Goal: Task Accomplishment & Management: Manage account settings

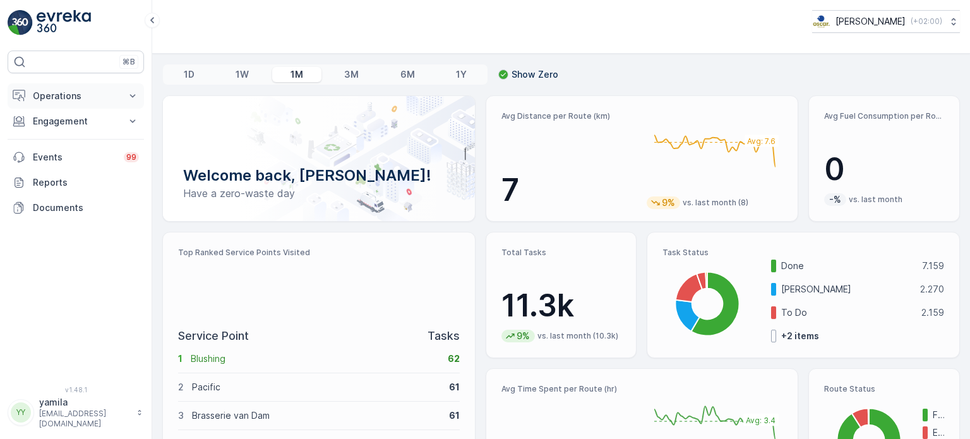
click at [53, 95] on p "Operations" at bounding box center [76, 96] width 86 height 13
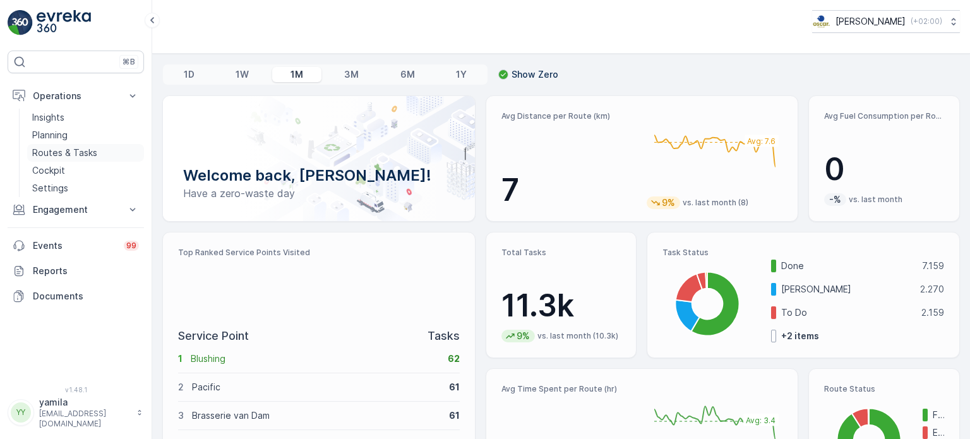
click at [75, 144] on link "Routes & Tasks" at bounding box center [85, 153] width 117 height 18
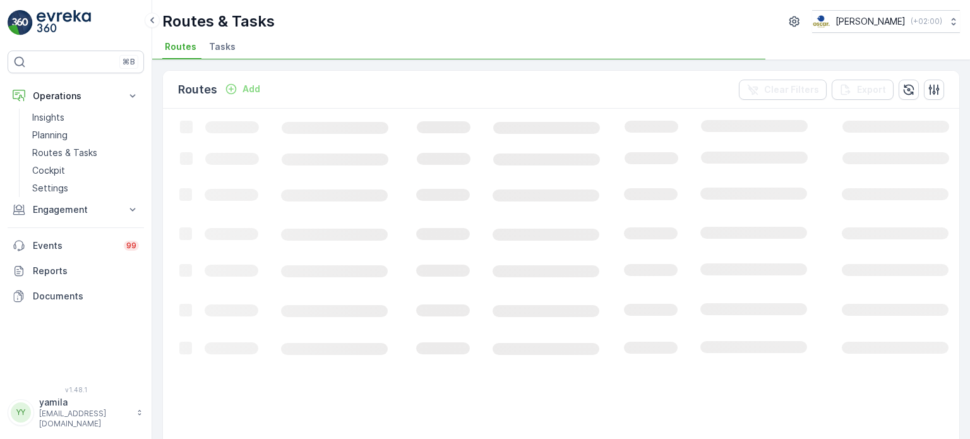
click at [231, 39] on li "Tasks" at bounding box center [224, 48] width 34 height 21
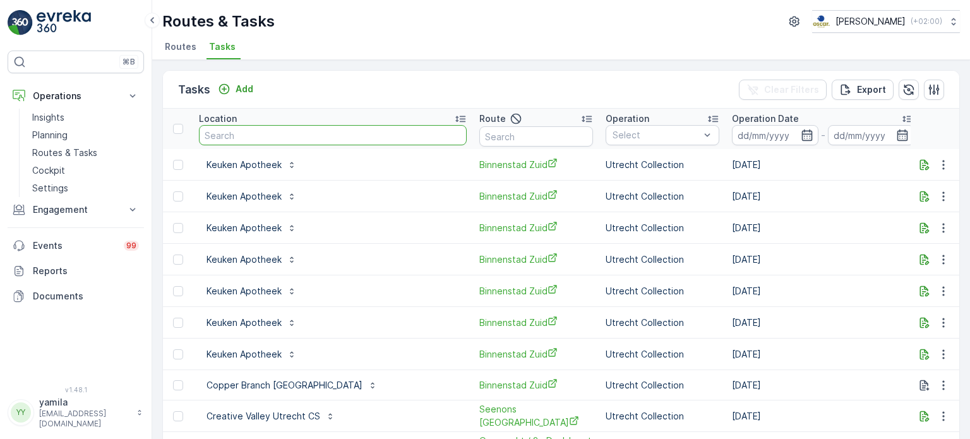
click at [245, 133] on input "text" at bounding box center [333, 135] width 268 height 20
type input "next"
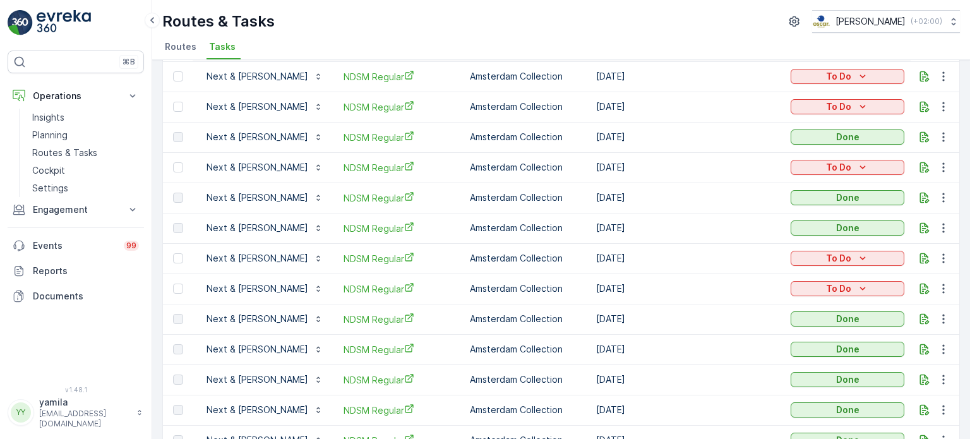
scroll to position [240, 0]
click at [73, 157] on p "Routes & Tasks" at bounding box center [64, 153] width 65 height 13
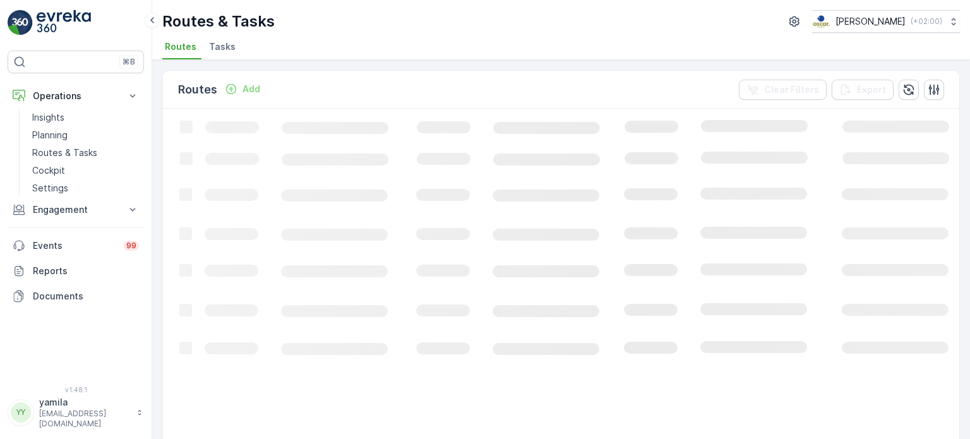
click at [218, 47] on span "Tasks" at bounding box center [222, 46] width 27 height 13
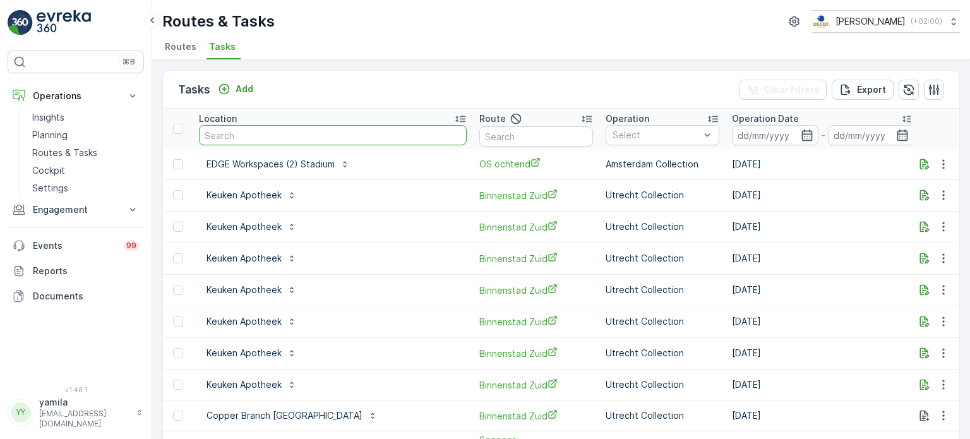
click at [246, 131] on input "text" at bounding box center [333, 135] width 268 height 20
type input "geo"
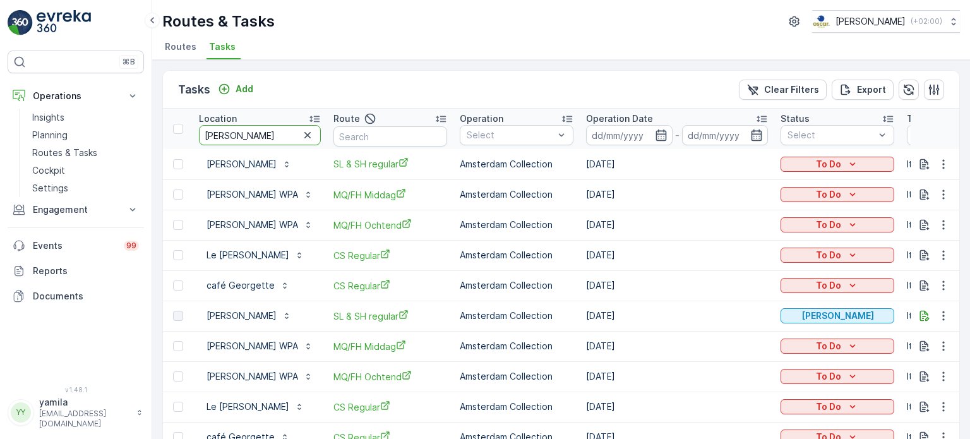
click at [205, 136] on input "george" at bounding box center [260, 135] width 122 height 20
type input "brasserie george"
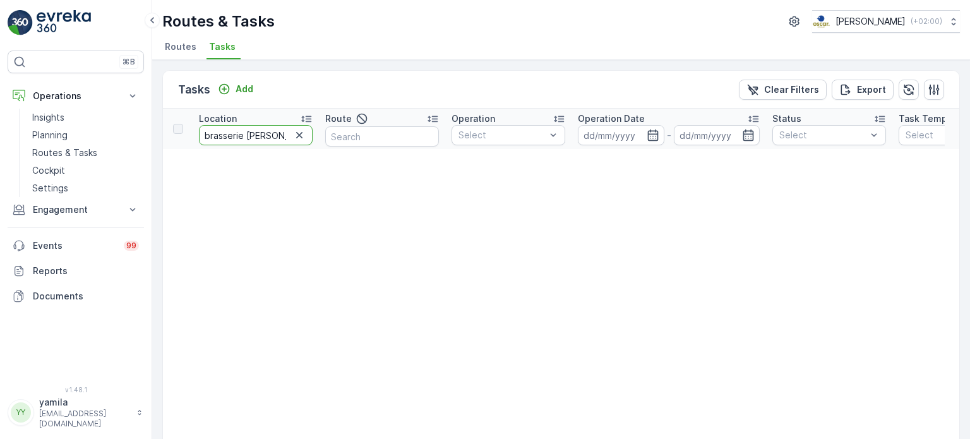
drag, startPoint x: 243, startPoint y: 135, endPoint x: 173, endPoint y: 141, distance: 70.3
type input "george"
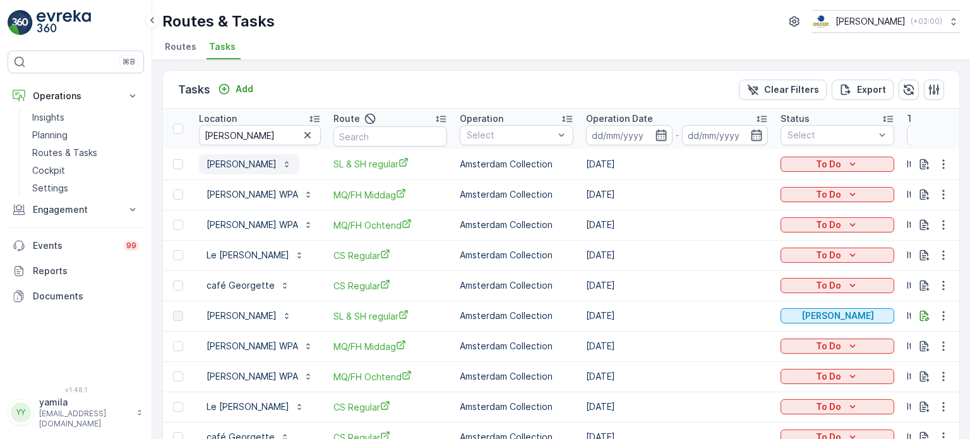
click at [243, 164] on p "George Queen Str" at bounding box center [242, 164] width 70 height 13
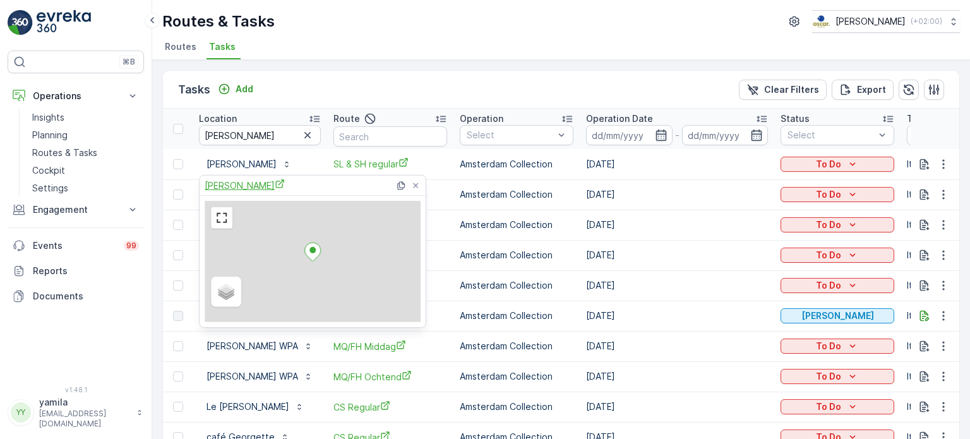
click at [258, 186] on span "George Queen Str" at bounding box center [245, 185] width 80 height 13
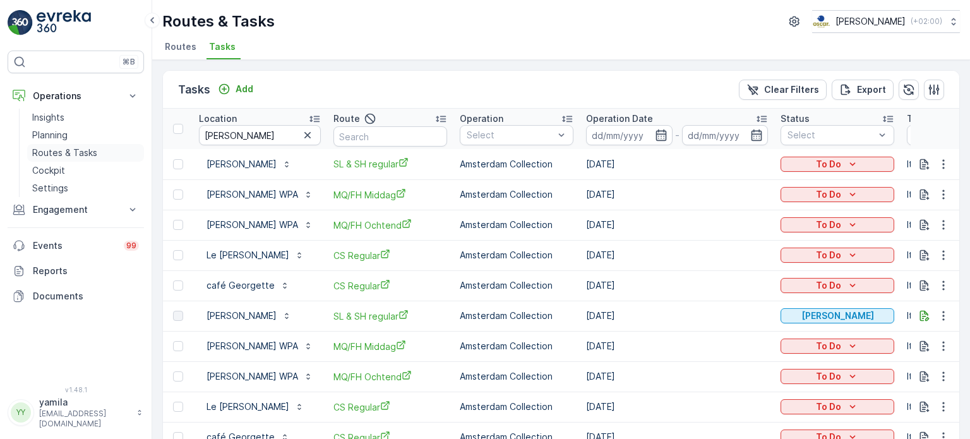
click at [62, 153] on p "Routes & Tasks" at bounding box center [64, 153] width 65 height 13
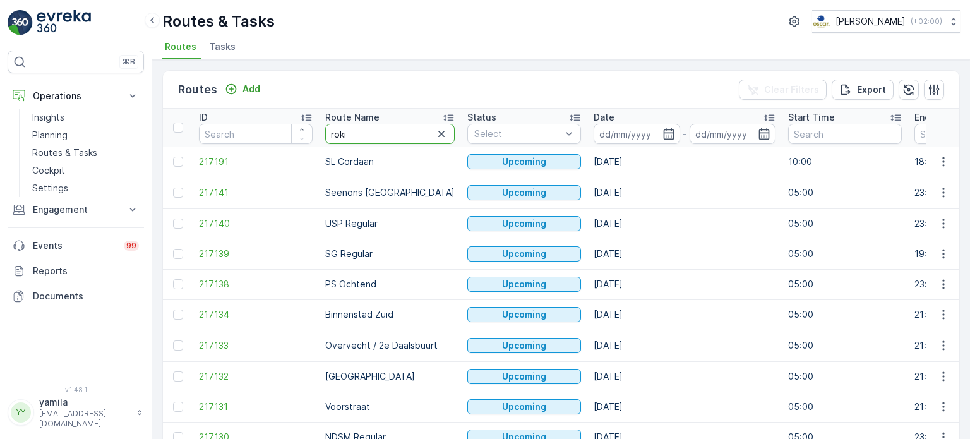
type input "rokin"
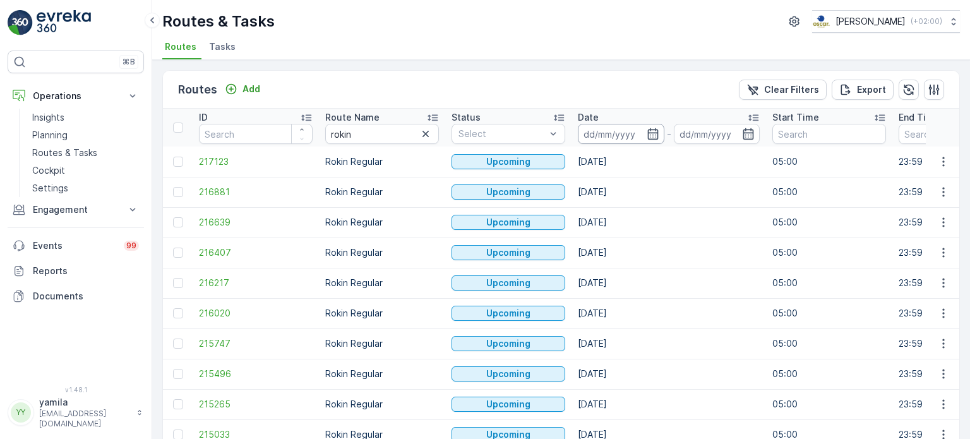
click at [628, 138] on input at bounding box center [621, 134] width 87 height 20
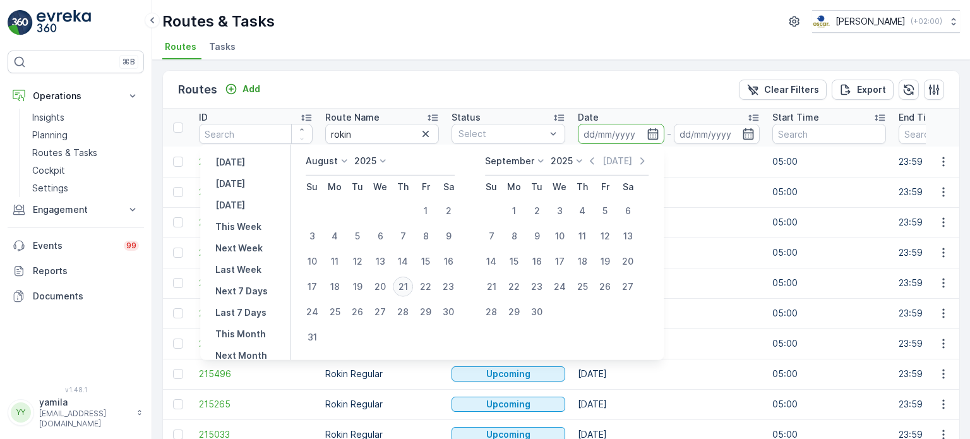
click at [406, 283] on div "21" at bounding box center [403, 287] width 20 height 20
type input "21.08.2025"
click at [406, 283] on div "21" at bounding box center [403, 287] width 20 height 20
type input "21.08.2025"
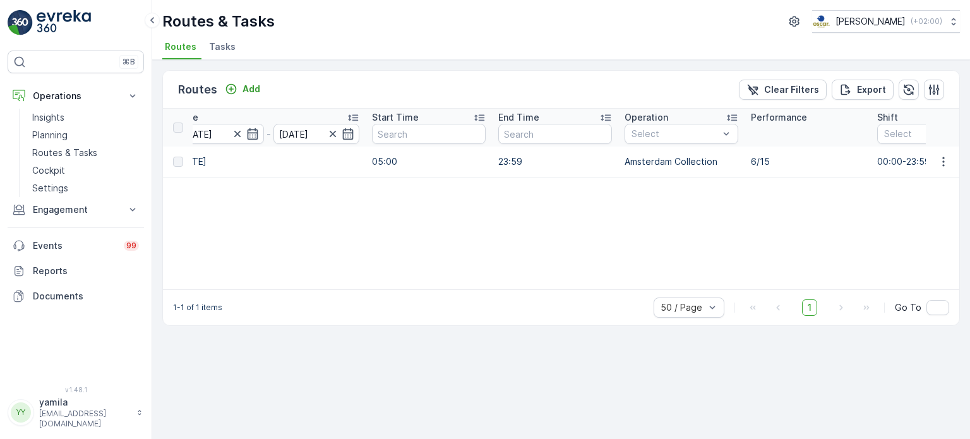
scroll to position [0, 563]
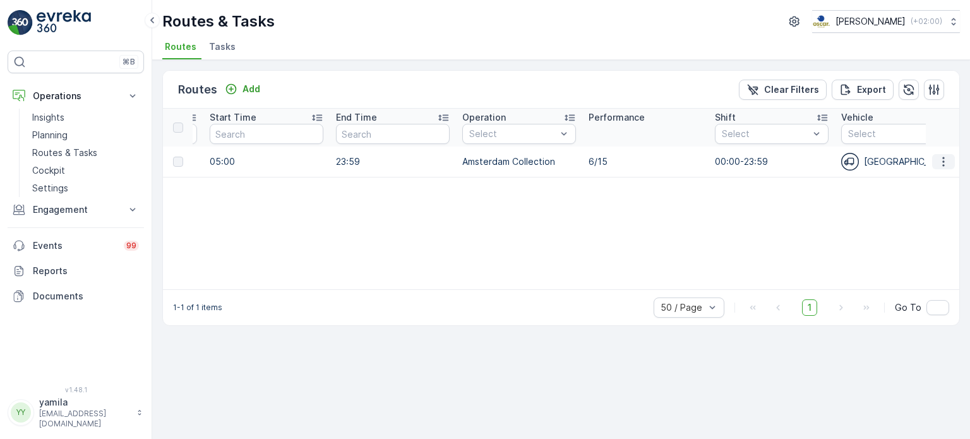
click at [949, 160] on icon "button" at bounding box center [943, 161] width 13 height 13
click at [920, 176] on span "See More Details" at bounding box center [913, 179] width 73 height 13
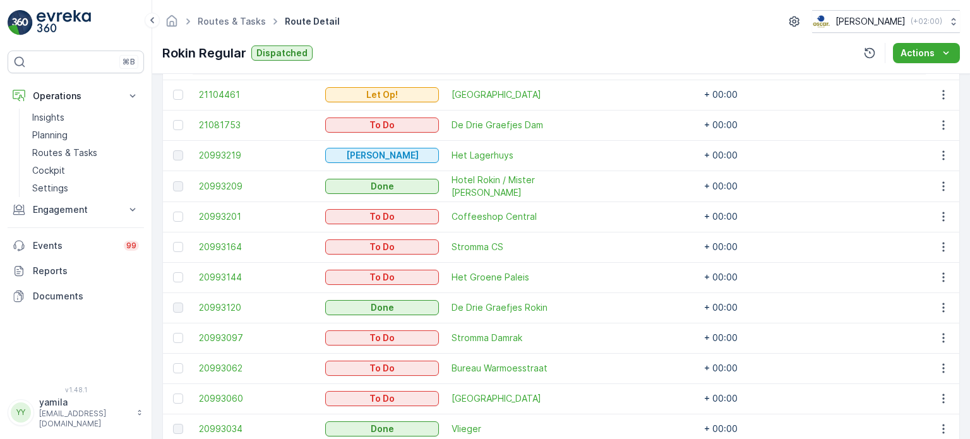
scroll to position [364, 0]
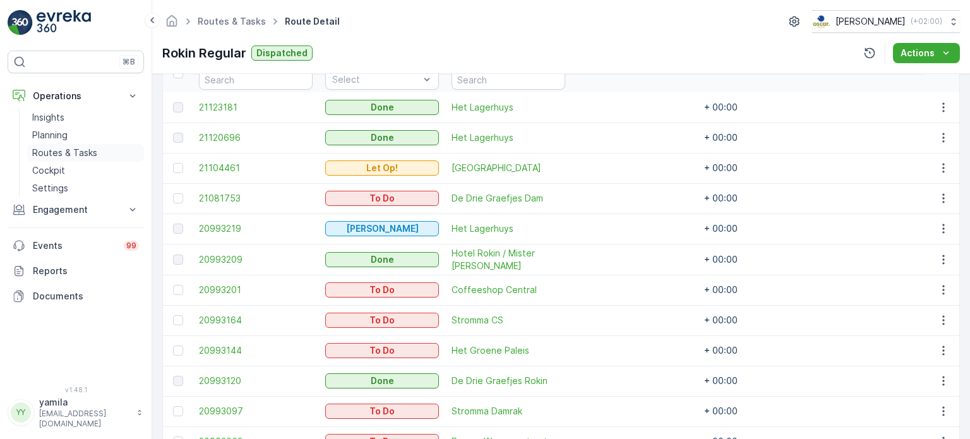
click at [73, 153] on p "Routes & Tasks" at bounding box center [64, 153] width 65 height 13
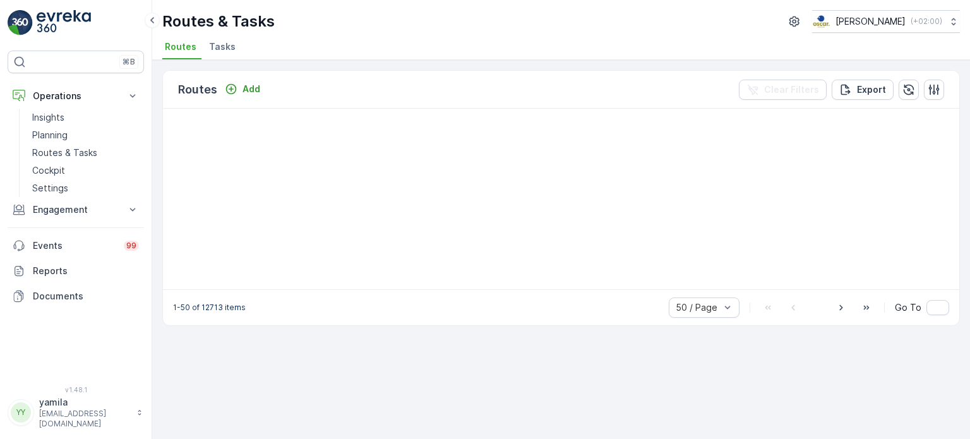
click at [220, 51] on span "Tasks" at bounding box center [222, 46] width 27 height 13
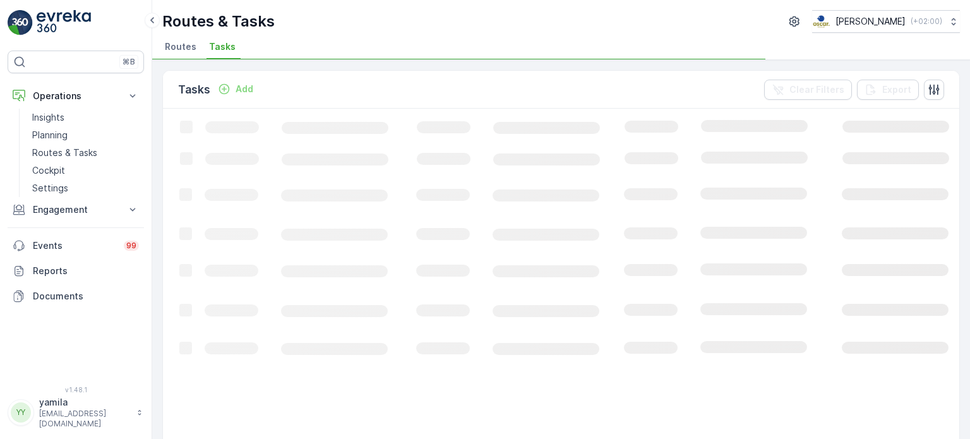
click at [225, 47] on span "Tasks" at bounding box center [222, 46] width 27 height 13
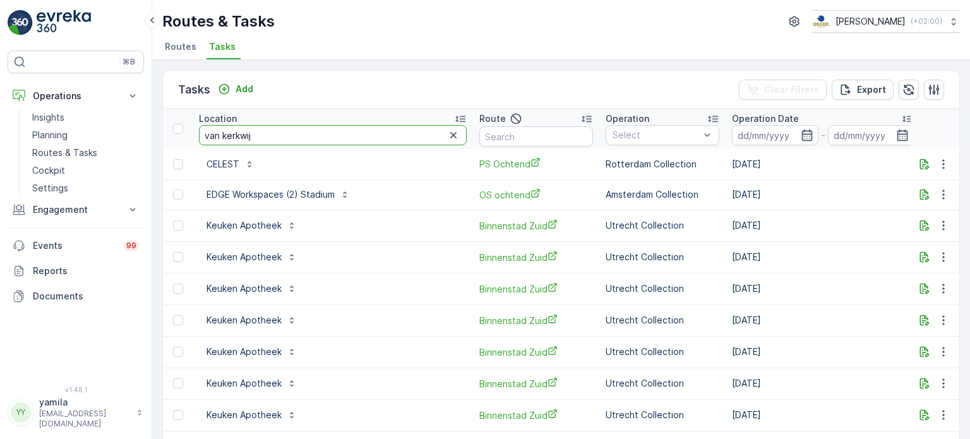
type input "van kerkwijk"
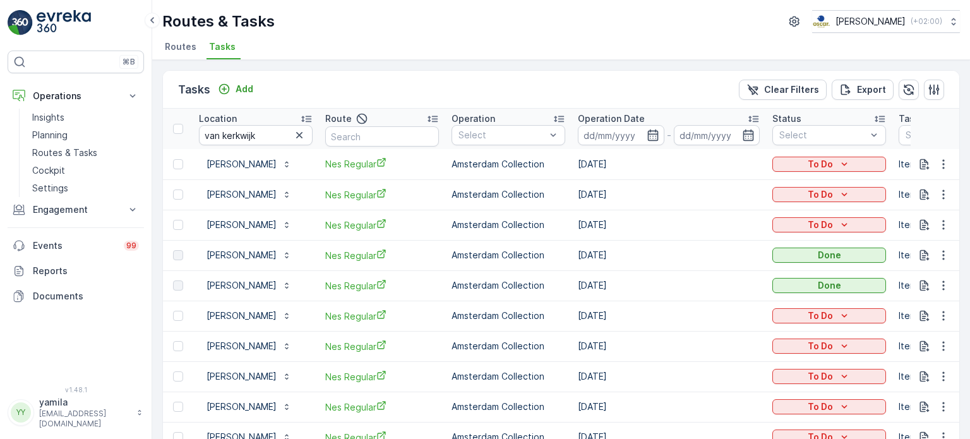
click at [596, 133] on input at bounding box center [621, 135] width 87 height 20
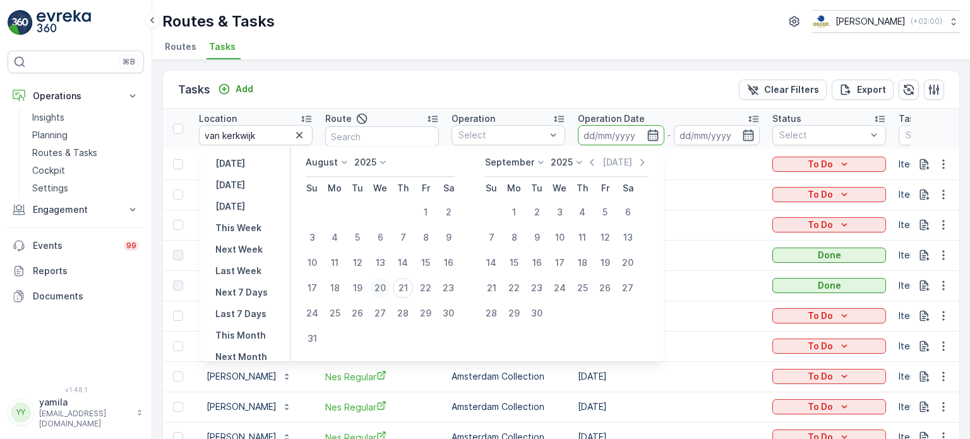
click at [392, 287] on button "20" at bounding box center [380, 288] width 23 height 23
type input "20.08.2025"
click at [409, 289] on div "21" at bounding box center [403, 288] width 20 height 20
type input "21.08.2025"
click at [409, 289] on span "Nes Regular" at bounding box center [382, 285] width 114 height 13
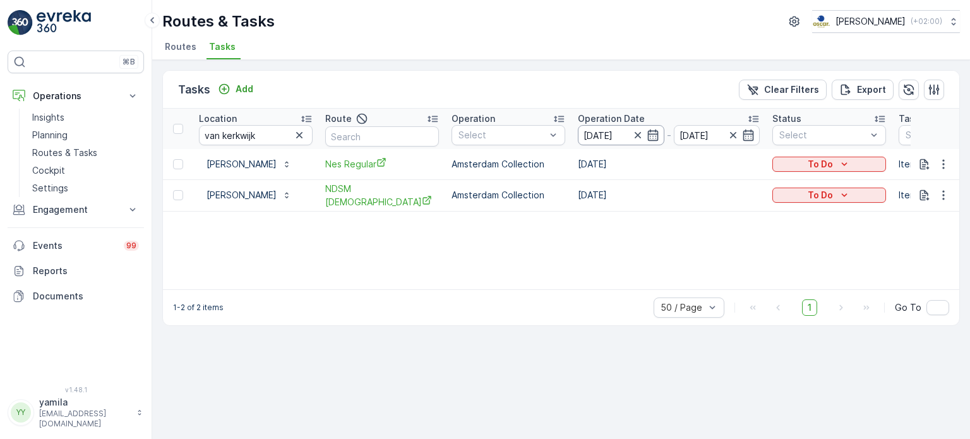
click at [637, 126] on input "20.08.2025" at bounding box center [621, 135] width 87 height 20
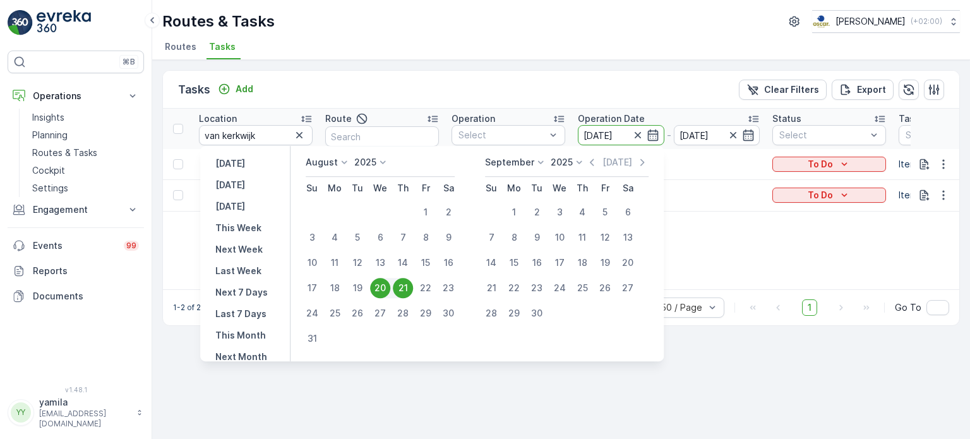
click at [412, 287] on div "21" at bounding box center [403, 288] width 20 height 20
type input "21.08.2025"
click at [412, 287] on div "21" at bounding box center [403, 288] width 20 height 20
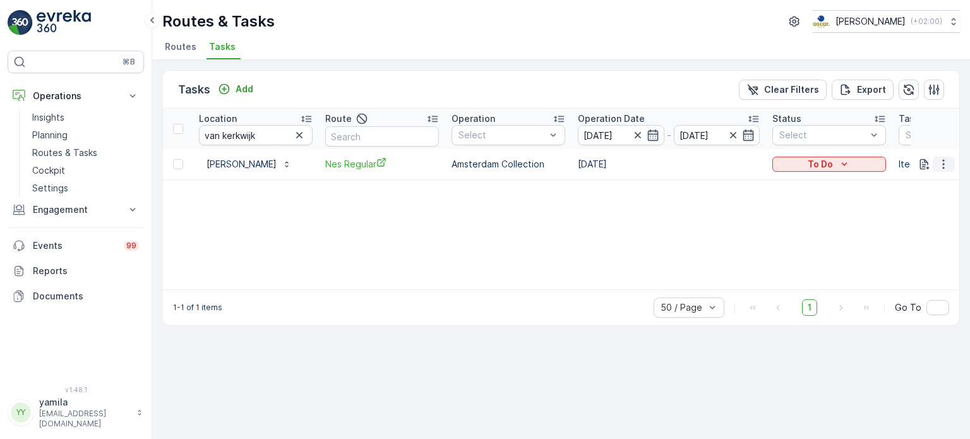
click at [946, 162] on icon "button" at bounding box center [943, 164] width 13 height 13
click at [781, 211] on div "Location van kerkwijk Route Operation Select Operation Date 21.08.2025 - 21.08.…" at bounding box center [561, 199] width 796 height 181
click at [231, 126] on input "van kerkwijk" at bounding box center [256, 135] width 114 height 20
click at [235, 135] on input "van kerkwijk" at bounding box center [256, 135] width 114 height 20
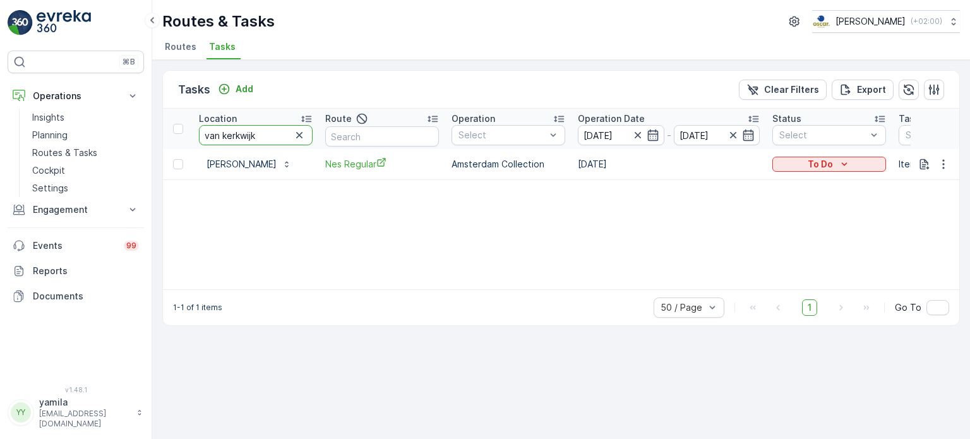
click at [235, 135] on input "van kerkwijk" at bounding box center [256, 135] width 114 height 20
type input "ijdok"
click at [339, 160] on span "SLSH SAIL" at bounding box center [382, 163] width 114 height 13
click at [228, 83] on icon "Add" at bounding box center [224, 89] width 13 height 13
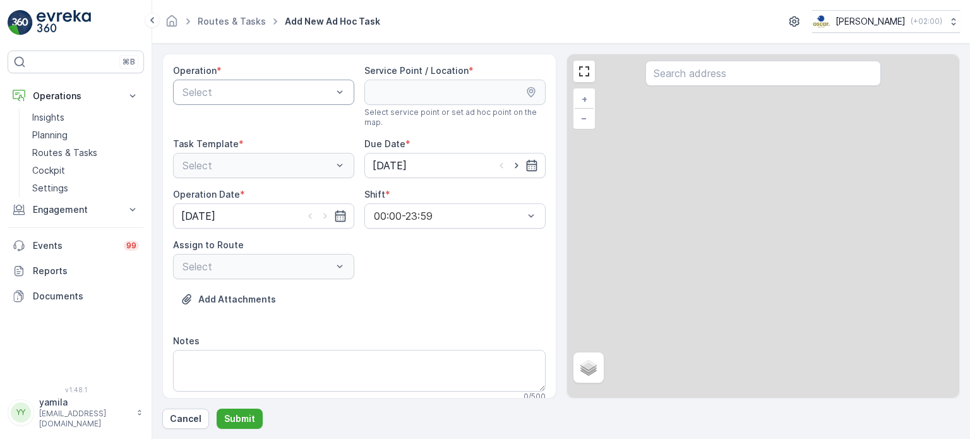
click at [232, 81] on div "Select" at bounding box center [263, 92] width 181 height 25
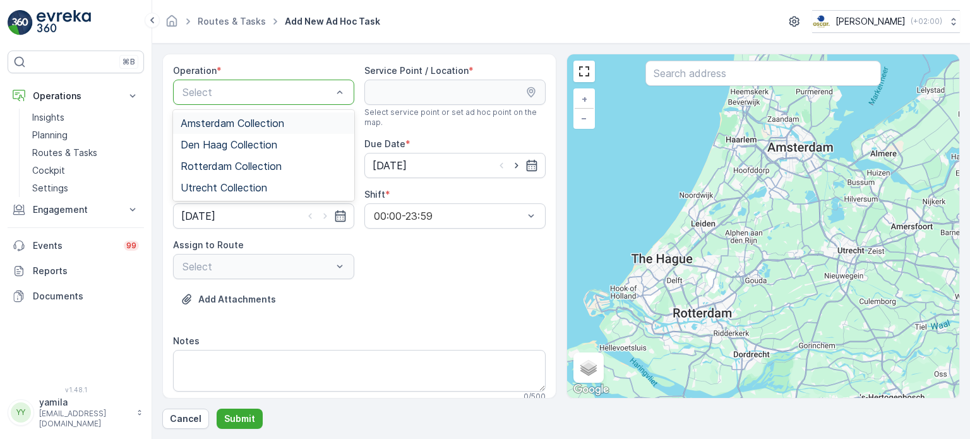
click at [237, 124] on span "Amsterdam Collection" at bounding box center [233, 122] width 104 height 11
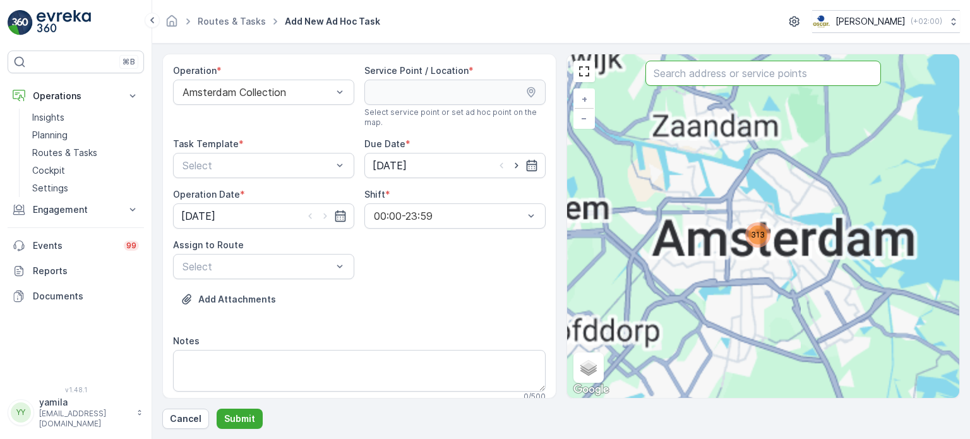
click at [692, 80] on input "text" at bounding box center [764, 73] width 236 height 25
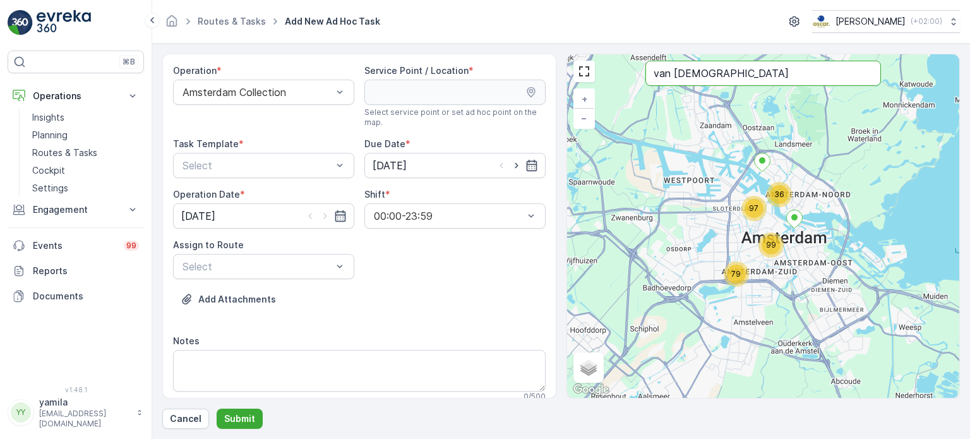
type input "van kerkwi"
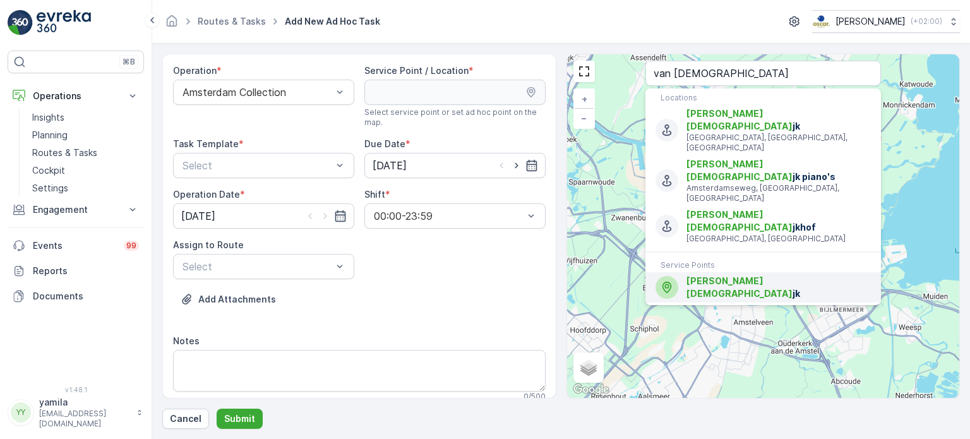
click at [694, 275] on span "Van Kerkwi jk" at bounding box center [779, 287] width 184 height 25
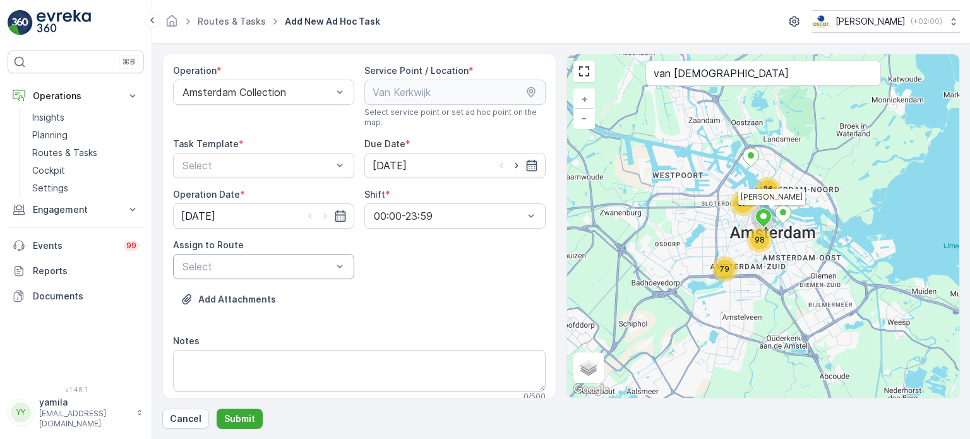
click at [246, 265] on div at bounding box center [257, 266] width 152 height 11
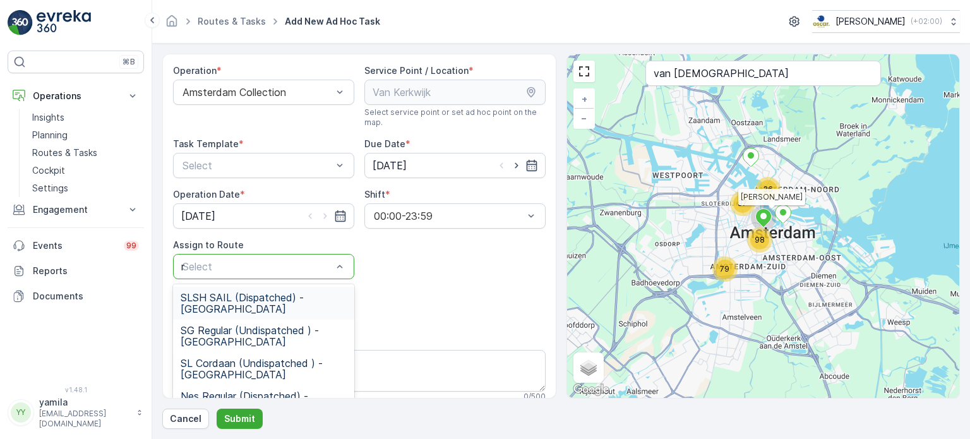
type input "nes"
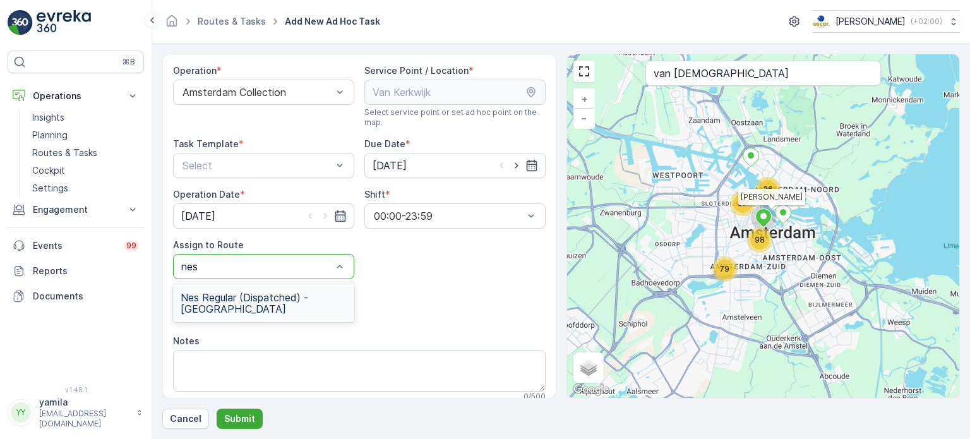
click at [223, 313] on span "Nes Regular (Dispatched) - Amsterdam" at bounding box center [264, 303] width 166 height 23
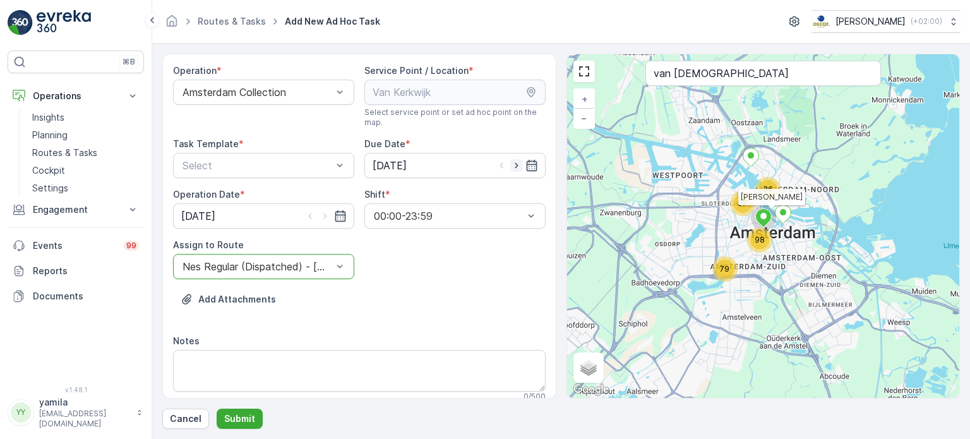
click at [515, 161] on icon "button" at bounding box center [516, 165] width 13 height 13
type input "22.08.2025"
click at [321, 214] on icon "button" at bounding box center [325, 216] width 13 height 13
type input "22.08.2025"
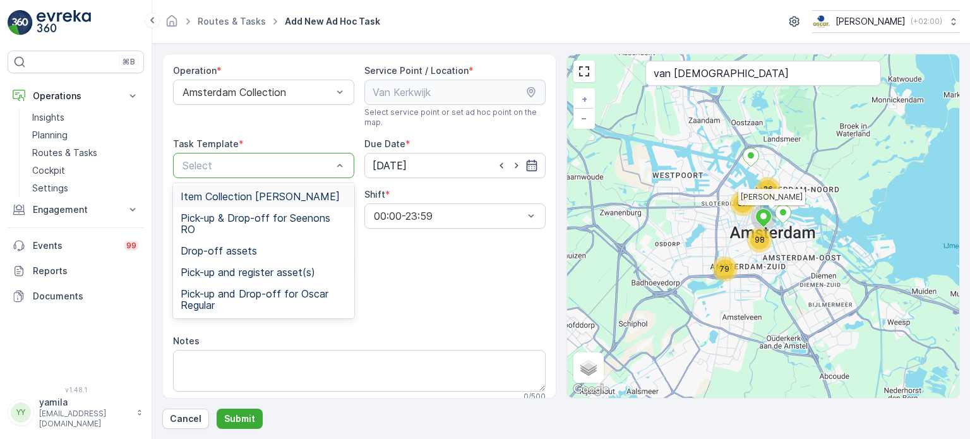
click at [265, 200] on span "Item Collection Oscar Regulier" at bounding box center [260, 196] width 159 height 11
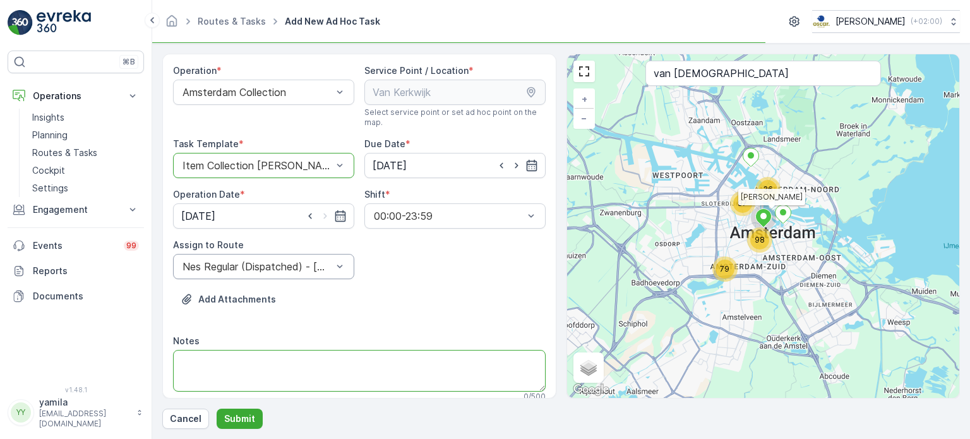
click at [244, 364] on textarea "Notes" at bounding box center [359, 371] width 373 height 42
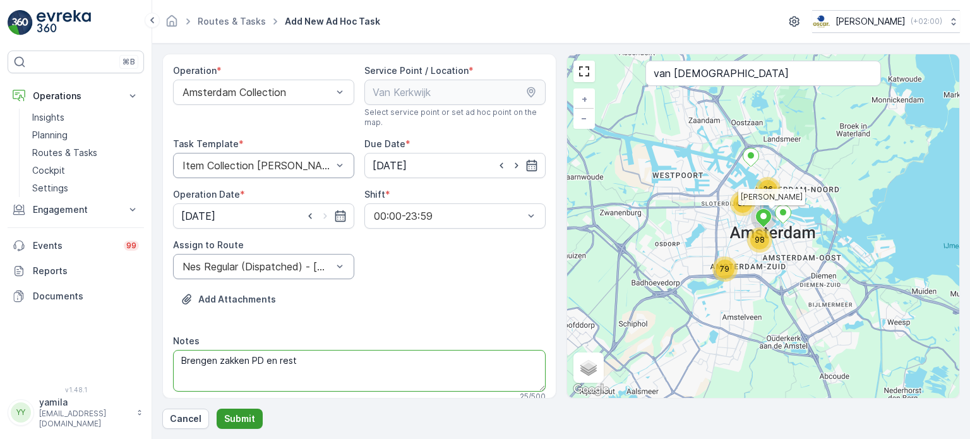
type textarea "Brengen zakken PD en rest"
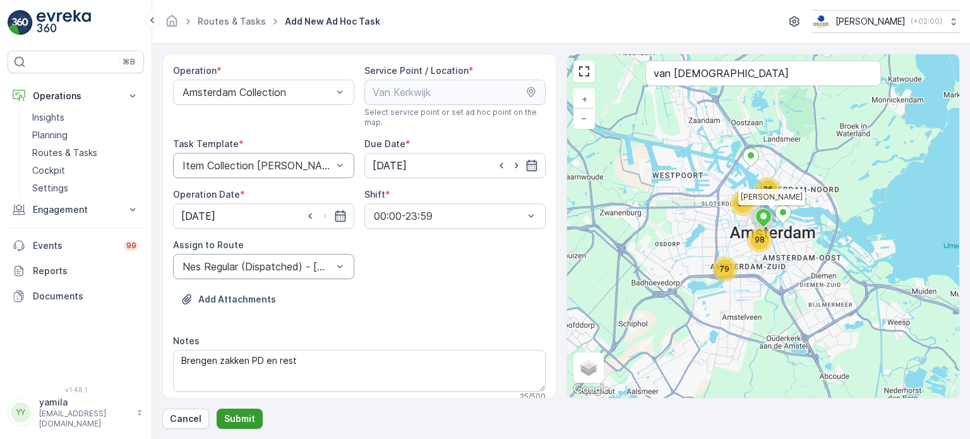
click at [237, 418] on p "Submit" at bounding box center [239, 418] width 31 height 13
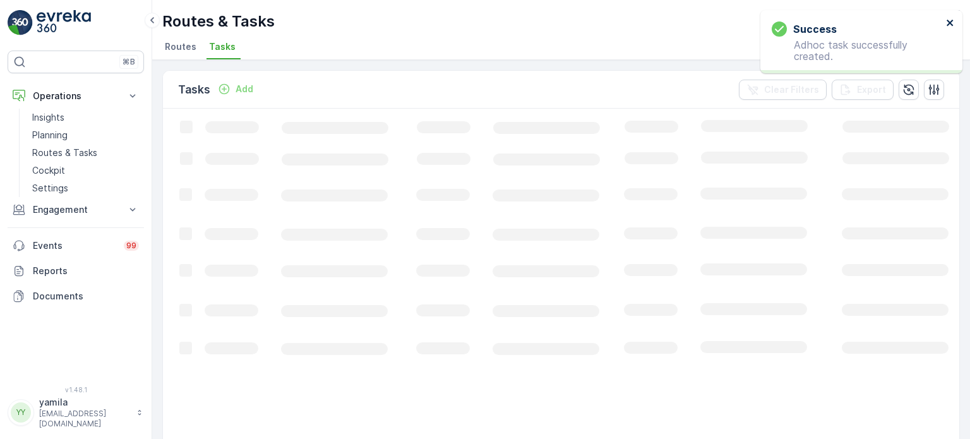
click at [948, 24] on icon "close" at bounding box center [950, 23] width 6 height 6
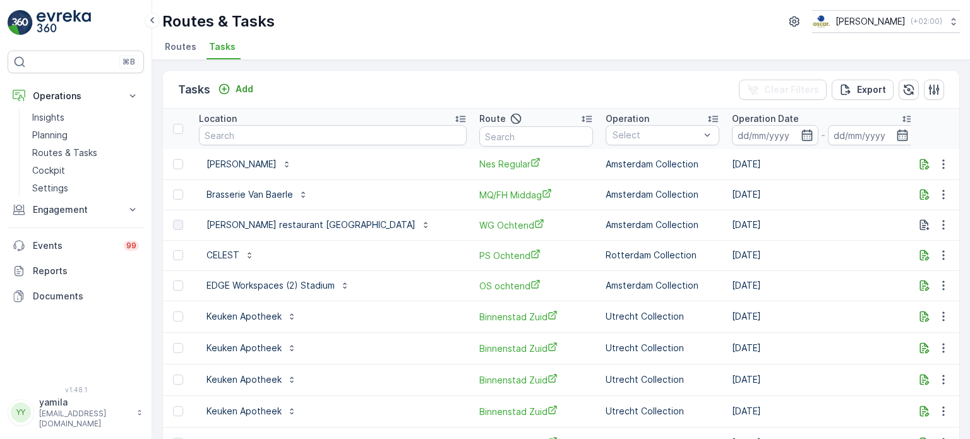
click at [932, 160] on div "To Do" at bounding box center [984, 164] width 104 height 13
click at [882, 183] on span "Let Op!" at bounding box center [882, 182] width 32 height 13
click at [239, 138] on input "text" at bounding box center [333, 135] width 268 height 20
type input "pendergast"
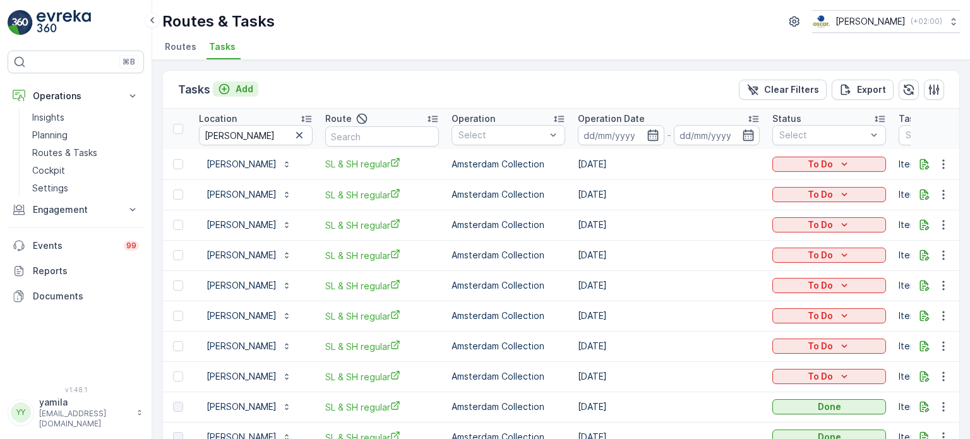
click at [241, 88] on p "Add" at bounding box center [245, 89] width 18 height 13
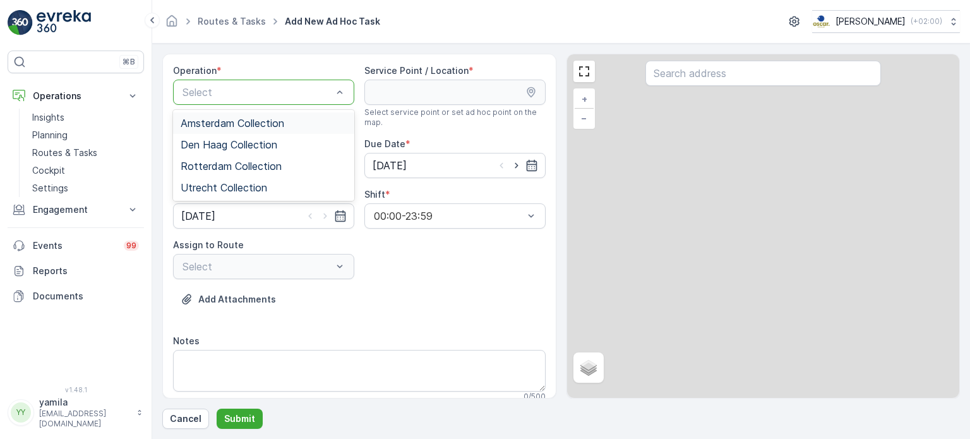
click at [212, 90] on div at bounding box center [257, 92] width 152 height 11
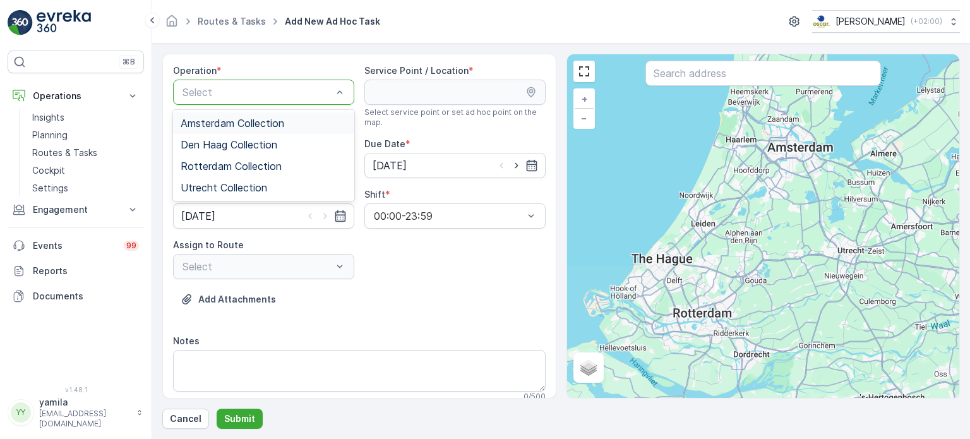
click at [212, 120] on span "Amsterdam Collection" at bounding box center [233, 122] width 104 height 11
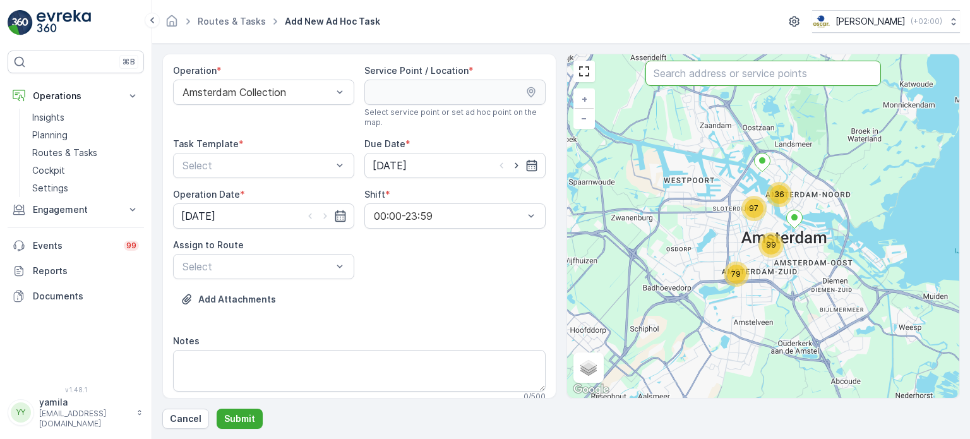
click at [697, 79] on input "text" at bounding box center [764, 73] width 236 height 25
type input "pendergast"
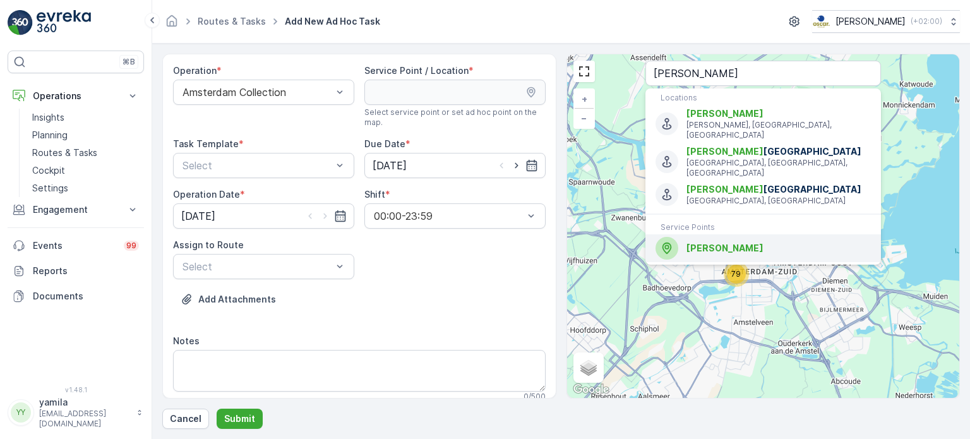
click at [695, 243] on span "Pendergast" at bounding box center [725, 248] width 77 height 11
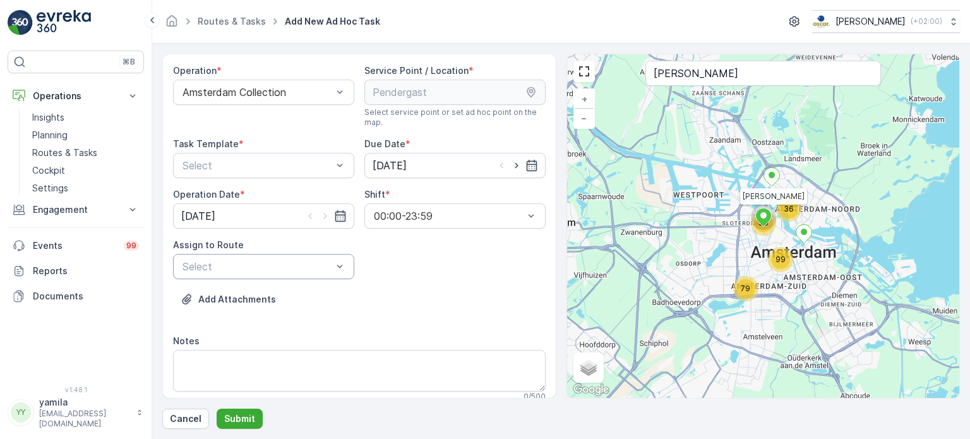
click at [269, 275] on div "Select" at bounding box center [263, 266] width 181 height 25
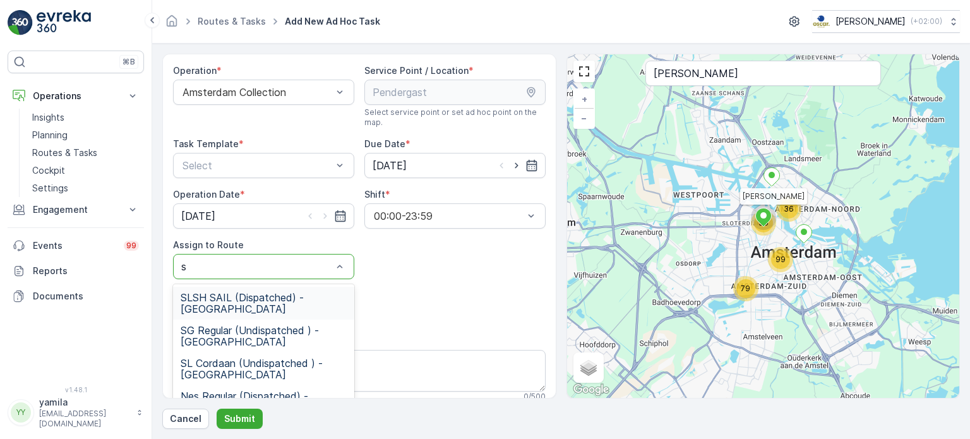
type input "sl"
click at [245, 370] on span "SL & SH regular (Undispatched ) - Amsterdam" at bounding box center [264, 369] width 166 height 23
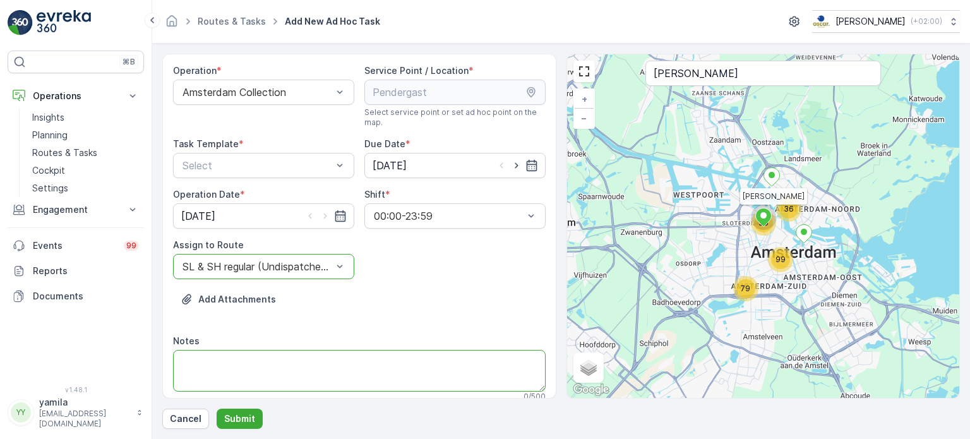
click at [244, 368] on textarea "Notes" at bounding box center [359, 371] width 373 height 42
type textarea "Brengen PD en rest zak (60)"
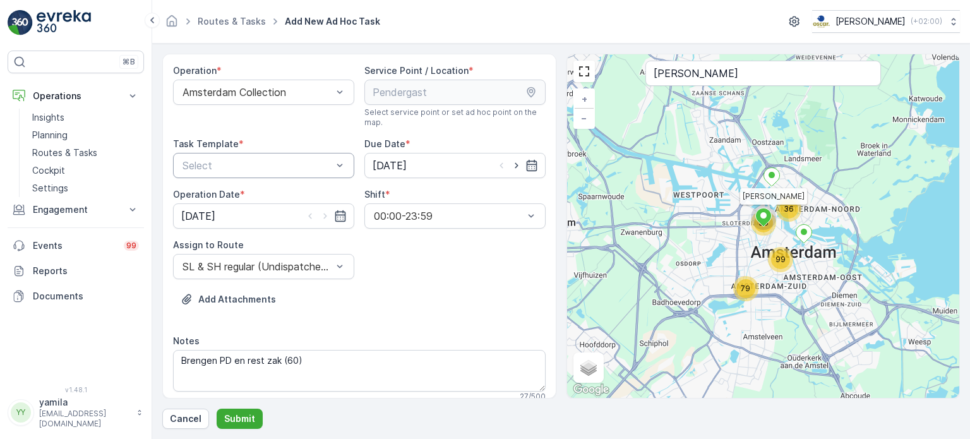
click at [246, 169] on div at bounding box center [257, 165] width 152 height 11
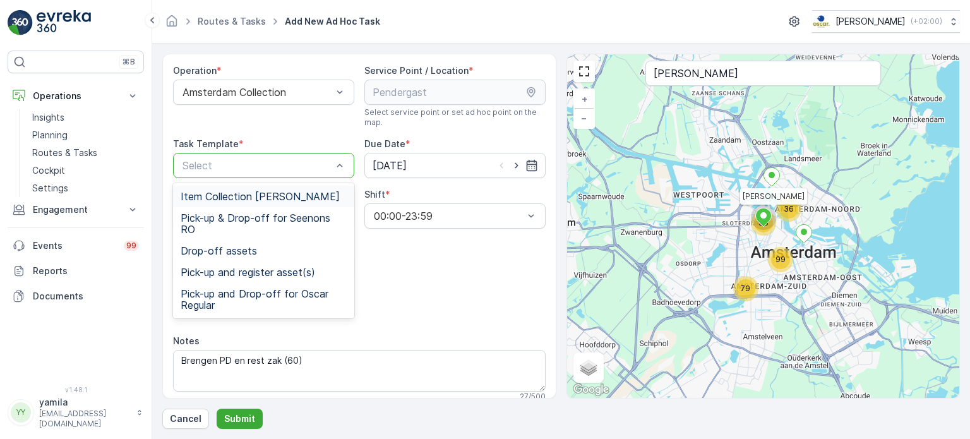
click at [231, 192] on span "Item Collection Oscar Regulier" at bounding box center [260, 196] width 159 height 11
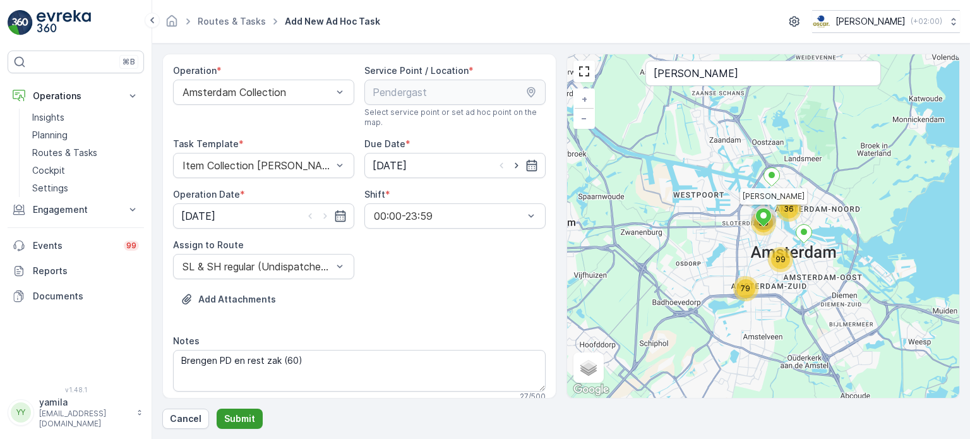
click at [234, 420] on p "Submit" at bounding box center [239, 418] width 31 height 13
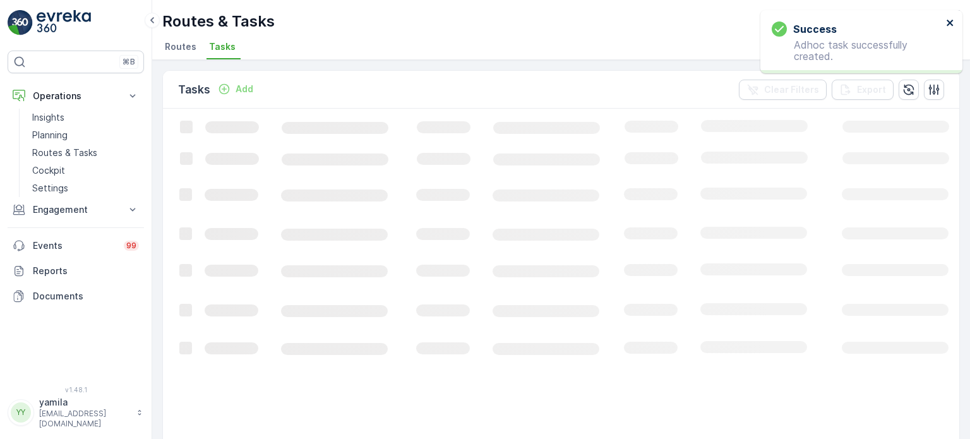
click at [953, 27] on icon "close" at bounding box center [950, 23] width 9 height 10
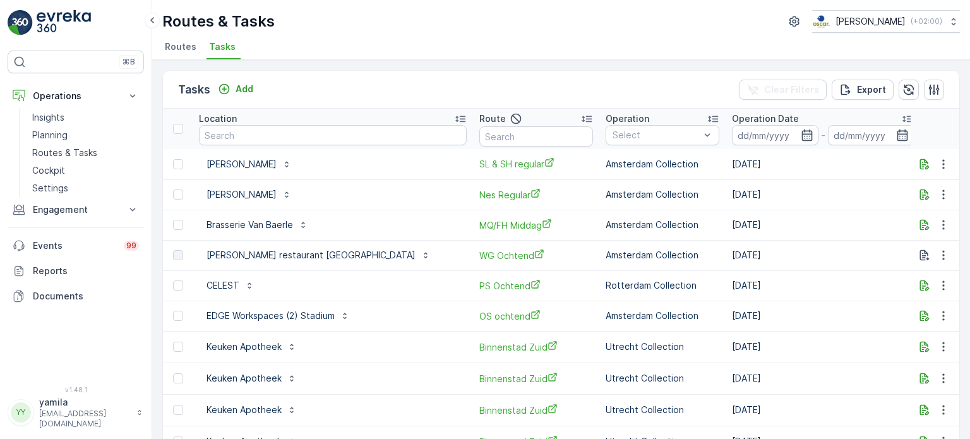
click at [932, 165] on div "To Do" at bounding box center [984, 164] width 104 height 13
click at [877, 179] on span "Let Op!" at bounding box center [882, 182] width 32 height 13
click at [240, 129] on input "text" at bounding box center [333, 135] width 268 height 20
type input "gastrobpub"
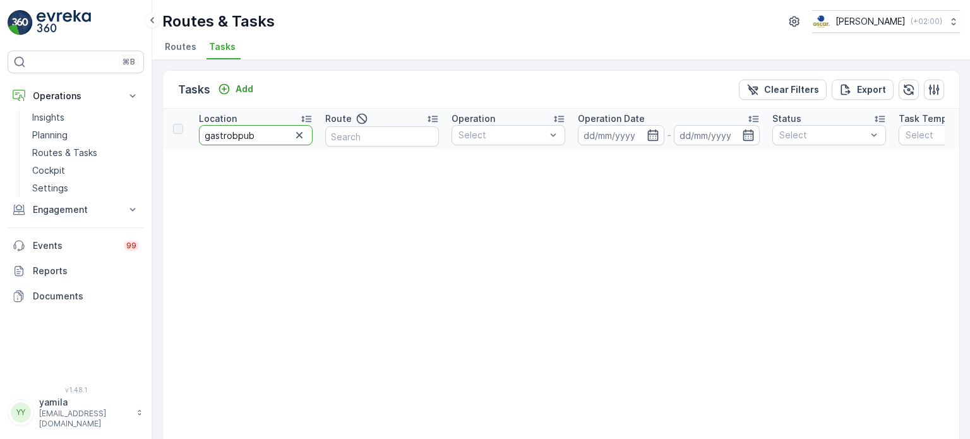
drag, startPoint x: 257, startPoint y: 133, endPoint x: 231, endPoint y: 133, distance: 26.5
click at [231, 133] on input "gastrobpub" at bounding box center [256, 135] width 114 height 20
type input "gastropub"
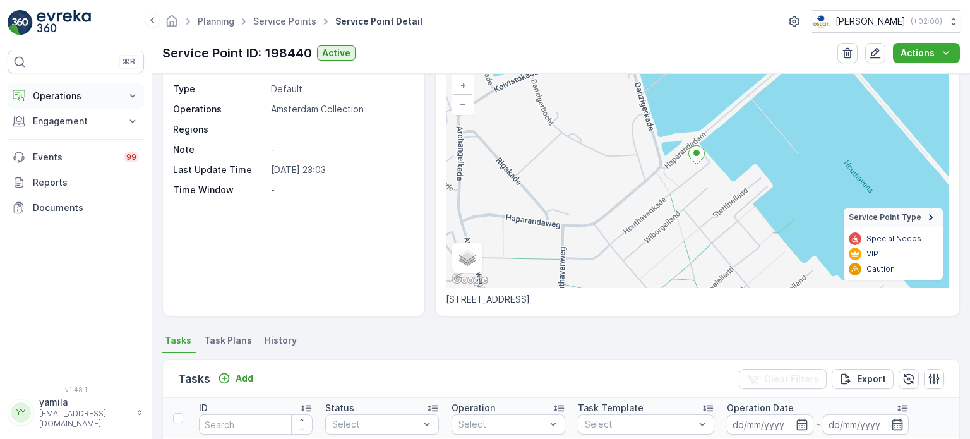
scroll to position [63, 0]
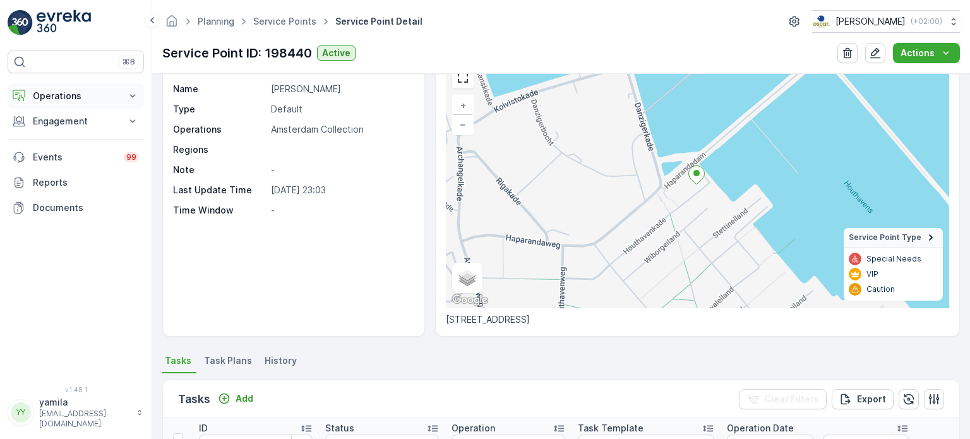
click at [83, 98] on p "Operations" at bounding box center [76, 96] width 86 height 13
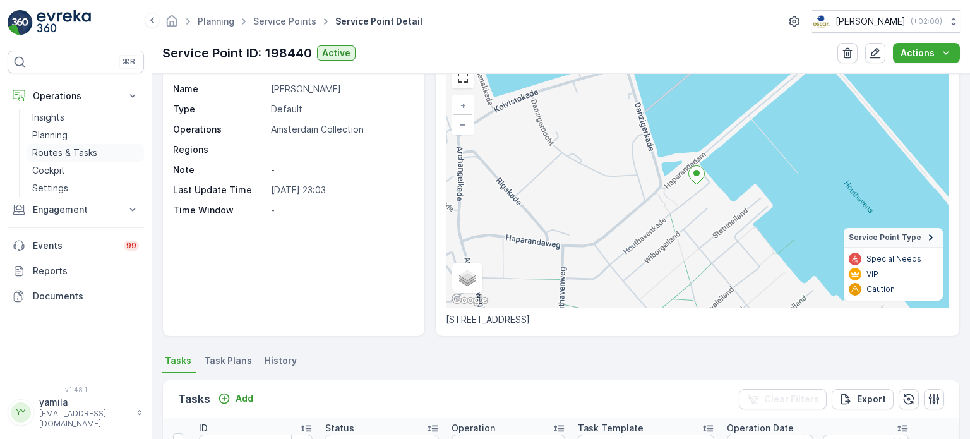
click at [74, 148] on p "Routes & Tasks" at bounding box center [64, 153] width 65 height 13
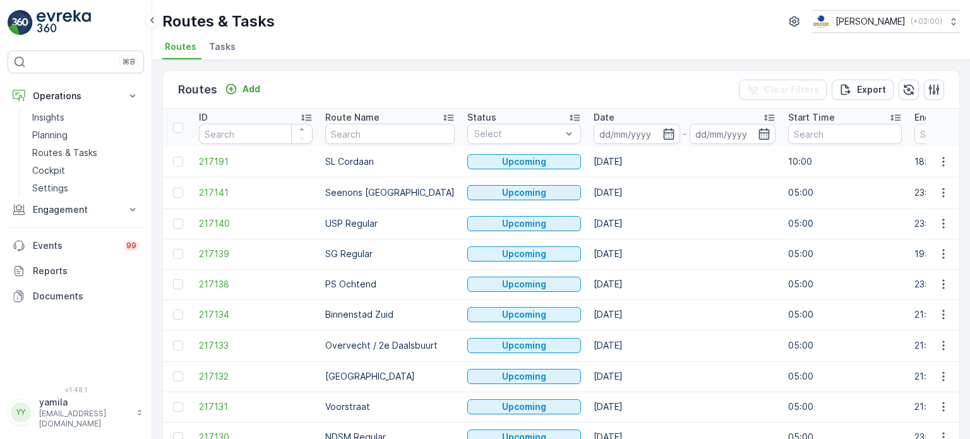
click at [232, 50] on li "Tasks" at bounding box center [224, 48] width 34 height 21
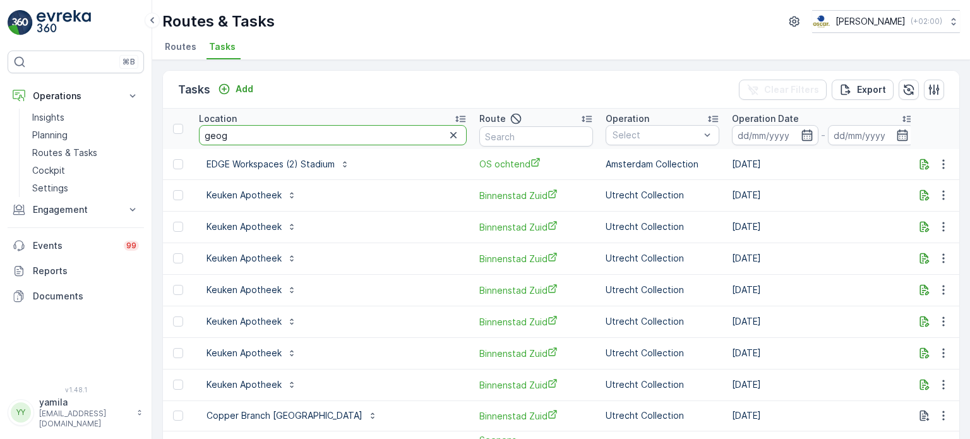
type input "geoge"
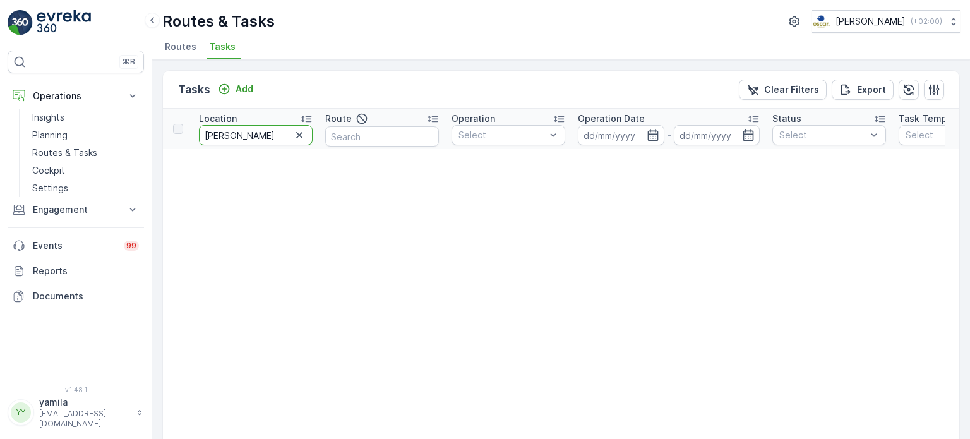
click at [236, 135] on input "geoge" at bounding box center [256, 135] width 114 height 20
type input "george qu"
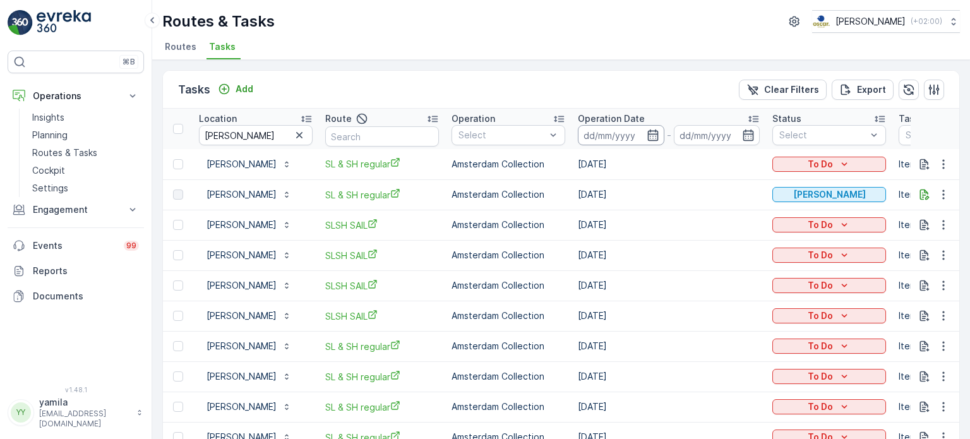
click at [596, 131] on input at bounding box center [621, 135] width 87 height 20
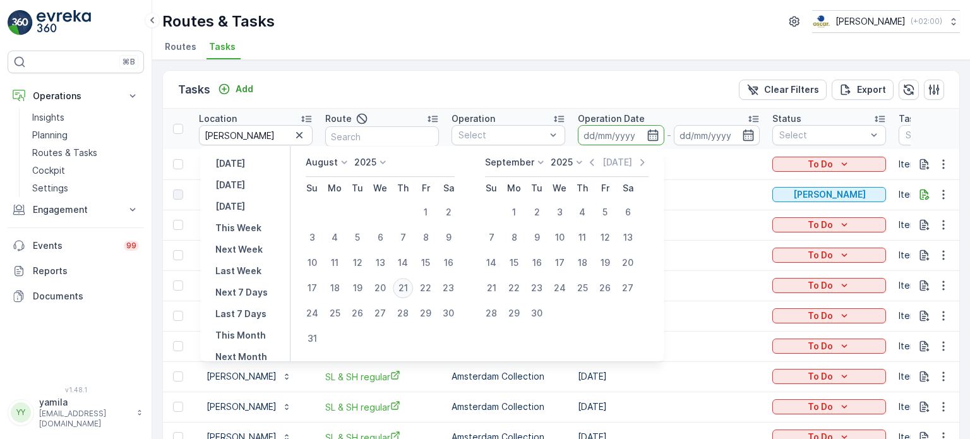
click at [413, 285] on div "21" at bounding box center [403, 288] width 20 height 20
type input "[DATE]"
click at [413, 285] on div "21" at bounding box center [403, 288] width 20 height 20
type input "[DATE]"
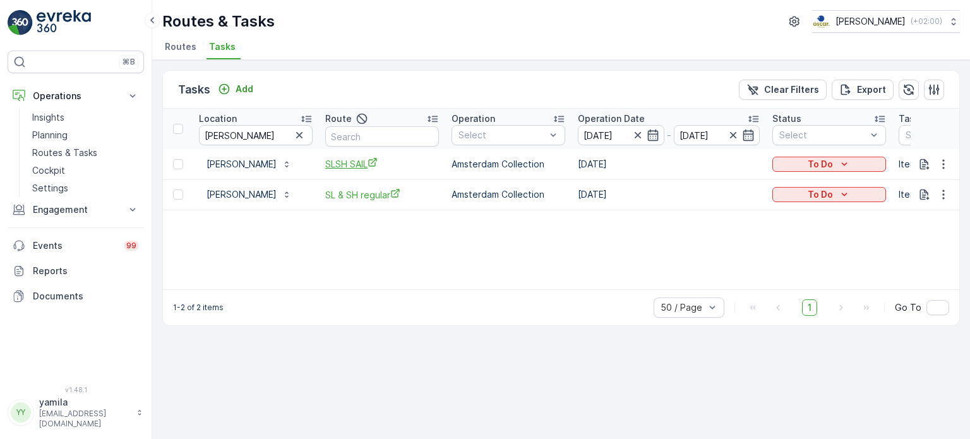
click at [351, 164] on span "SLSH SAIL" at bounding box center [382, 163] width 114 height 13
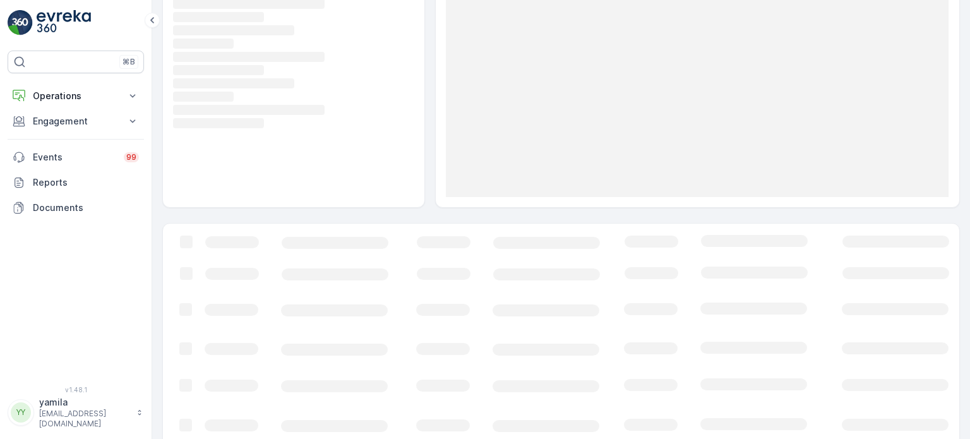
scroll to position [126, 0]
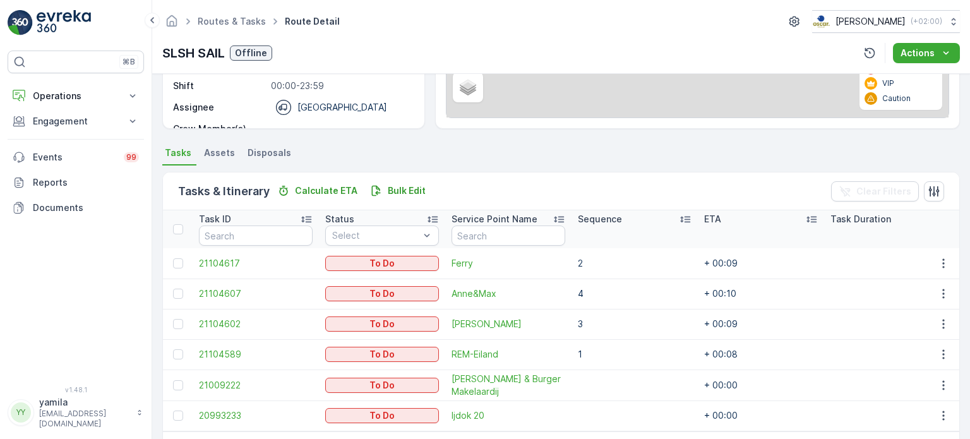
scroll to position [195, 0]
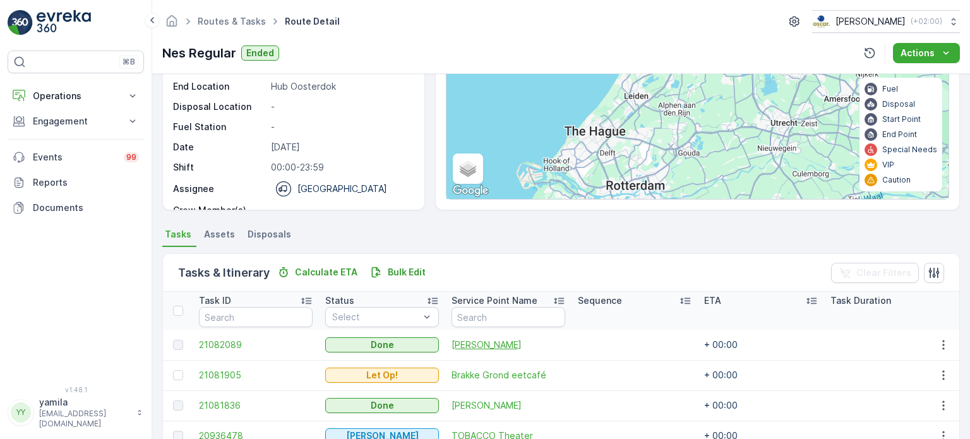
scroll to position [63, 0]
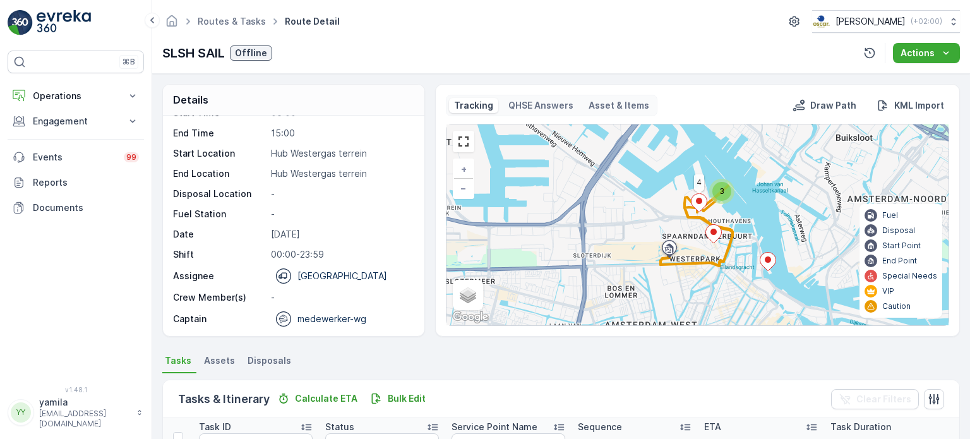
scroll to position [153, 0]
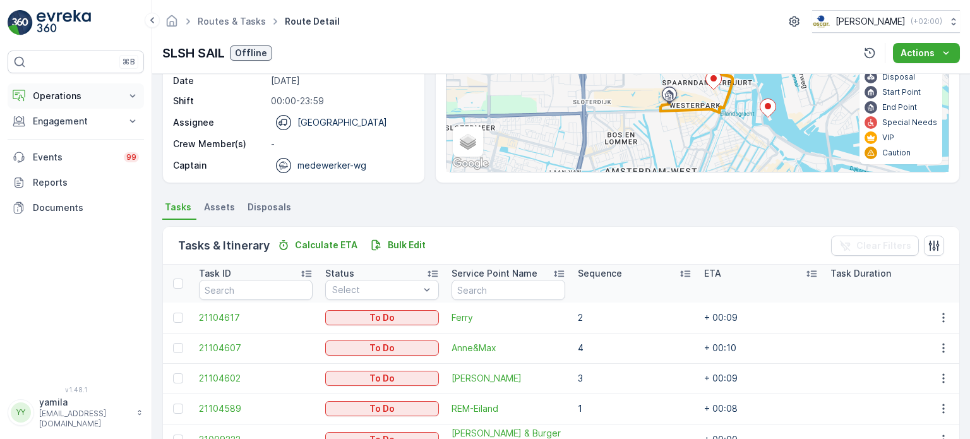
click at [85, 85] on button "Operations" at bounding box center [76, 95] width 136 height 25
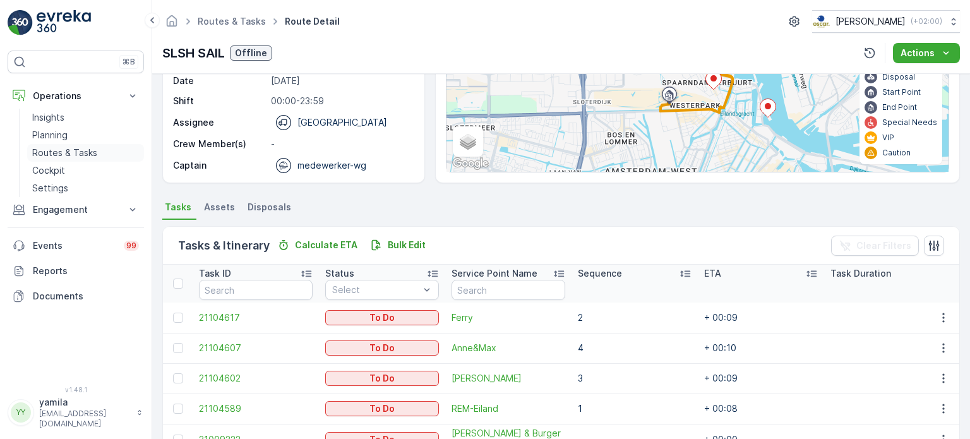
click at [66, 150] on p "Routes & Tasks" at bounding box center [64, 153] width 65 height 13
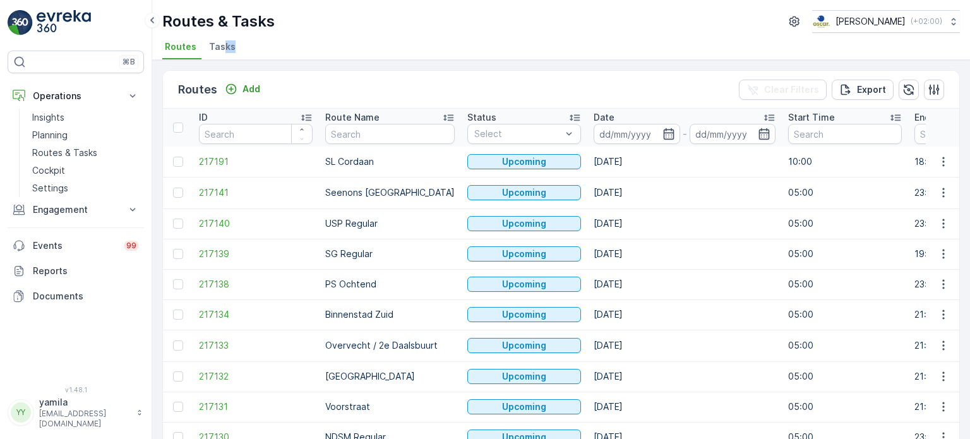
drag, startPoint x: 220, startPoint y: 49, endPoint x: 420, endPoint y: 75, distance: 201.3
click at [419, 73] on div "Routes & Tasks Oscar Circulair ( +02:00 ) Routes Tasks Routes Add Clear Filters…" at bounding box center [561, 219] width 818 height 439
click at [215, 38] on li "Tasks" at bounding box center [224, 48] width 34 height 21
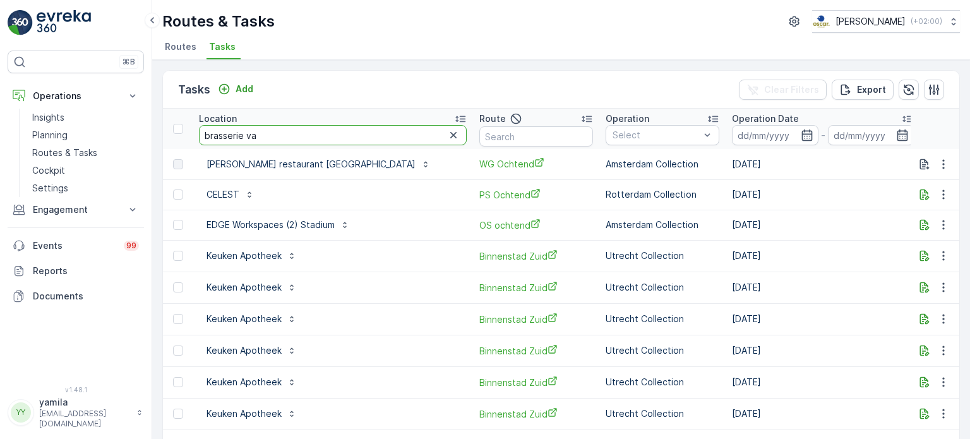
type input "brasserie van"
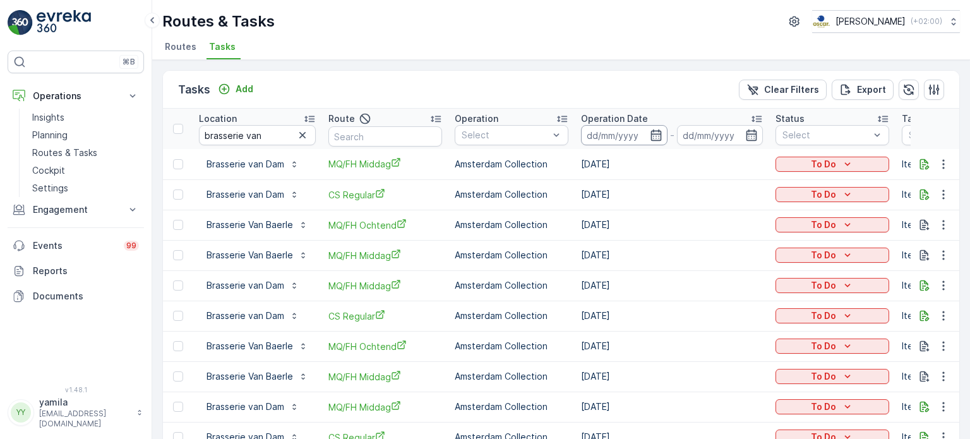
click at [612, 129] on input at bounding box center [624, 135] width 87 height 20
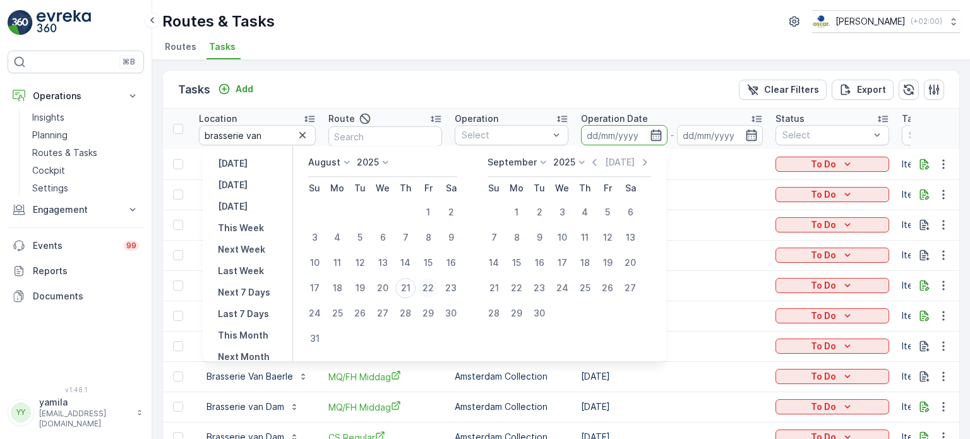
click at [435, 287] on div "22" at bounding box center [428, 288] width 20 height 20
type input "[DATE]"
click at [435, 287] on div "22" at bounding box center [428, 288] width 20 height 20
type input "22.08.2025"
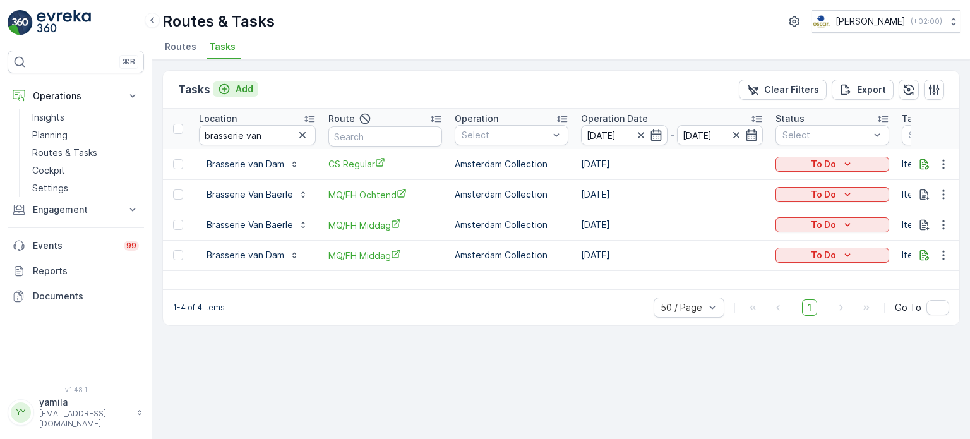
click at [232, 90] on div "Add" at bounding box center [235, 89] width 35 height 13
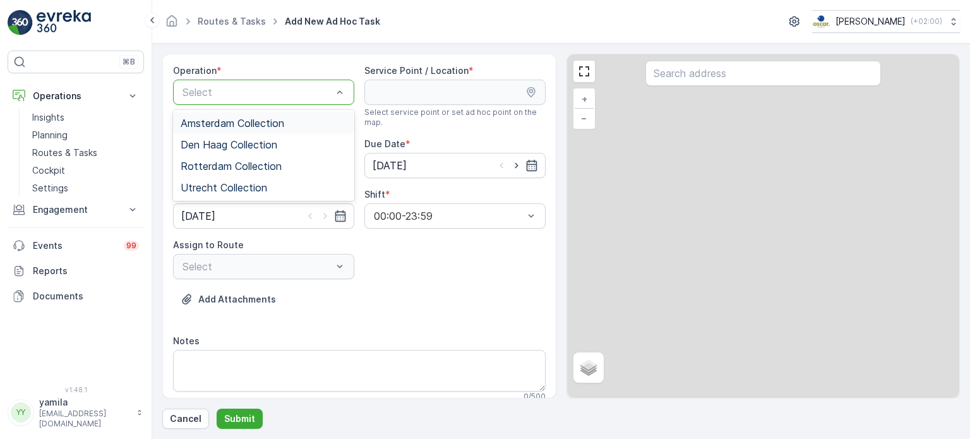
click at [239, 82] on div "Select" at bounding box center [263, 92] width 181 height 25
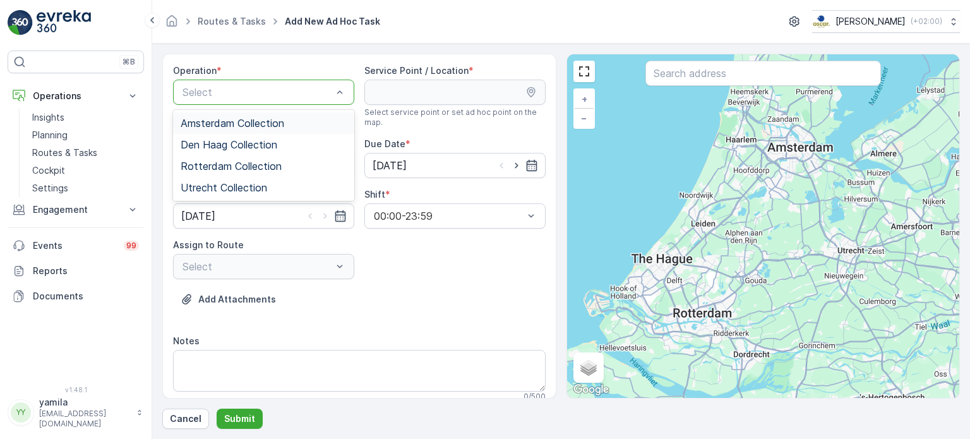
click at [259, 130] on div "Amsterdam Collection" at bounding box center [263, 122] width 181 height 21
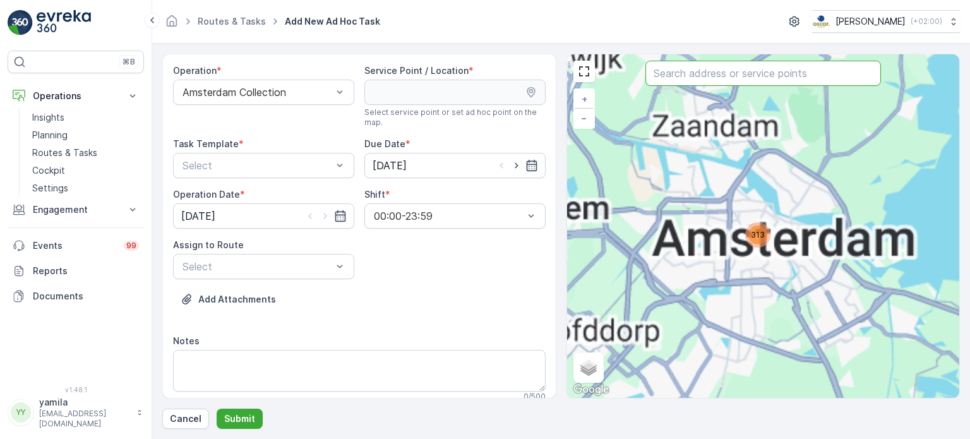
click at [710, 80] on input "text" at bounding box center [764, 73] width 236 height 25
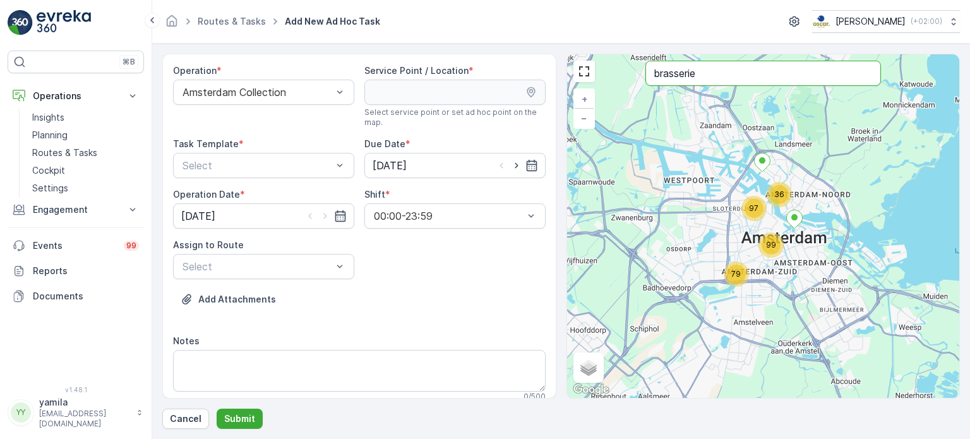
type input "brasserie"
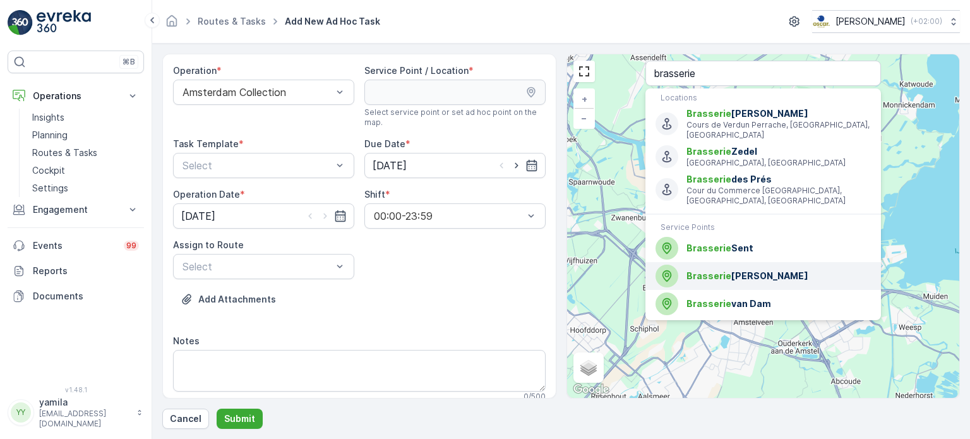
click at [708, 270] on span "Brasserie" at bounding box center [709, 275] width 45 height 11
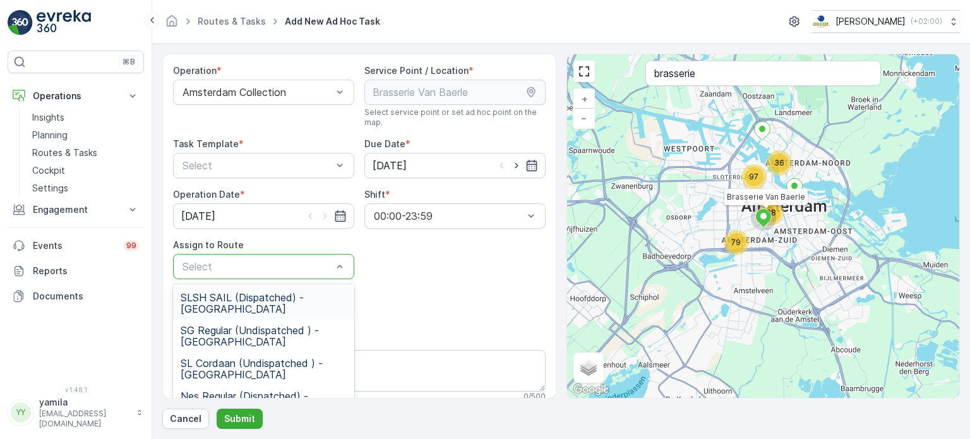
click at [301, 268] on div at bounding box center [257, 266] width 152 height 11
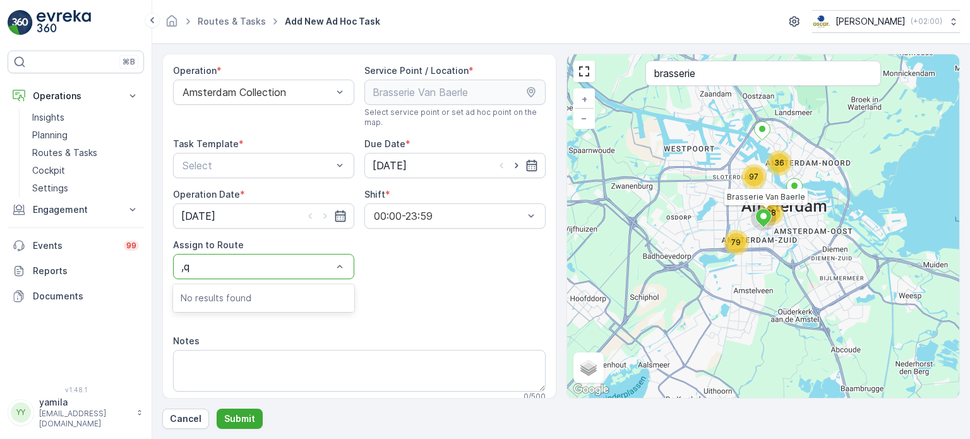
type input ","
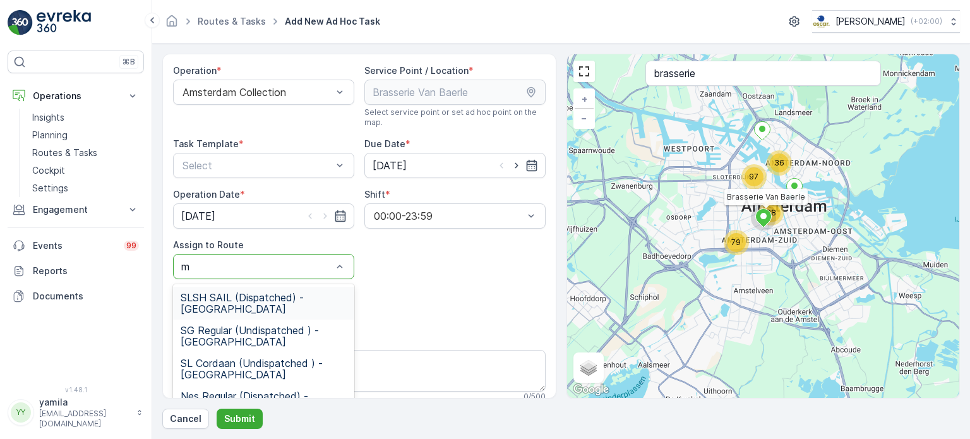
type input "mq"
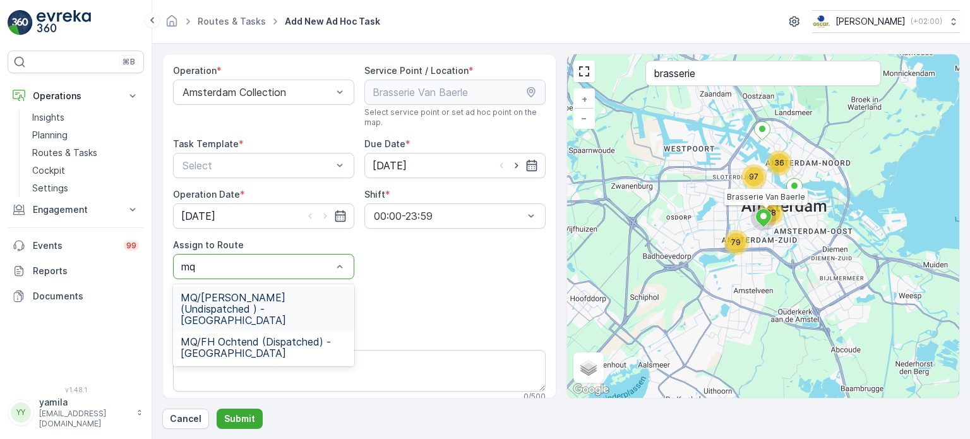
click at [268, 288] on div "MQ/FH Middag (Undispatched ) - Amsterdam" at bounding box center [263, 309] width 181 height 44
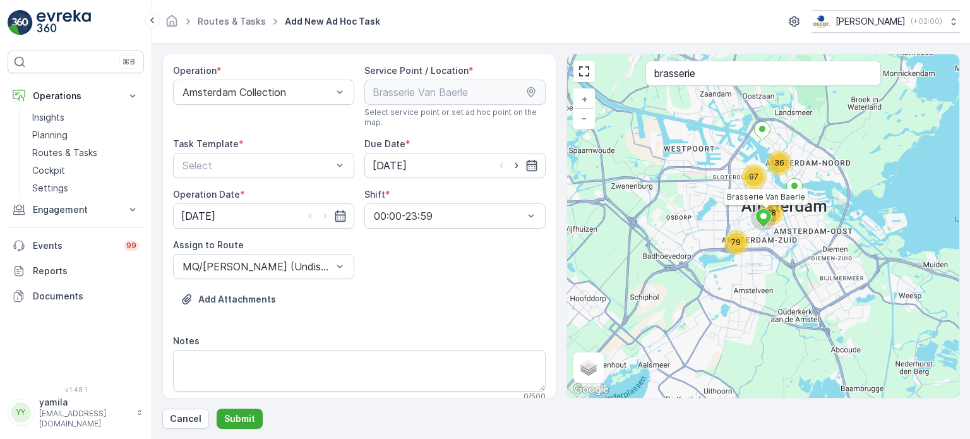
click at [264, 179] on div "Operation * Amsterdam Collection Service Point / Location * Select service poin…" at bounding box center [359, 237] width 373 height 347
click at [263, 164] on div at bounding box center [257, 165] width 152 height 11
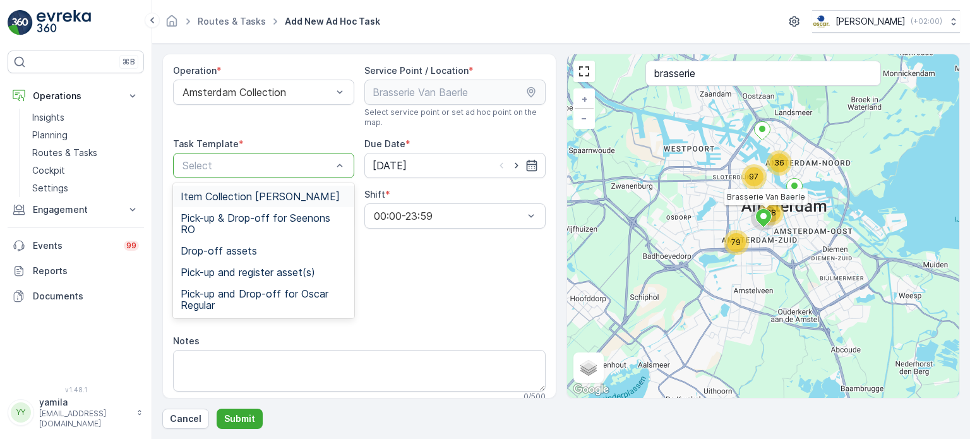
click at [248, 191] on span "Item Collection Oscar Regulier" at bounding box center [260, 196] width 159 height 11
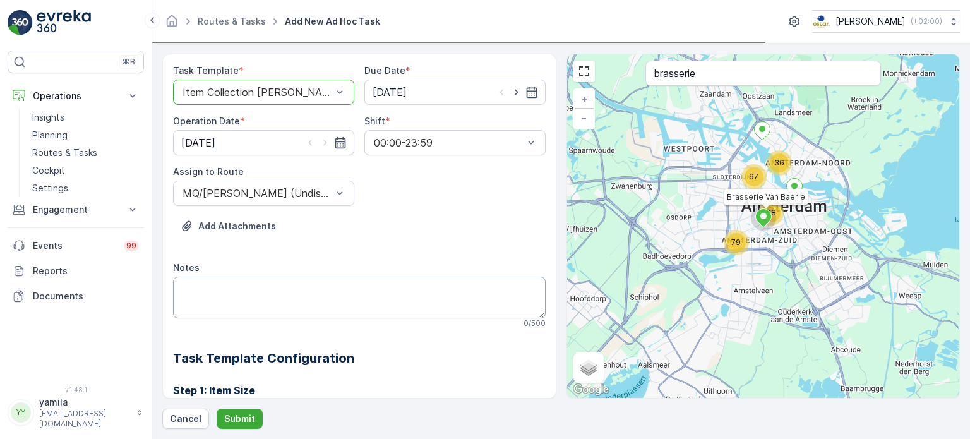
scroll to position [74, 0]
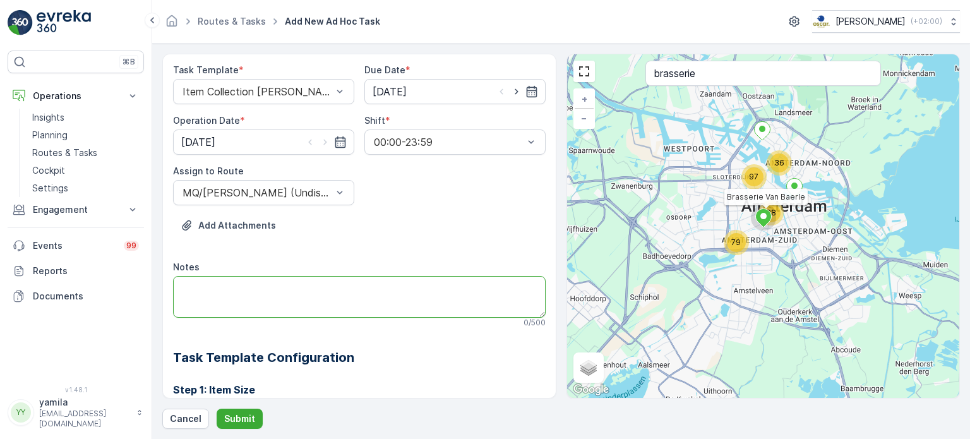
click at [250, 307] on textarea "Notes" at bounding box center [359, 297] width 373 height 42
type textarea "Brengen zakken PD en rest"
click at [239, 428] on button "Submit" at bounding box center [240, 419] width 46 height 20
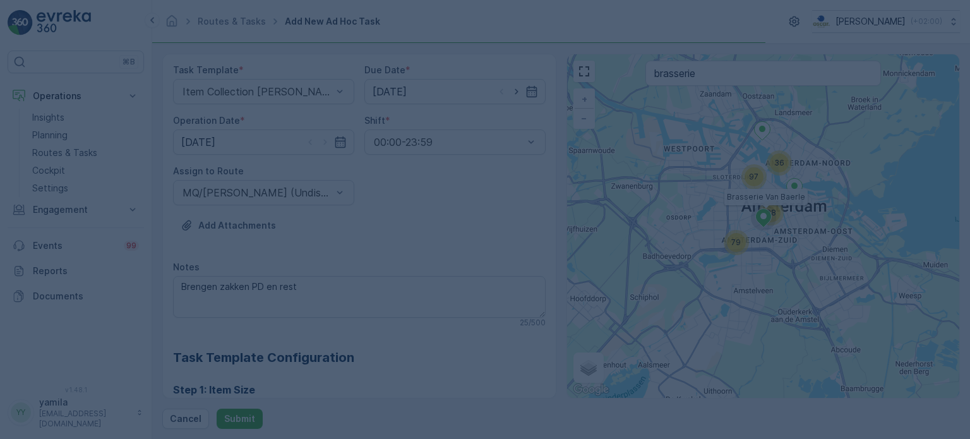
click at [242, 421] on div at bounding box center [485, 219] width 970 height 439
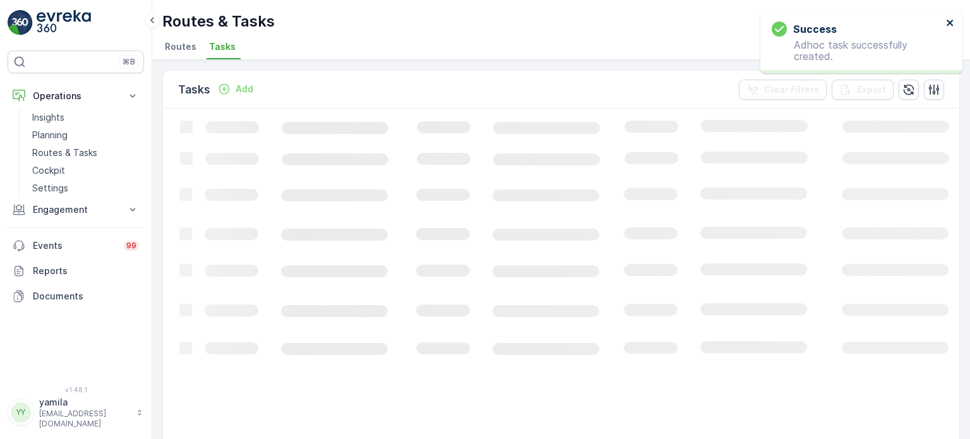
click at [949, 21] on icon "close" at bounding box center [950, 23] width 9 height 10
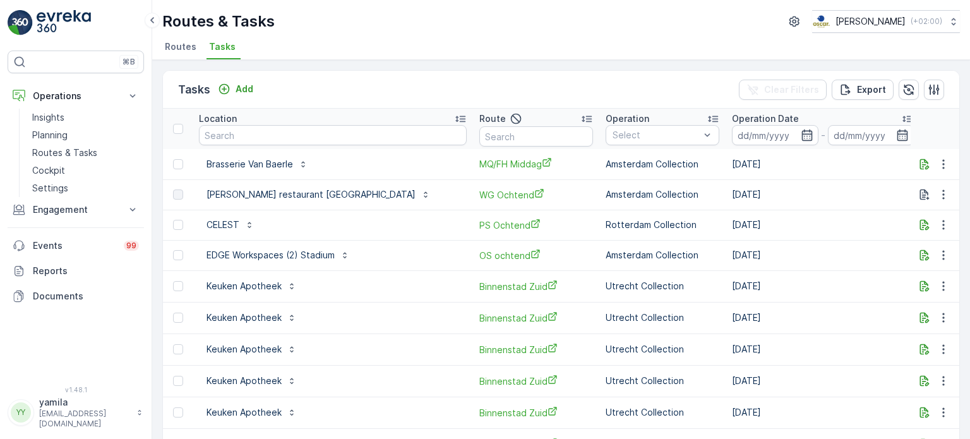
click at [962, 162] on p "To Do" at bounding box center [974, 164] width 25 height 13
click at [887, 179] on span "Let Op!" at bounding box center [882, 182] width 32 height 13
click at [263, 133] on input "text" at bounding box center [333, 135] width 268 height 20
type input "pender"
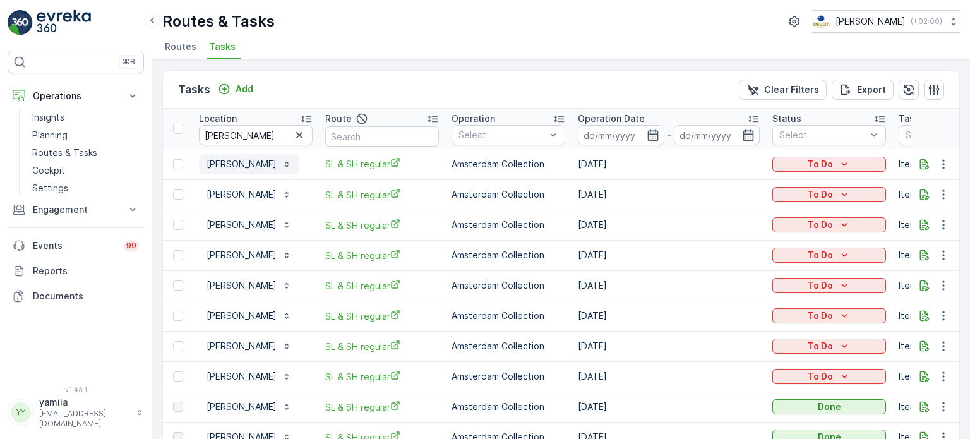
click at [222, 166] on p "Pendergast" at bounding box center [242, 164] width 70 height 13
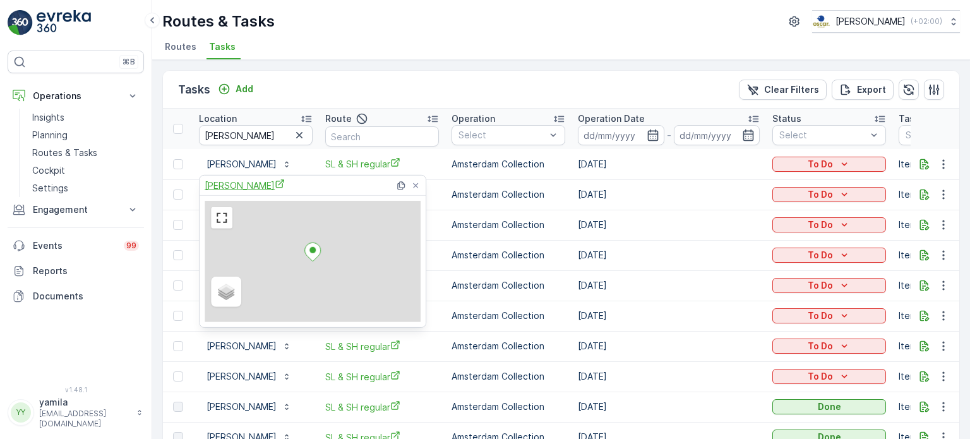
click at [222, 181] on span "Pendergast" at bounding box center [245, 185] width 80 height 13
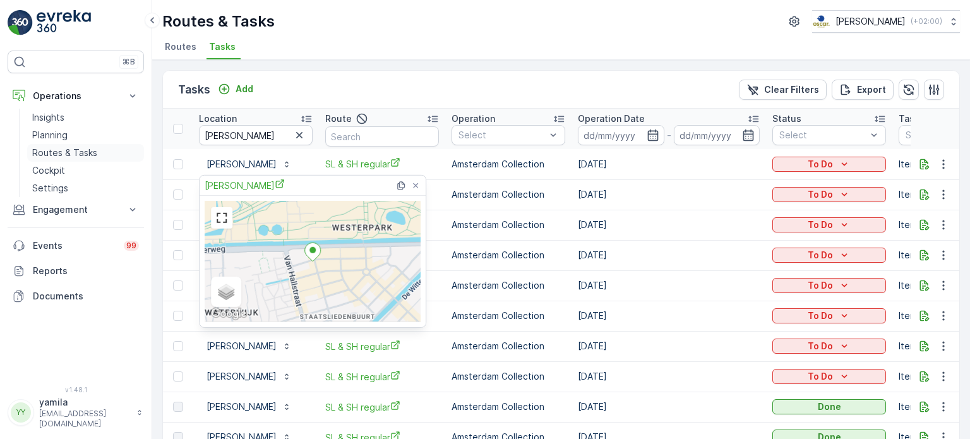
click at [81, 156] on p "Routes & Tasks" at bounding box center [64, 153] width 65 height 13
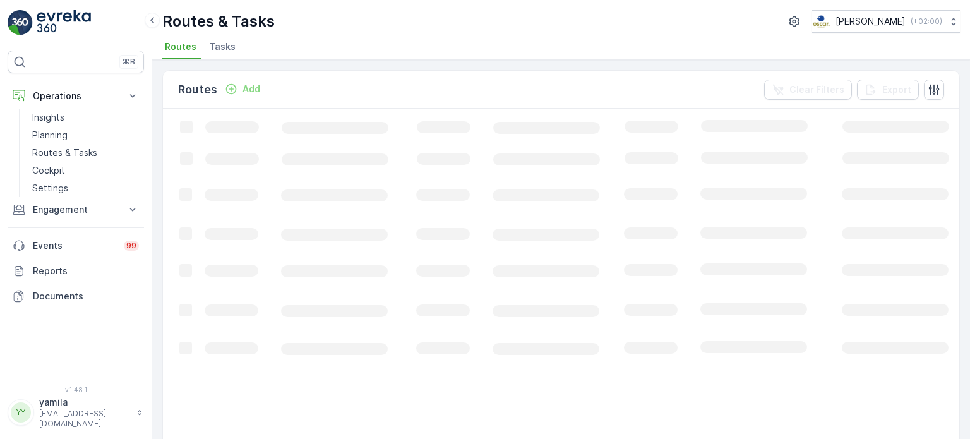
click at [217, 54] on li "Tasks" at bounding box center [224, 48] width 34 height 21
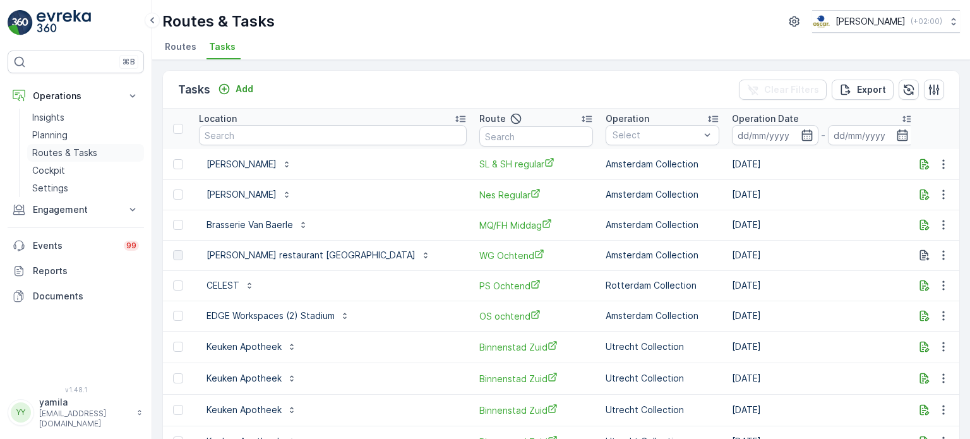
click at [93, 152] on p "Routes & Tasks" at bounding box center [64, 153] width 65 height 13
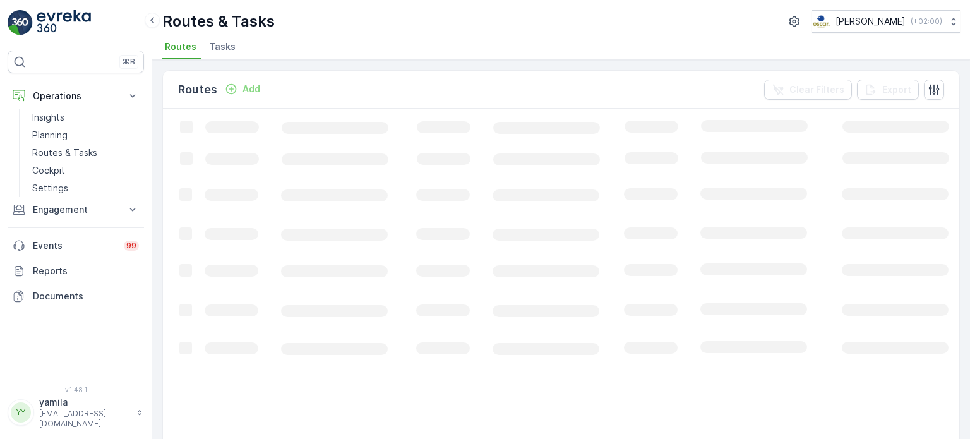
click at [222, 42] on span "Tasks" at bounding box center [222, 46] width 27 height 13
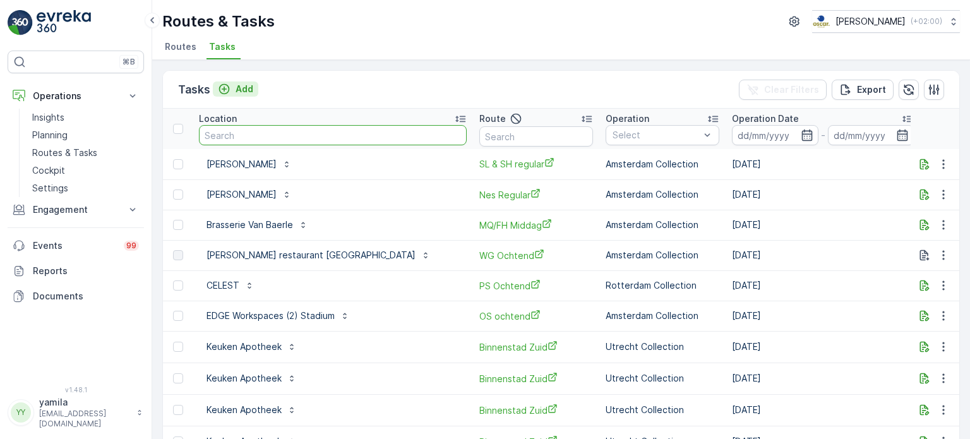
click at [243, 133] on input "text" at bounding box center [333, 135] width 268 height 20
type input "startdock"
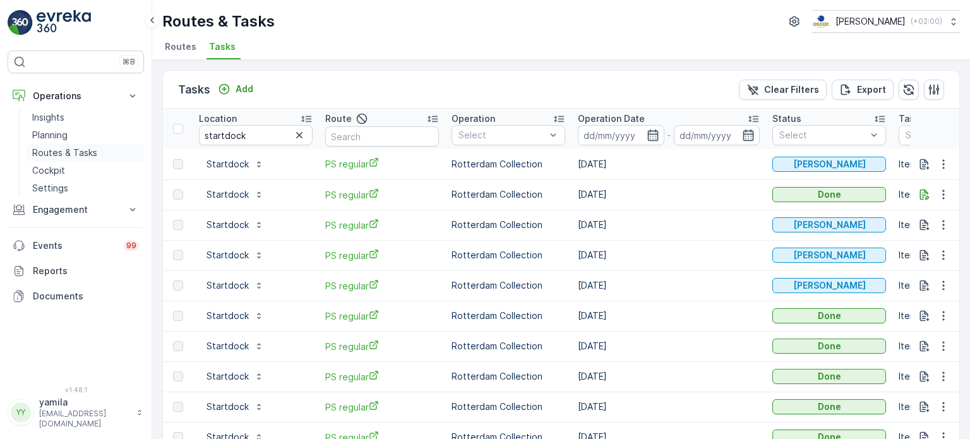
click at [63, 149] on p "Routes & Tasks" at bounding box center [64, 153] width 65 height 13
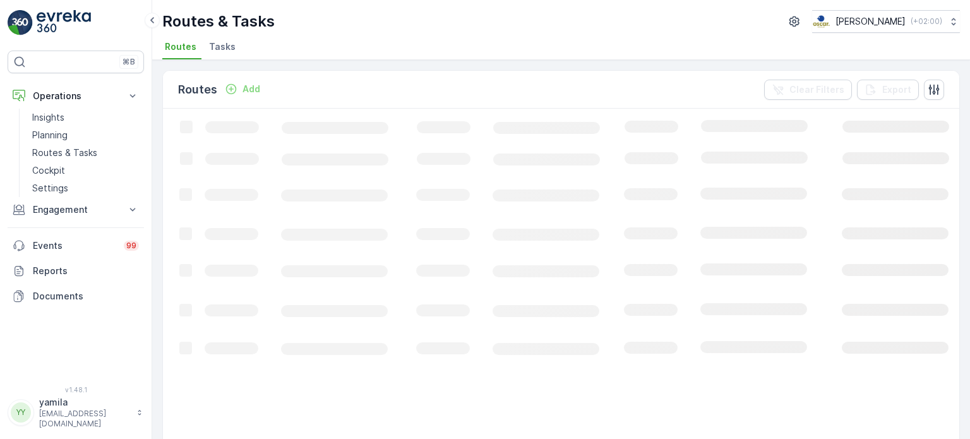
click at [219, 50] on span "Tasks" at bounding box center [222, 46] width 27 height 13
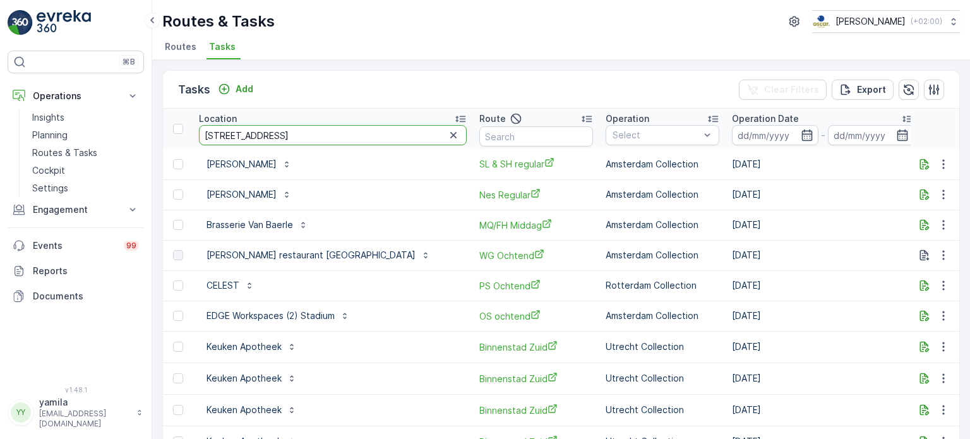
type input "turfmarkt 240"
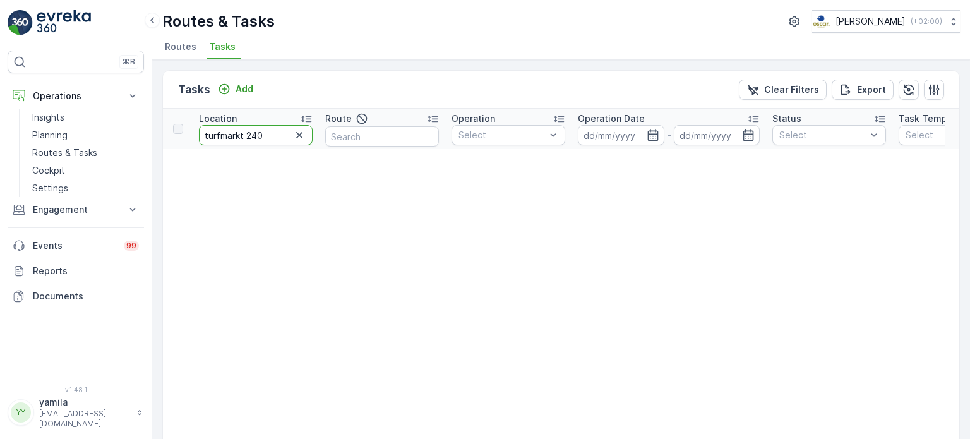
drag, startPoint x: 274, startPoint y: 133, endPoint x: 243, endPoint y: 134, distance: 31.6
click at [243, 134] on input "turfmarkt 240" at bounding box center [256, 135] width 114 height 20
type input "turfmarkt"
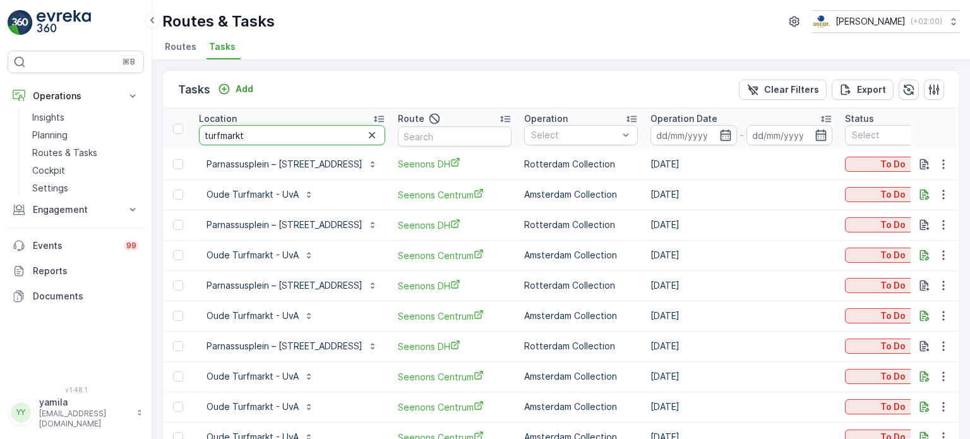
click at [265, 129] on input "turfmarkt" at bounding box center [292, 135] width 186 height 20
drag, startPoint x: 265, startPoint y: 129, endPoint x: 184, endPoint y: 123, distance: 81.0
type input "a"
type input "parnassusplein"
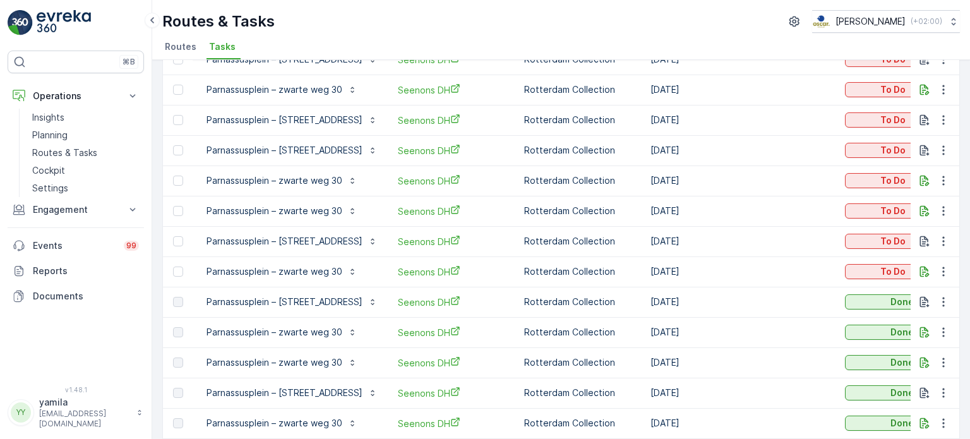
scroll to position [189, 0]
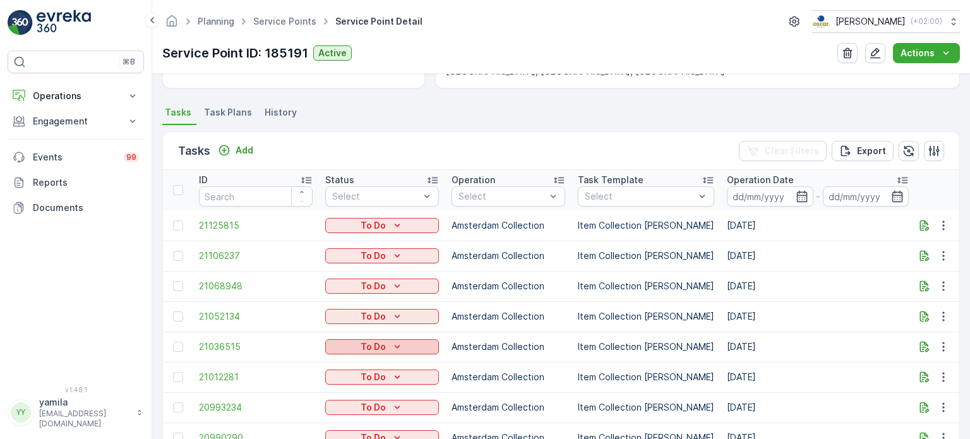
scroll to position [379, 0]
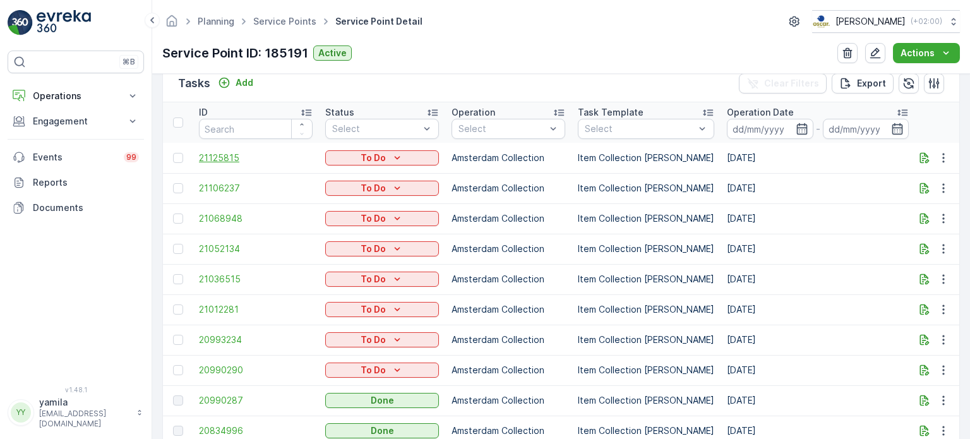
click at [219, 152] on span "21125815" at bounding box center [256, 158] width 114 height 13
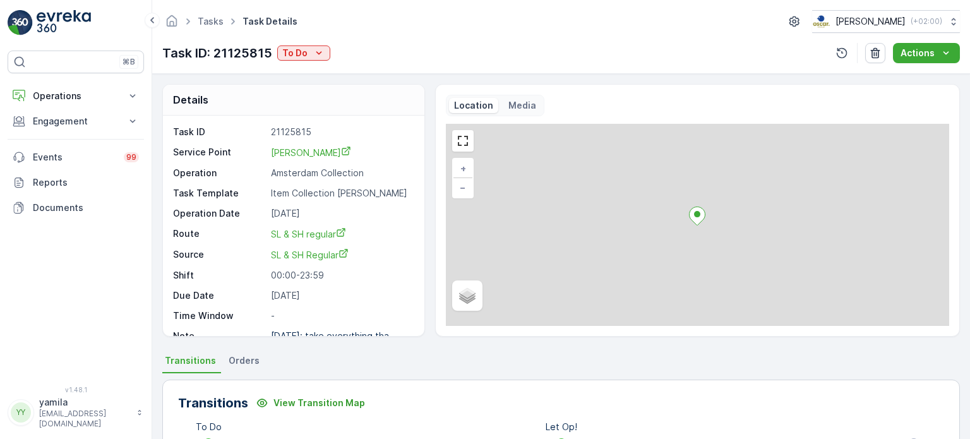
scroll to position [189, 0]
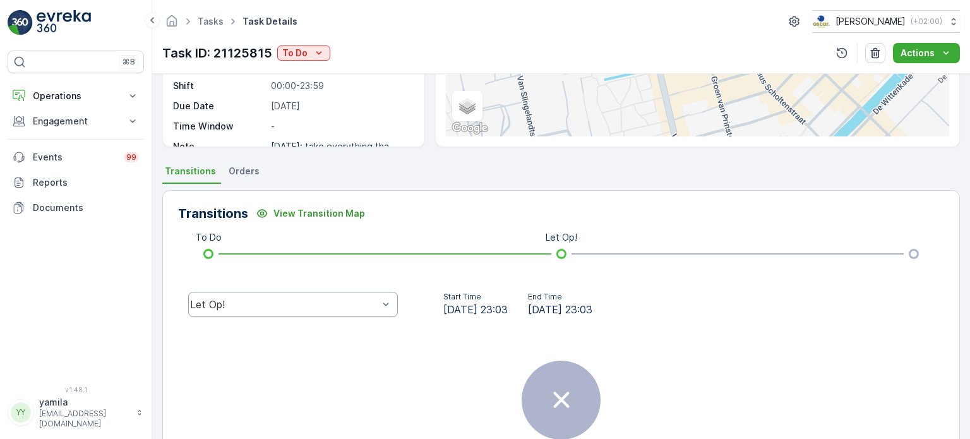
click at [219, 303] on div "Let Op!" at bounding box center [284, 304] width 188 height 11
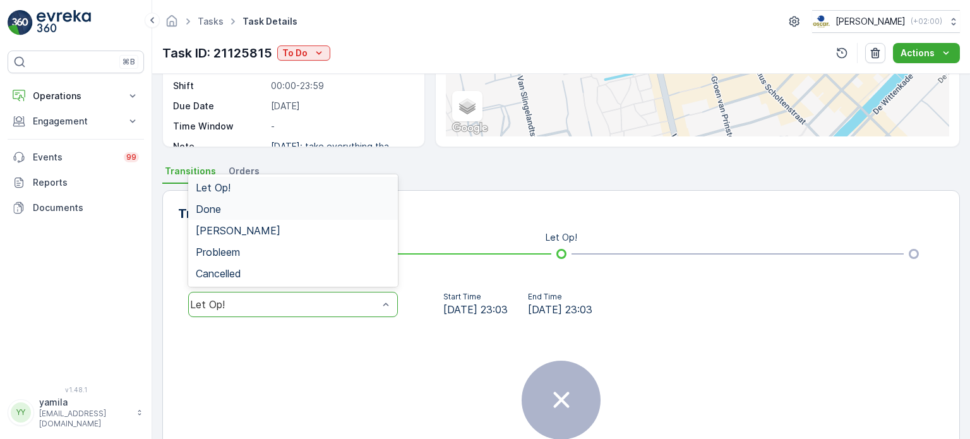
click at [227, 207] on div "Done" at bounding box center [293, 208] width 195 height 11
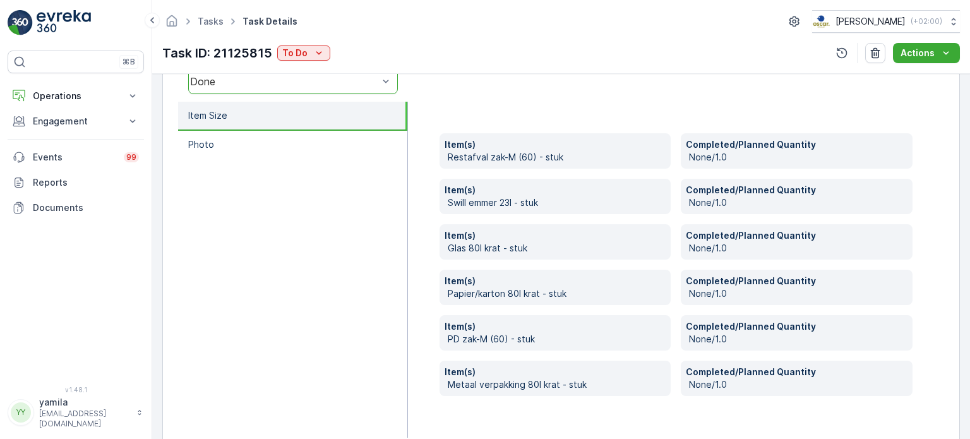
scroll to position [440, 0]
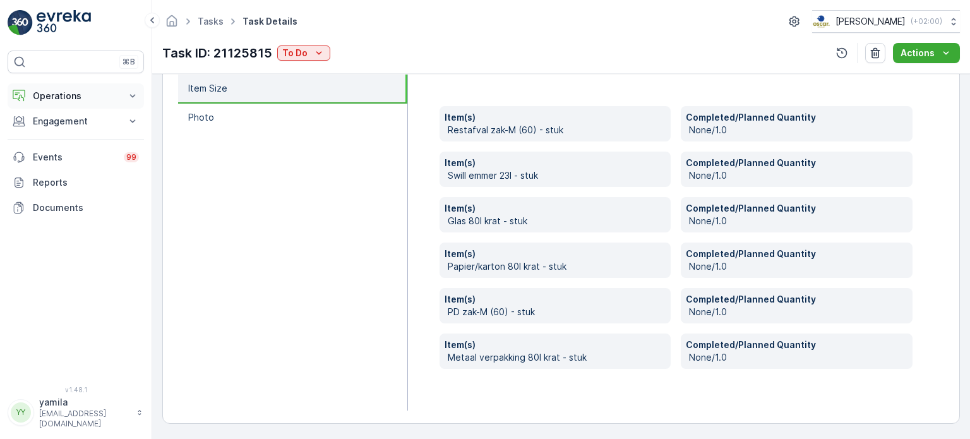
click at [66, 93] on p "Operations" at bounding box center [76, 96] width 86 height 13
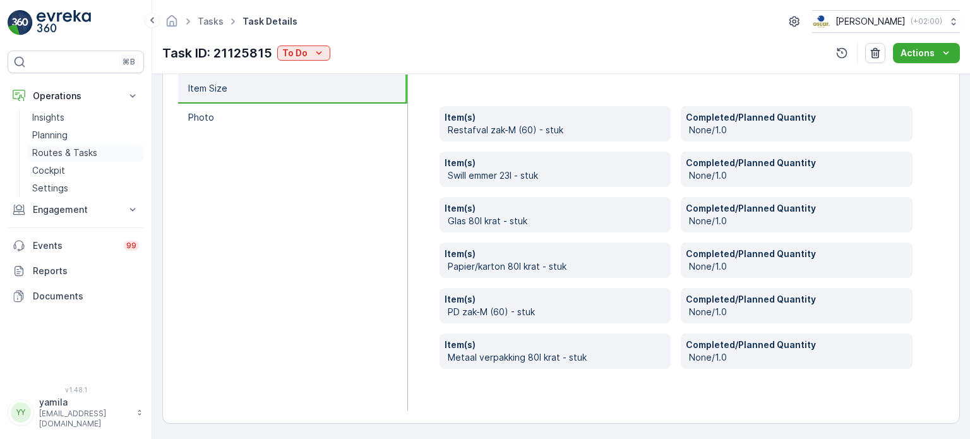
click at [73, 148] on p "Routes & Tasks" at bounding box center [64, 153] width 65 height 13
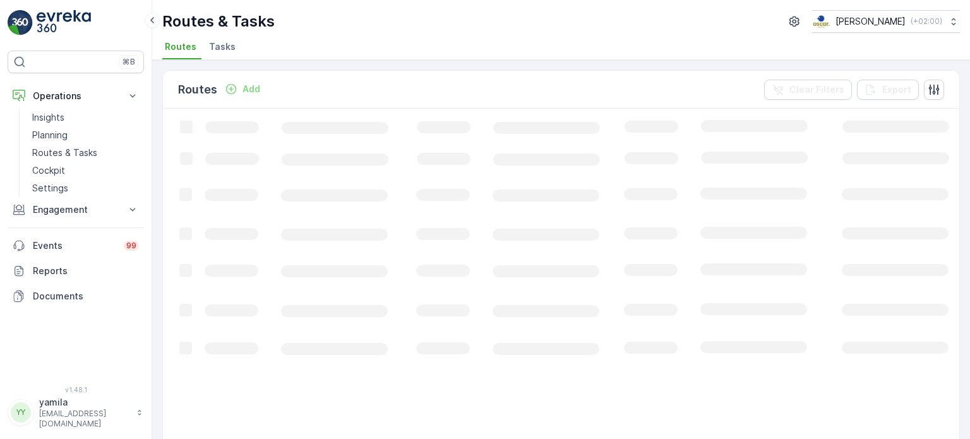
click at [225, 49] on span "Tasks" at bounding box center [222, 46] width 27 height 13
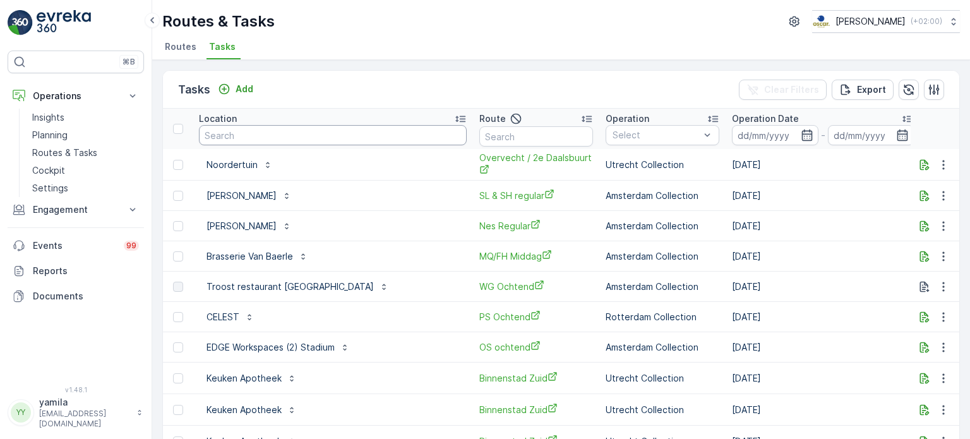
click at [260, 133] on input "text" at bounding box center [333, 135] width 268 height 20
type input "zwarte"
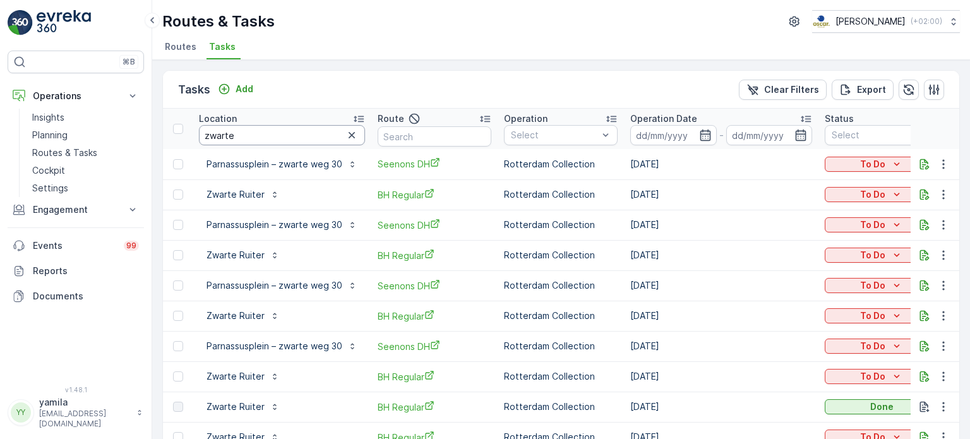
click at [258, 135] on input "zwarte" at bounding box center [282, 135] width 166 height 20
type input "zwarte weg"
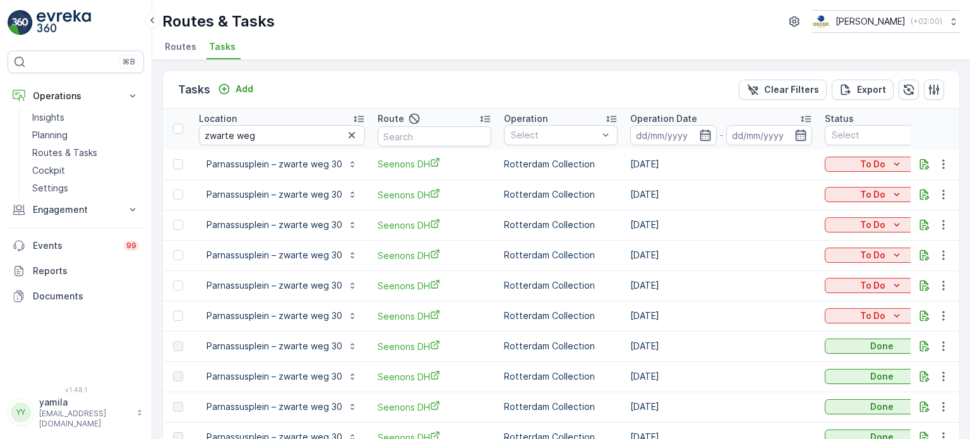
click at [260, 133] on input "zwarte weg" at bounding box center [282, 135] width 166 height 20
type input "turfmarkt"
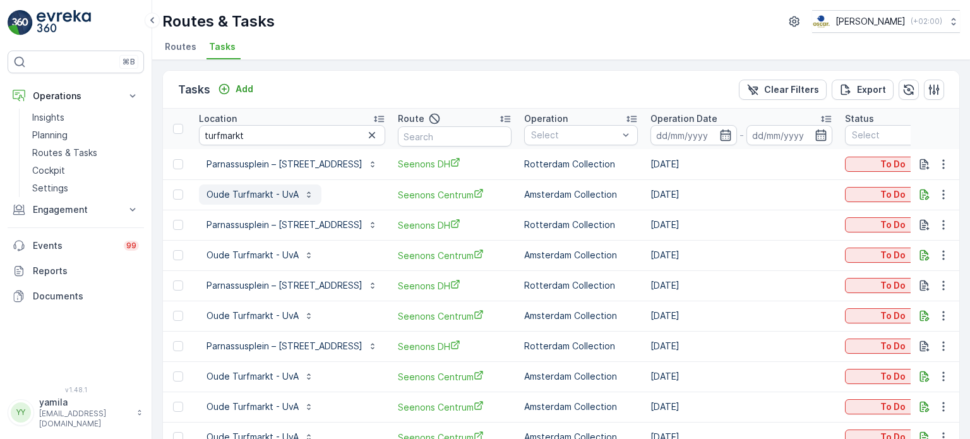
click at [282, 194] on p "Oude Turfmarkt - UvA" at bounding box center [253, 194] width 92 height 13
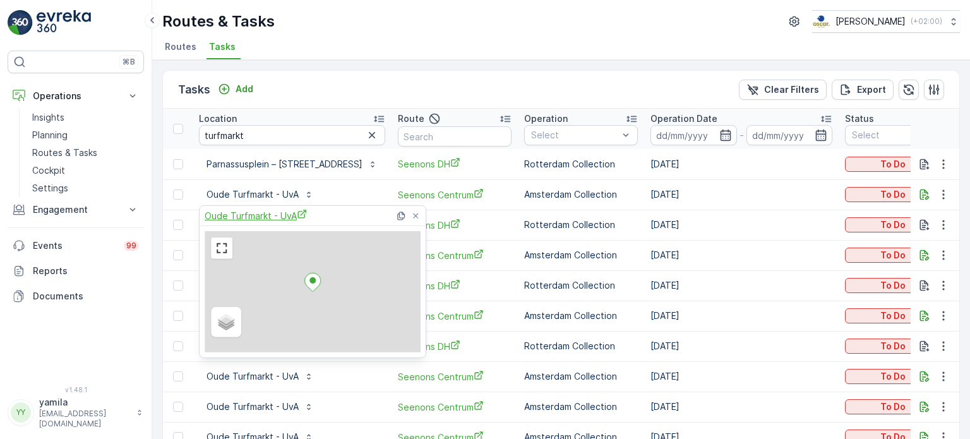
click at [266, 209] on span "Oude Turfmarkt - UvA" at bounding box center [256, 215] width 102 height 13
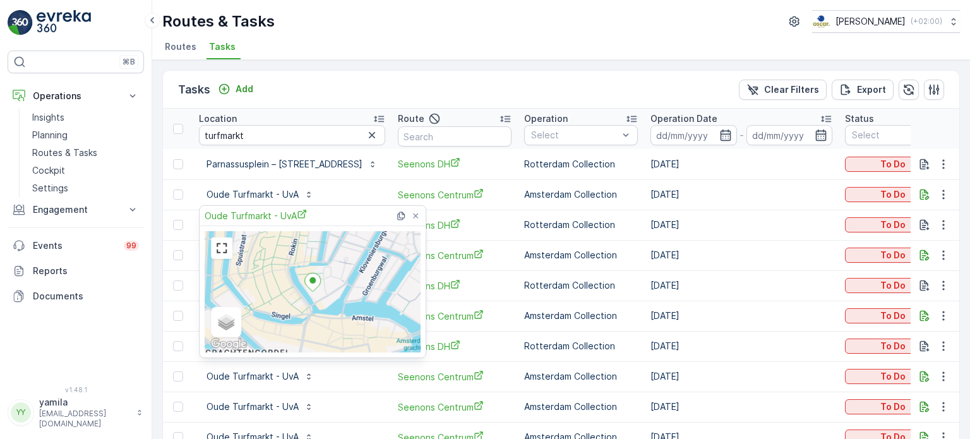
click at [424, 90] on div "Tasks Add Clear Filters Export" at bounding box center [561, 90] width 796 height 38
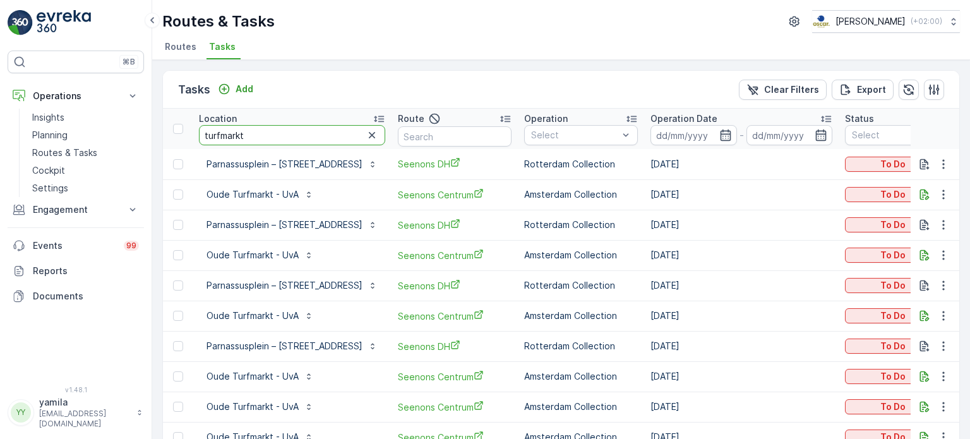
click at [254, 139] on input "turfmarkt" at bounding box center [292, 135] width 186 height 20
type input "zwarte"
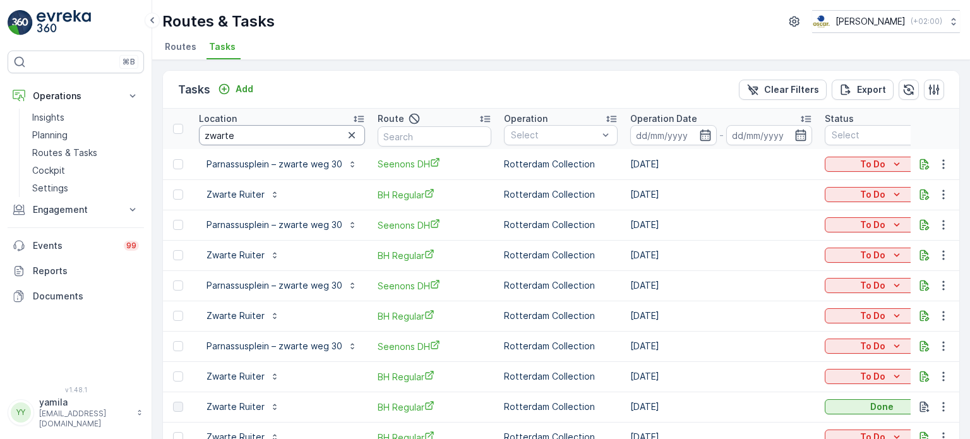
click at [230, 131] on input "zwarte" at bounding box center [282, 135] width 166 height 20
type input "oudezijds"
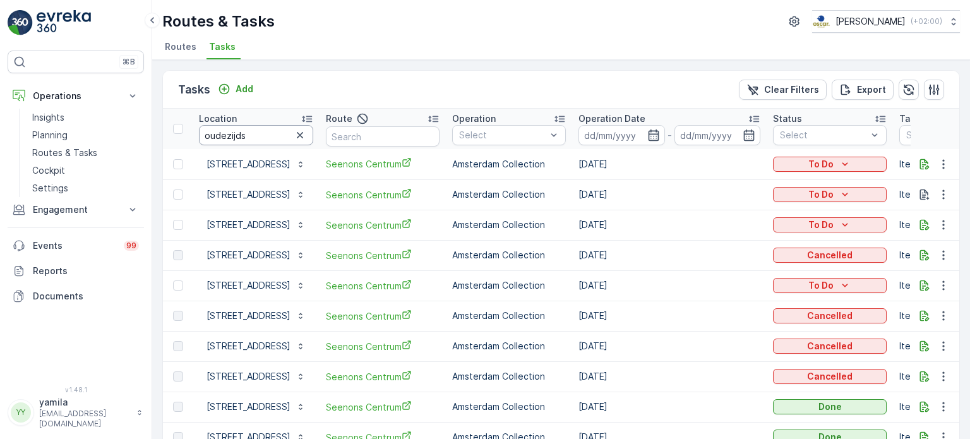
click at [241, 136] on input "oudezijds" at bounding box center [256, 135] width 114 height 20
type input "weesperplein 11"
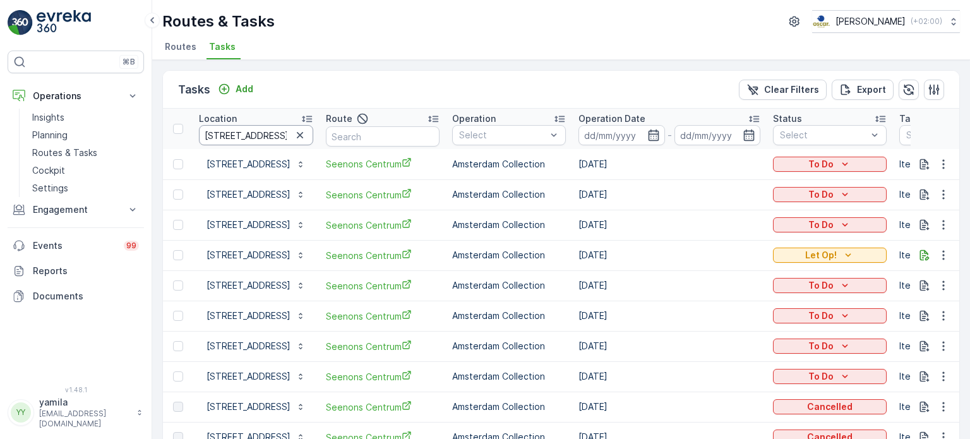
click at [248, 143] on input "weesperplein 11" at bounding box center [256, 135] width 114 height 20
type input "agnietenk"
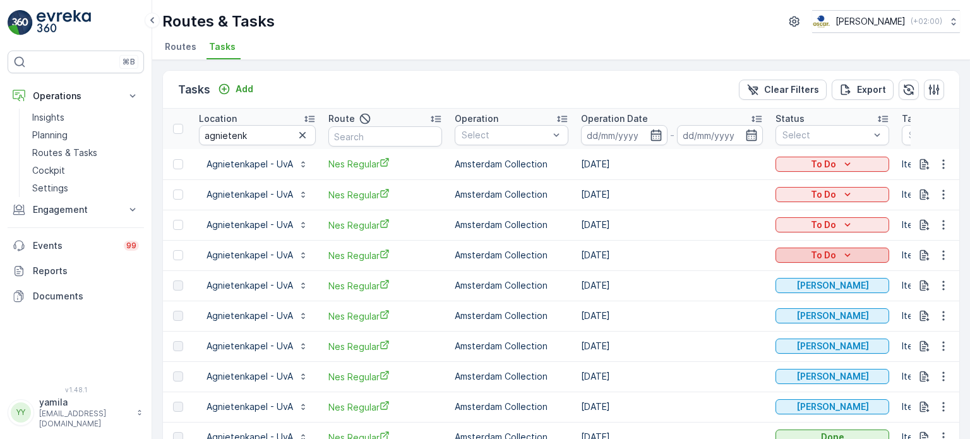
click at [802, 254] on div "To Do" at bounding box center [833, 255] width 104 height 13
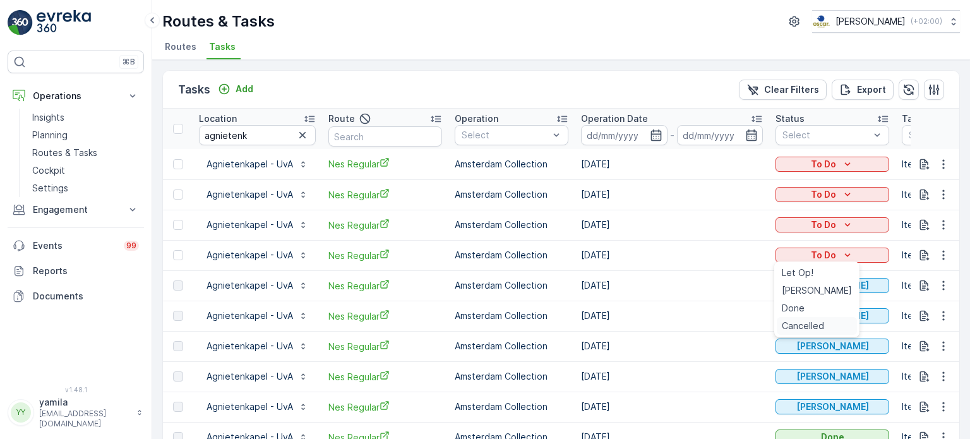
click at [801, 327] on span "Cancelled" at bounding box center [803, 326] width 42 height 13
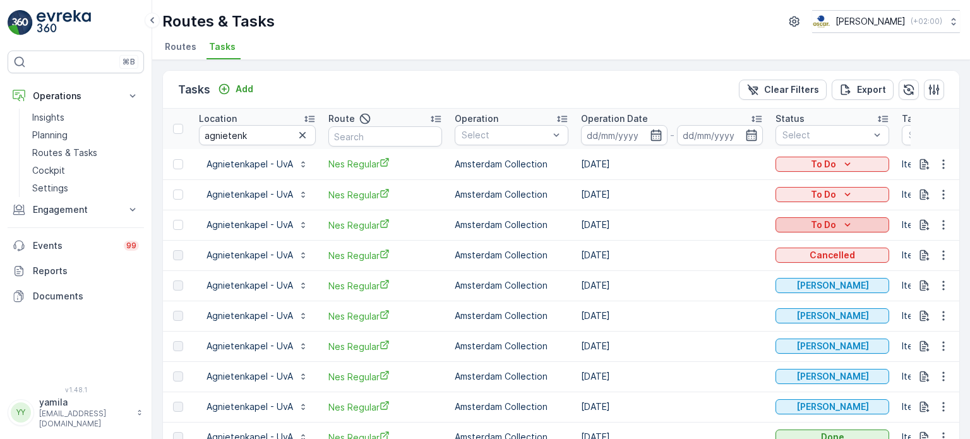
click at [834, 224] on p "To Do" at bounding box center [823, 225] width 25 height 13
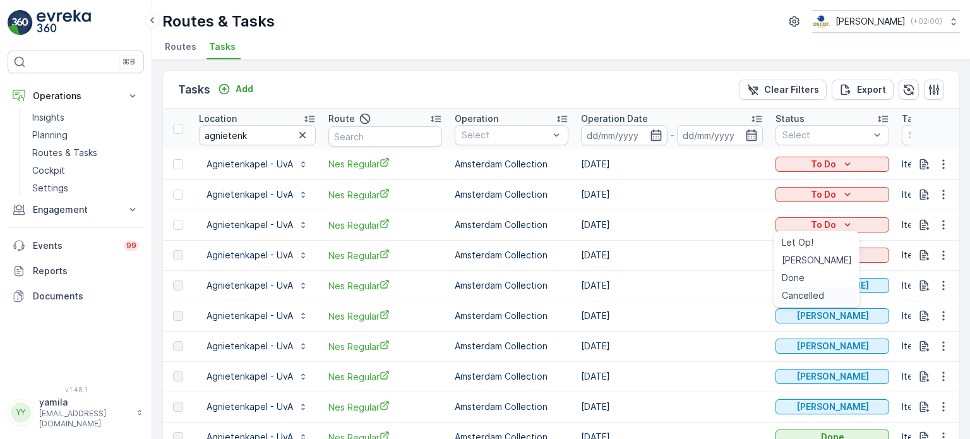
click at [806, 294] on span "Cancelled" at bounding box center [803, 295] width 42 height 13
click at [258, 133] on input "agnietenk" at bounding box center [257, 135] width 117 height 20
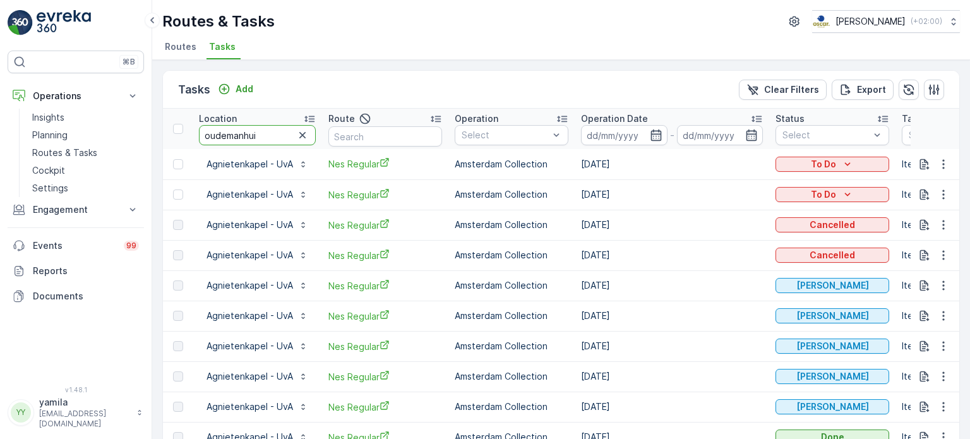
type input "oudemanhuis"
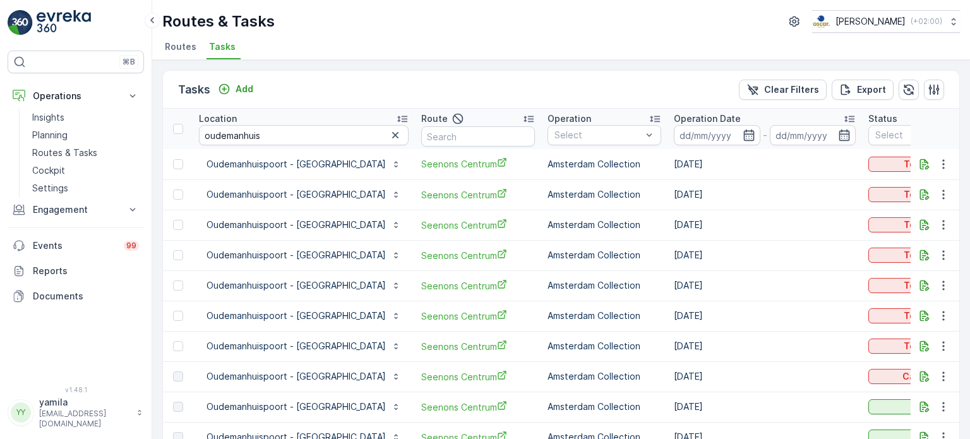
click at [258, 131] on input "oudemanhuis" at bounding box center [304, 135] width 210 height 20
type input "oude turfmarkt"
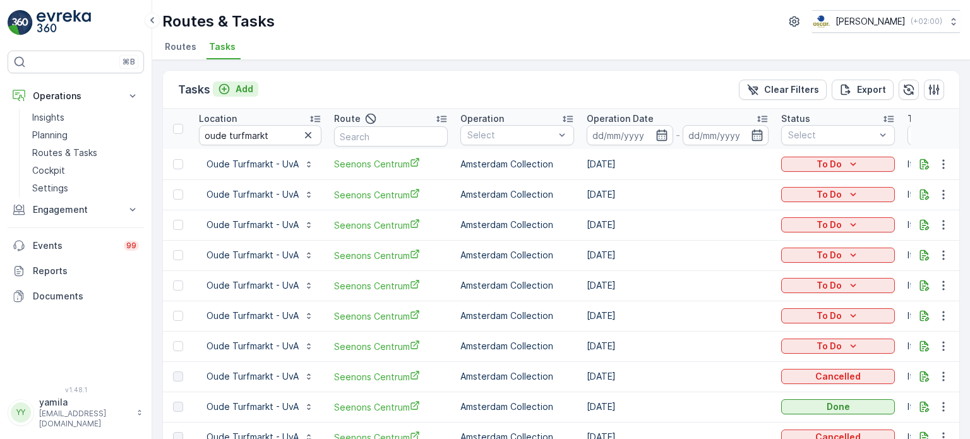
click at [237, 90] on p "Add" at bounding box center [245, 89] width 18 height 13
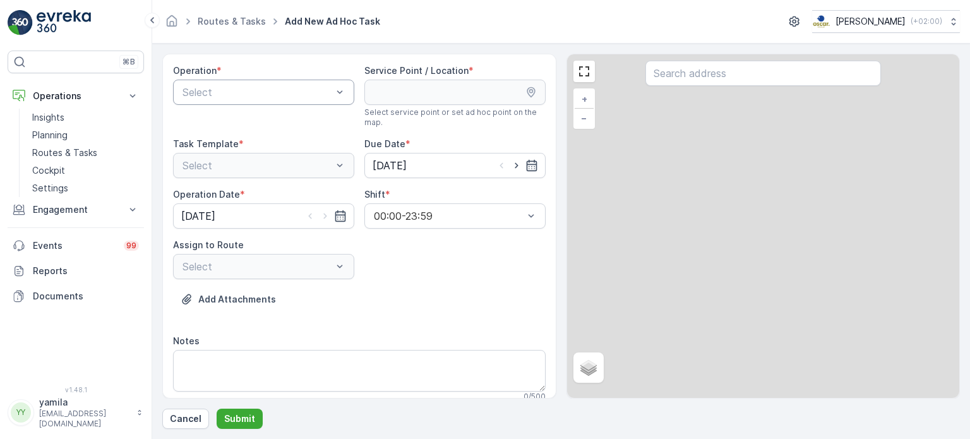
click at [227, 93] on div at bounding box center [257, 92] width 152 height 11
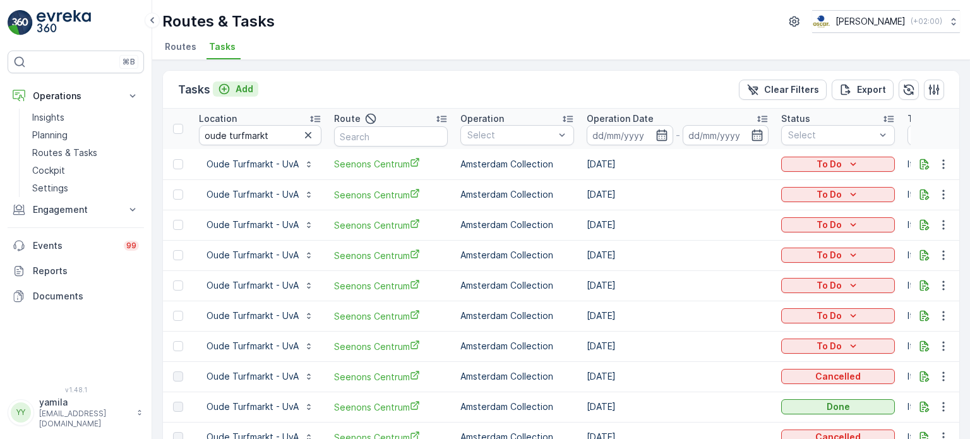
click at [244, 88] on p "Add" at bounding box center [245, 89] width 18 height 13
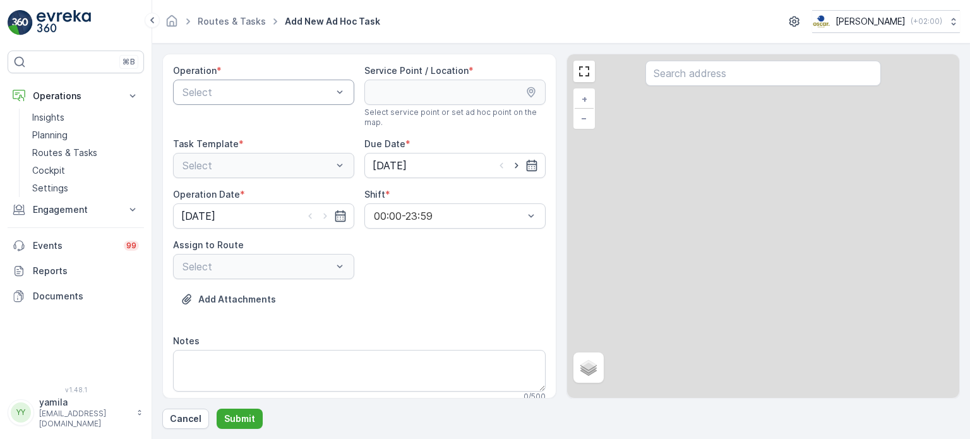
click at [217, 89] on div at bounding box center [257, 92] width 152 height 11
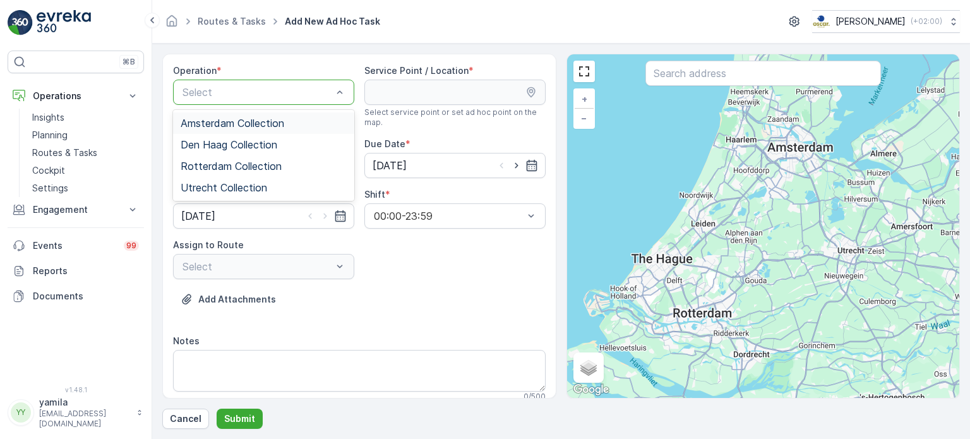
click at [218, 118] on span "Amsterdam Collection" at bounding box center [233, 122] width 104 height 11
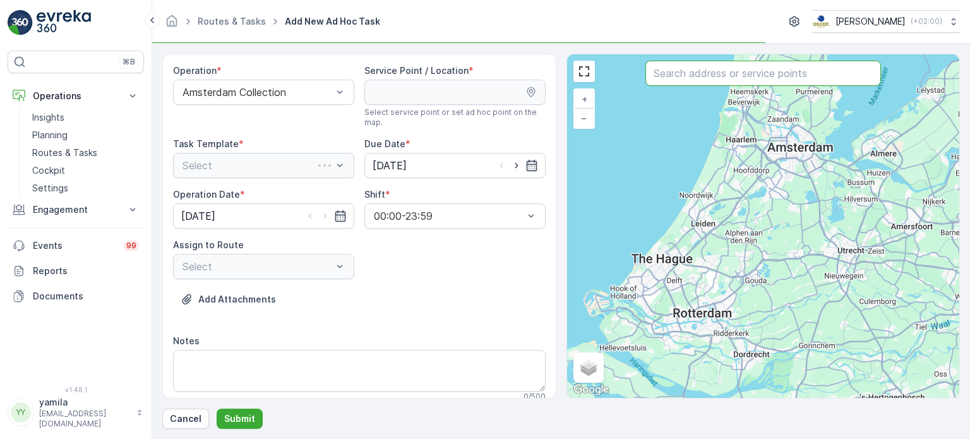
click at [753, 71] on input "text" at bounding box center [764, 73] width 236 height 25
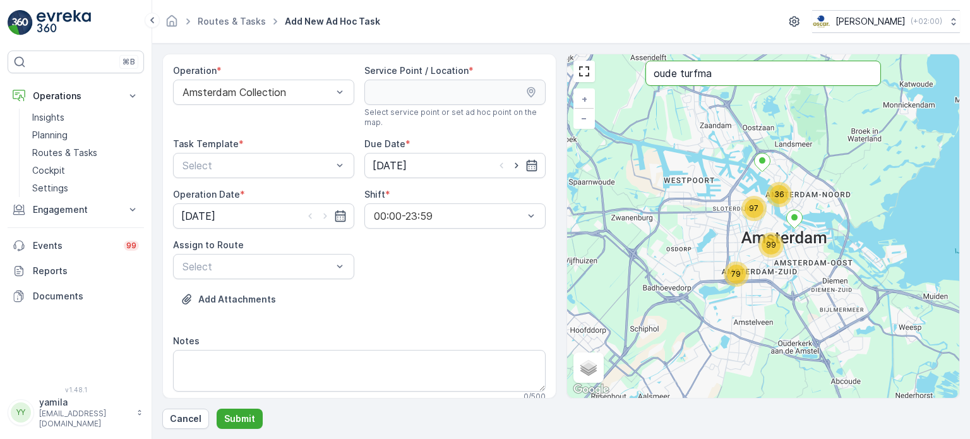
type input "oude turfma"
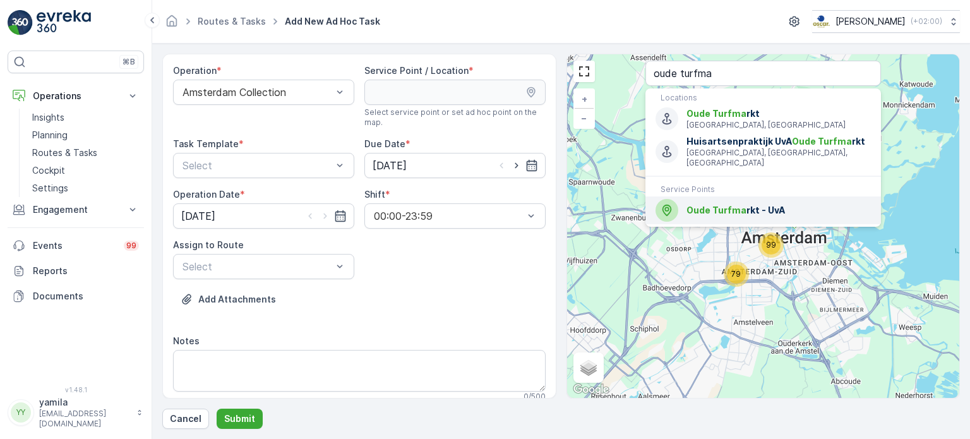
click at [706, 205] on span "Oude Turfma" at bounding box center [717, 210] width 60 height 11
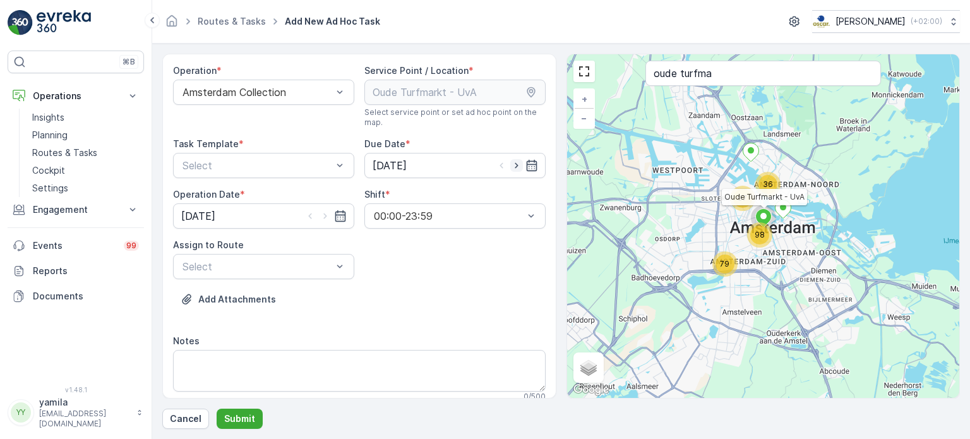
click at [512, 162] on icon "button" at bounding box center [516, 165] width 13 height 13
type input "22.08.2025"
click at [323, 217] on icon "button" at bounding box center [324, 216] width 3 height 6
type input "22.08.2025"
click at [250, 150] on div "Task Template * Select" at bounding box center [263, 158] width 181 height 40
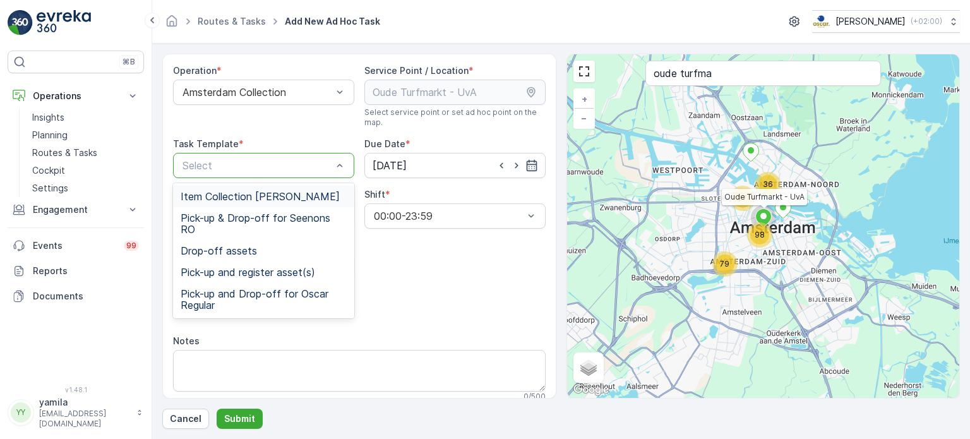
click at [243, 195] on span "Item Collection Oscar Regulier" at bounding box center [260, 196] width 159 height 11
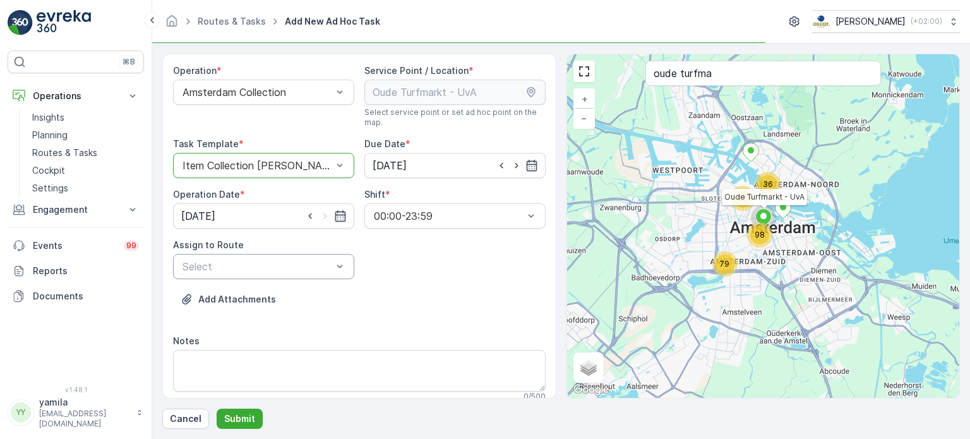
click at [239, 268] on div at bounding box center [257, 266] width 152 height 11
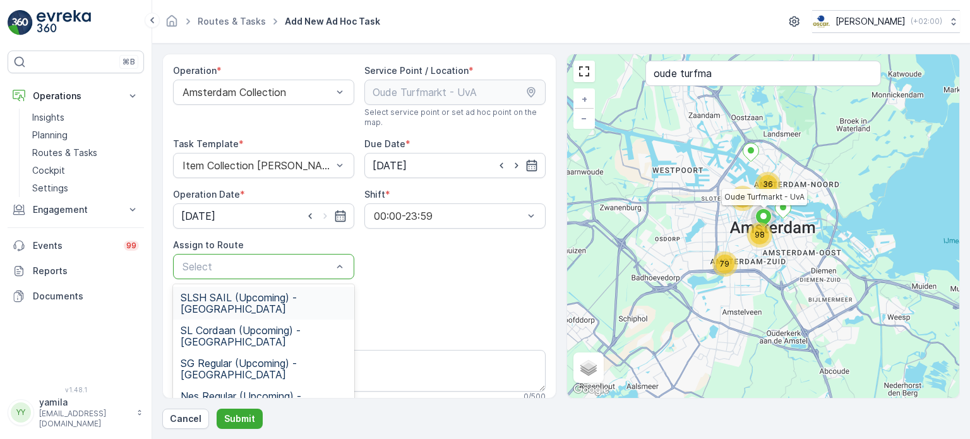
click at [320, 272] on p "Select" at bounding box center [258, 266] width 150 height 15
type input "seen"
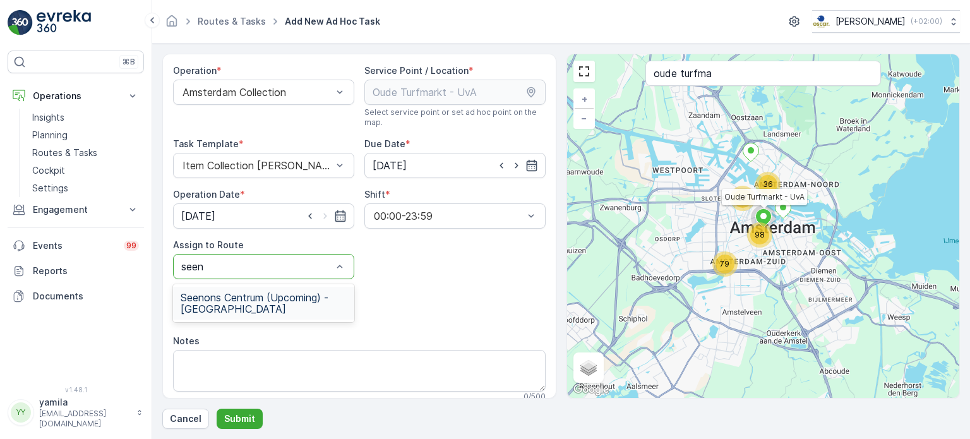
click at [305, 302] on span "Seenons Centrum (Upcoming) - Amsterdam" at bounding box center [264, 303] width 166 height 23
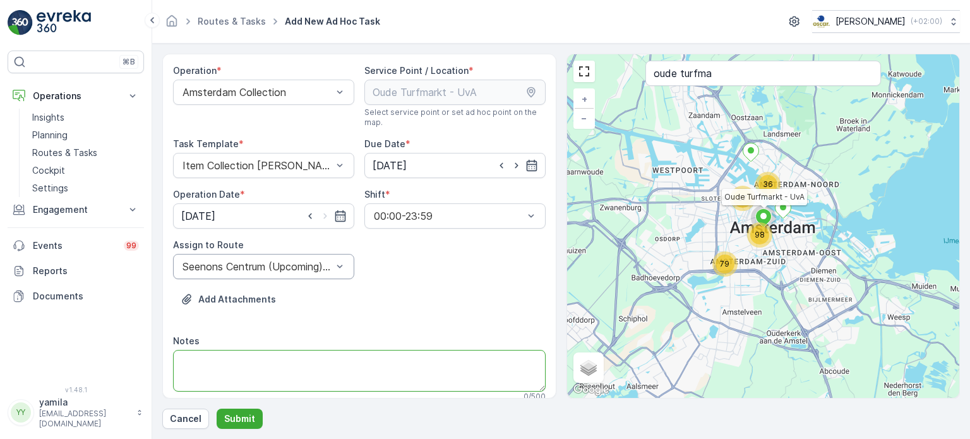
click at [269, 364] on textarea "Notes" at bounding box center [359, 371] width 373 height 42
type textarea "1x 660 L papier terugplaatsen"
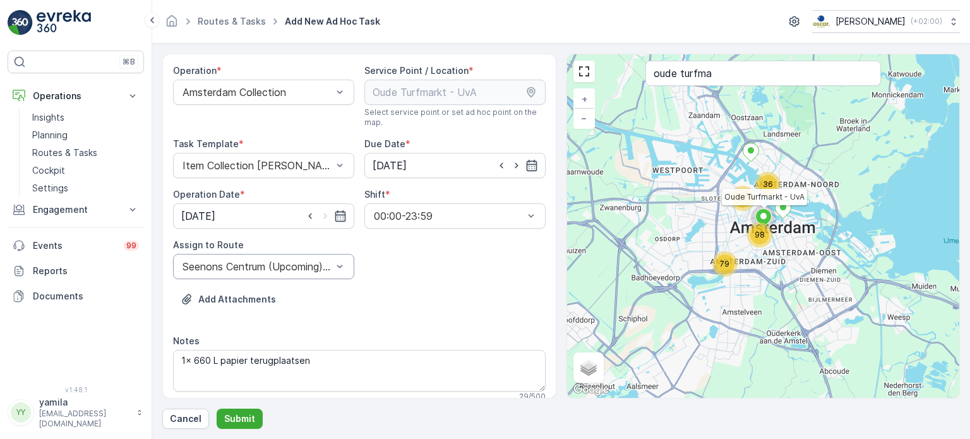
drag, startPoint x: 248, startPoint y: 414, endPoint x: 352, endPoint y: 332, distance: 132.8
click at [351, 334] on div "Operation * Amsterdam Collection Service Point / Location * Select service poin…" at bounding box center [561, 241] width 798 height 375
click at [273, 217] on input "22.08.2025" at bounding box center [263, 215] width 181 height 25
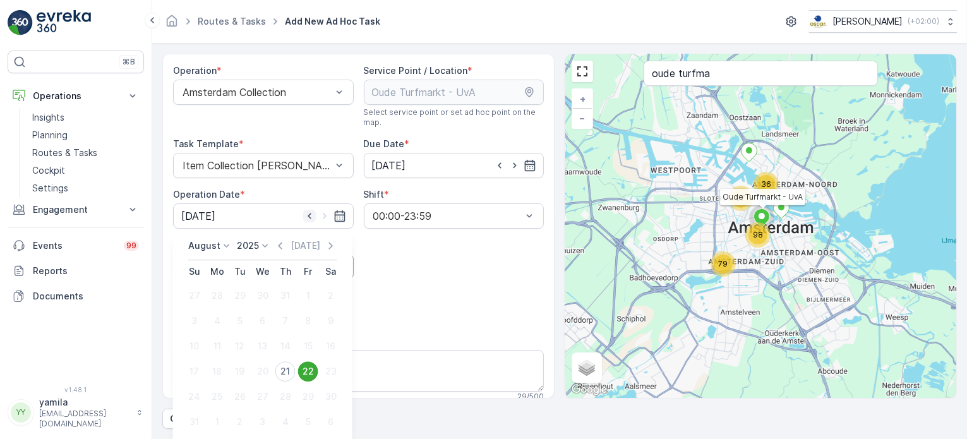
click at [311, 213] on icon "button" at bounding box center [309, 216] width 13 height 13
click at [320, 213] on icon "button" at bounding box center [324, 216] width 13 height 13
type input "22.08.2025"
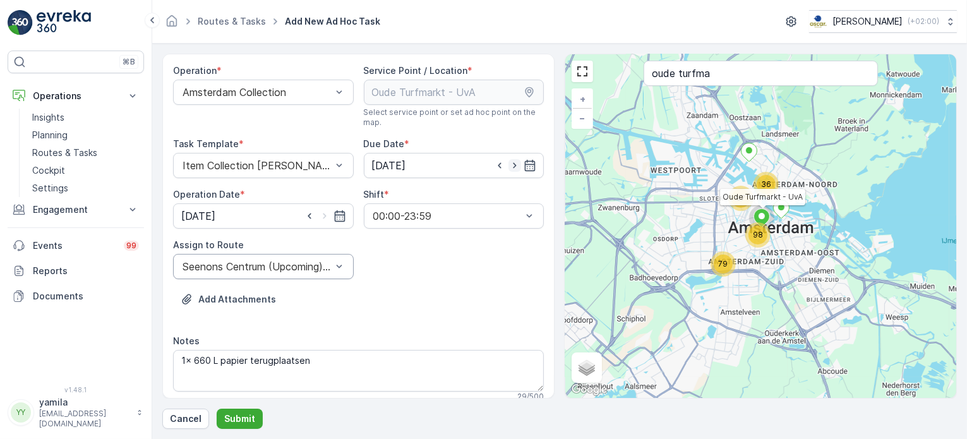
click at [510, 167] on icon "button" at bounding box center [514, 165] width 13 height 13
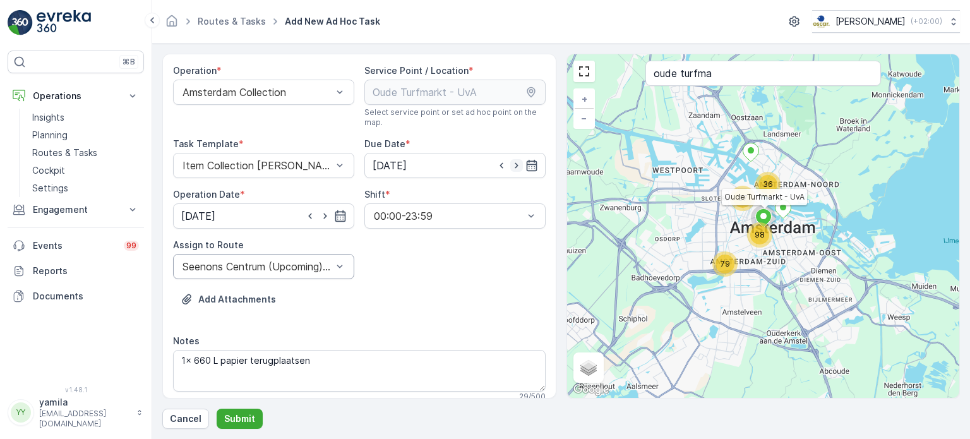
click at [510, 167] on icon "button" at bounding box center [516, 165] width 13 height 13
type input "25.08.2025"
click at [446, 160] on input "25.08.2025" at bounding box center [454, 165] width 181 height 25
click at [410, 342] on div "25" at bounding box center [407, 346] width 20 height 20
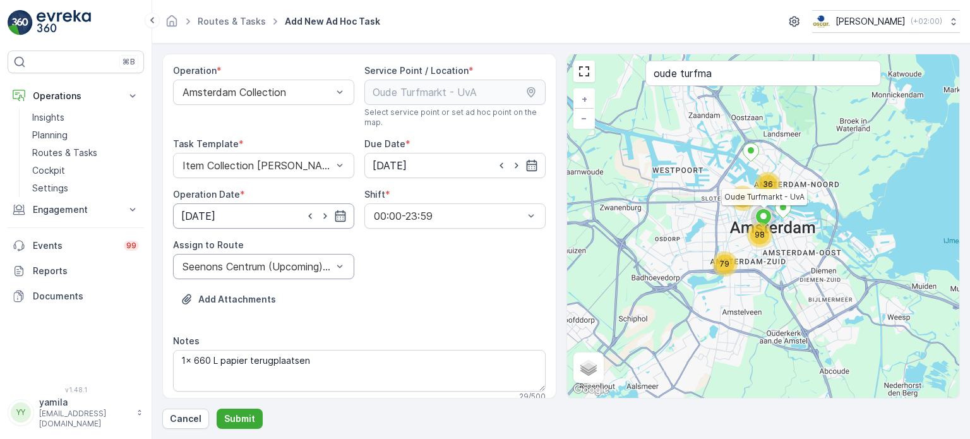
click at [218, 217] on input "22.08.2025" at bounding box center [263, 215] width 181 height 25
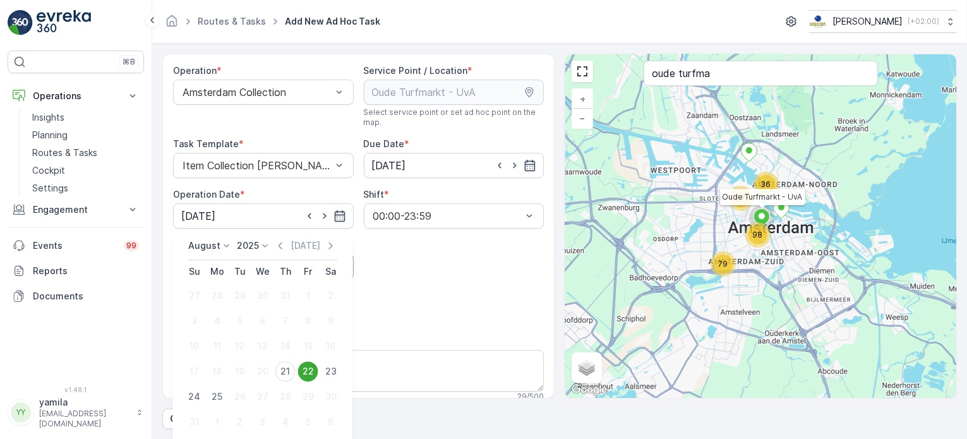
click at [215, 397] on div "25" at bounding box center [217, 397] width 20 height 20
type input "25.08.2025"
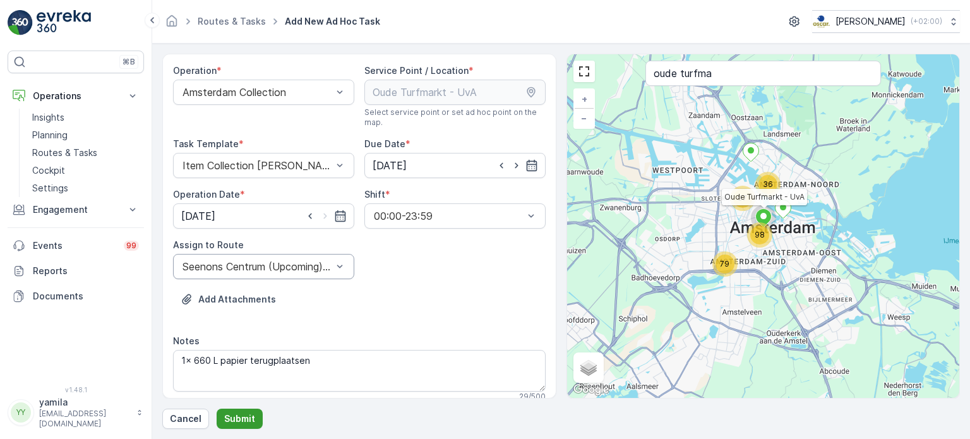
click at [243, 419] on p "Submit" at bounding box center [239, 418] width 31 height 13
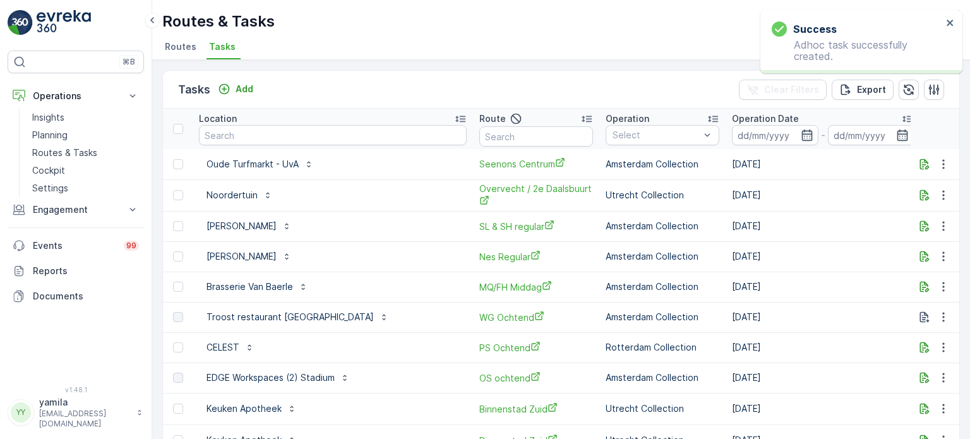
click at [932, 163] on div "To Do" at bounding box center [984, 164] width 104 height 13
click at [884, 179] on span "Let Op!" at bounding box center [882, 182] width 32 height 13
click at [249, 134] on input "text" at bounding box center [333, 135] width 268 height 20
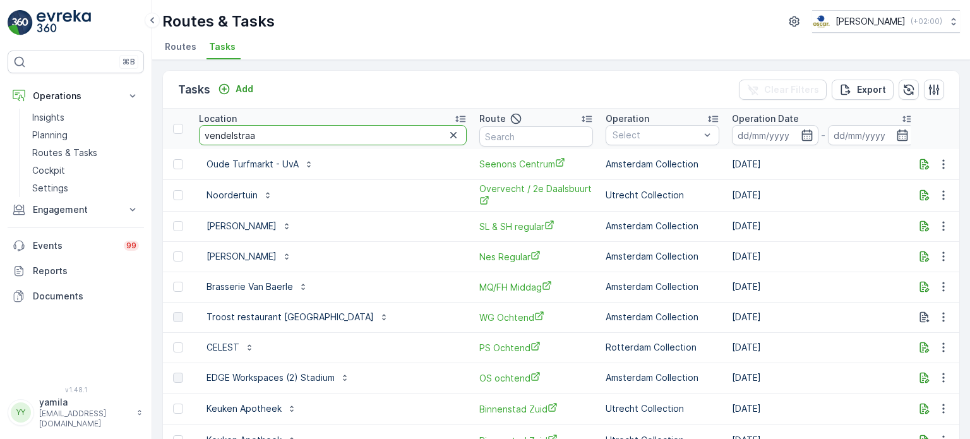
type input "vendelstraat"
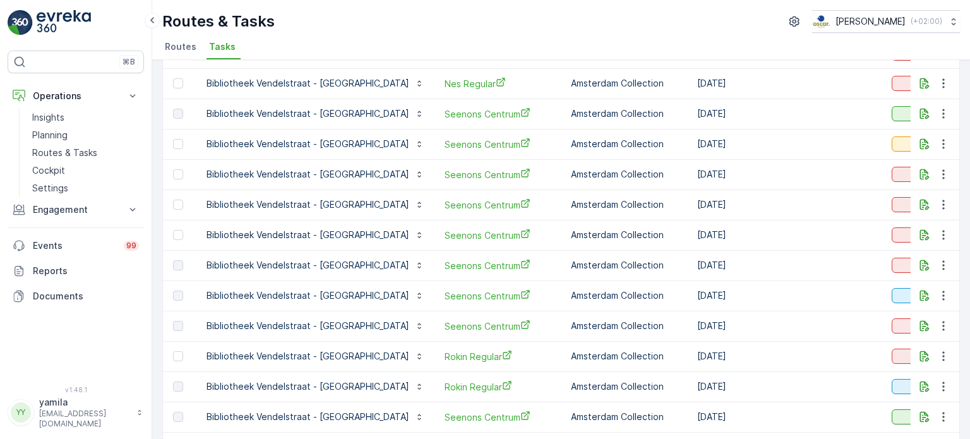
scroll to position [217, 0]
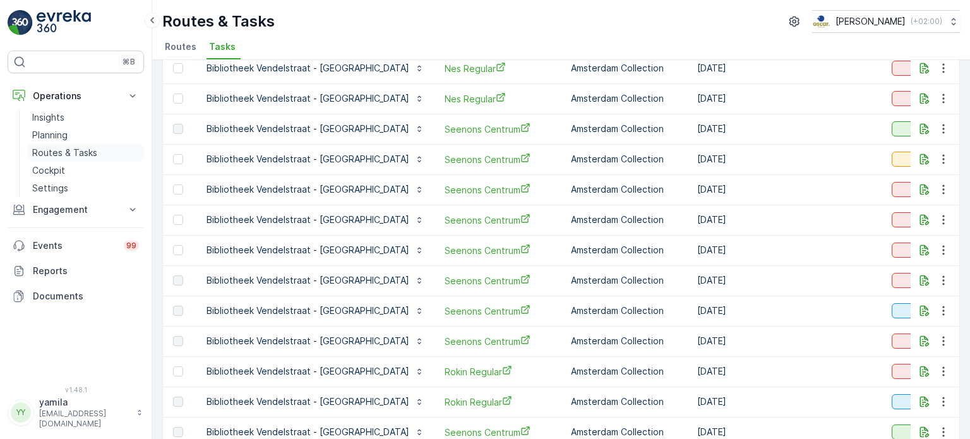
click at [92, 155] on p "Routes & Tasks" at bounding box center [64, 153] width 65 height 13
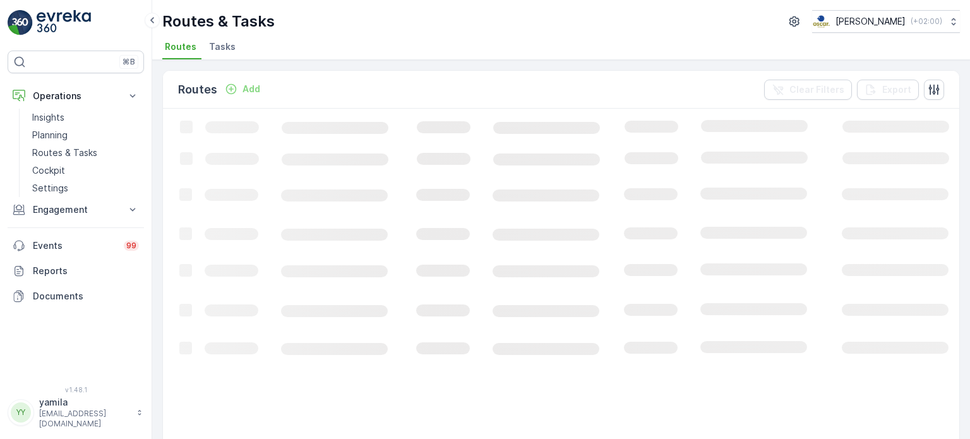
click at [215, 48] on span "Tasks" at bounding box center [222, 46] width 27 height 13
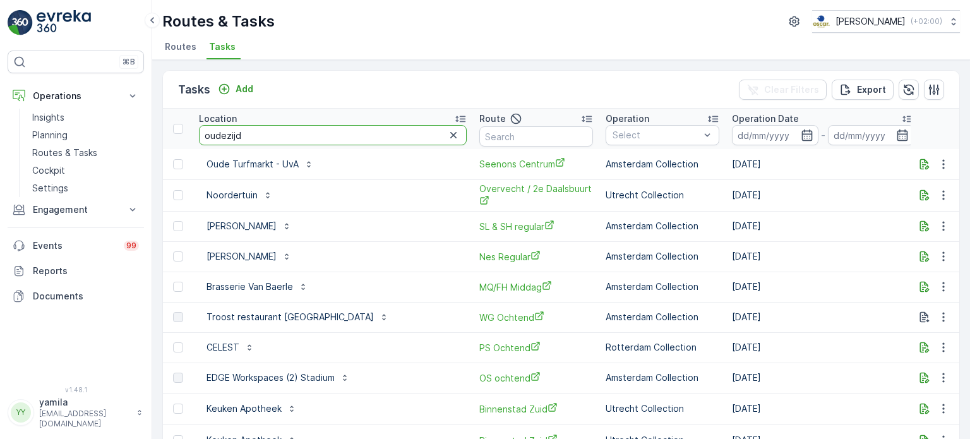
type input "oudezijds"
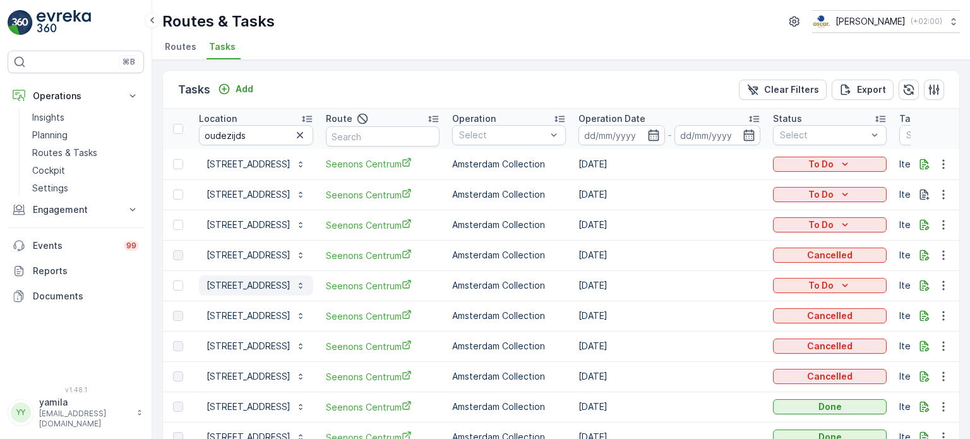
scroll to position [17, 0]
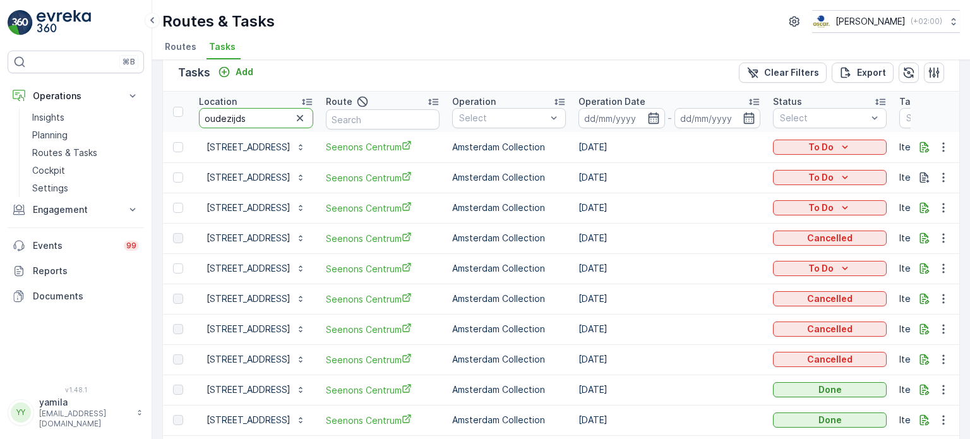
click at [246, 118] on input "oudezijds" at bounding box center [256, 118] width 114 height 20
type input "bacardi"
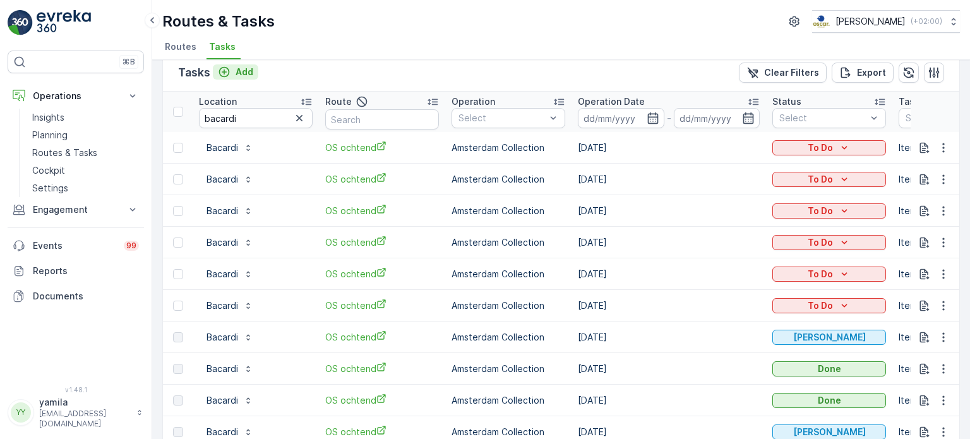
click at [237, 78] on button "Add" at bounding box center [235, 71] width 45 height 15
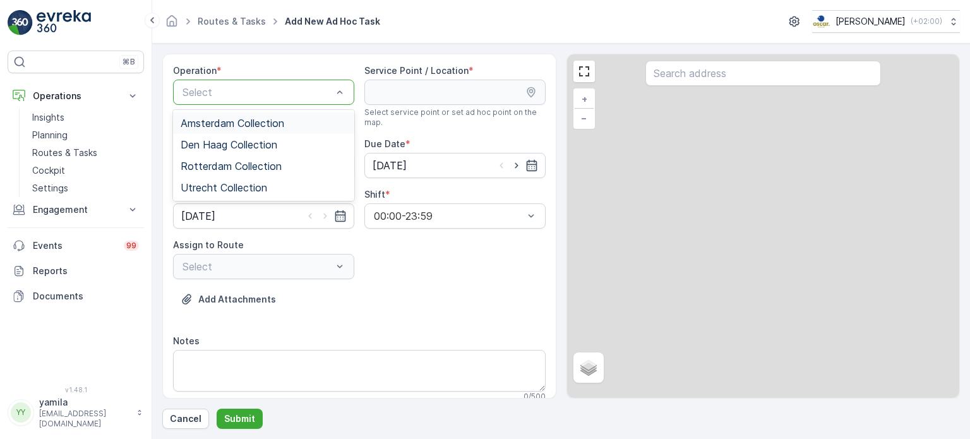
click at [225, 91] on div at bounding box center [257, 92] width 152 height 11
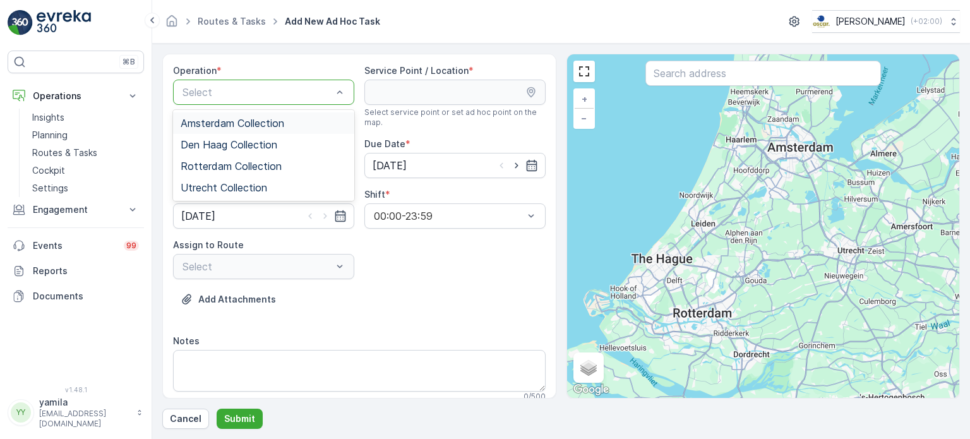
click at [245, 128] on span "Amsterdam Collection" at bounding box center [233, 122] width 104 height 11
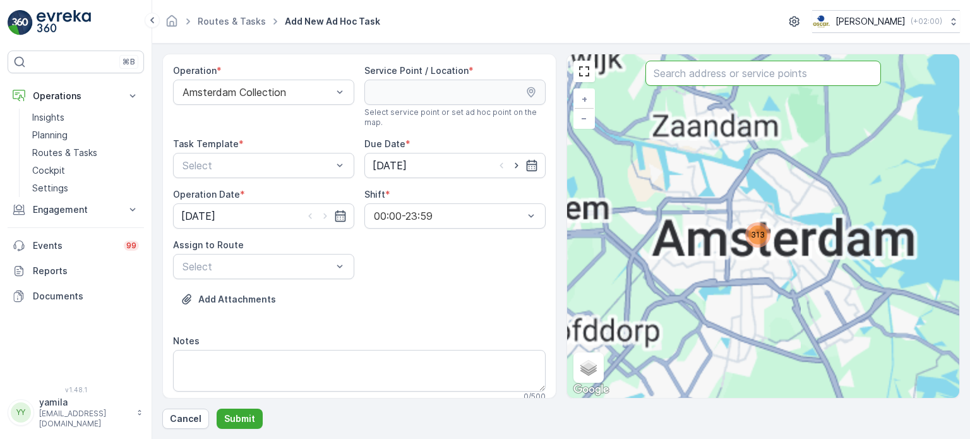
click at [688, 80] on input "text" at bounding box center [764, 73] width 236 height 25
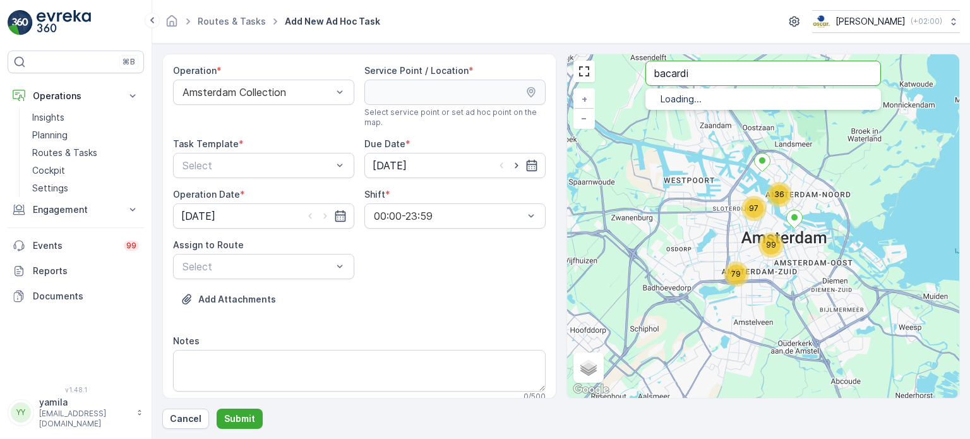
type input "bacardi"
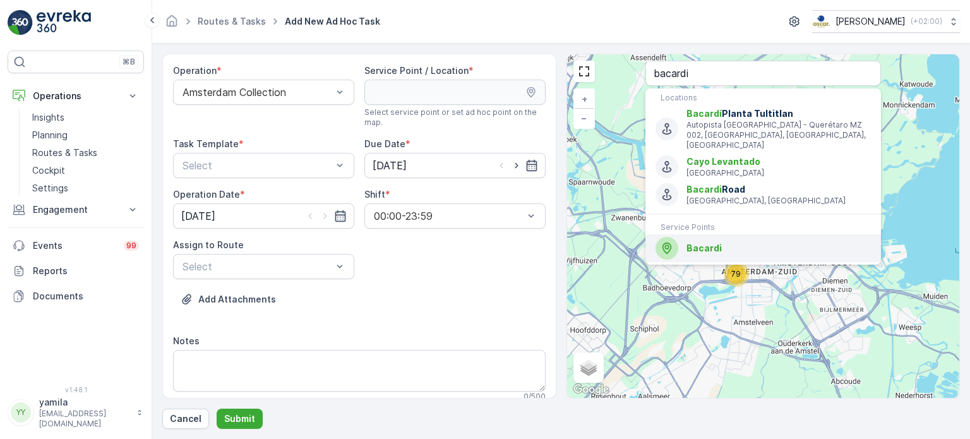
click at [689, 243] on span "Bacardi" at bounding box center [704, 248] width 35 height 11
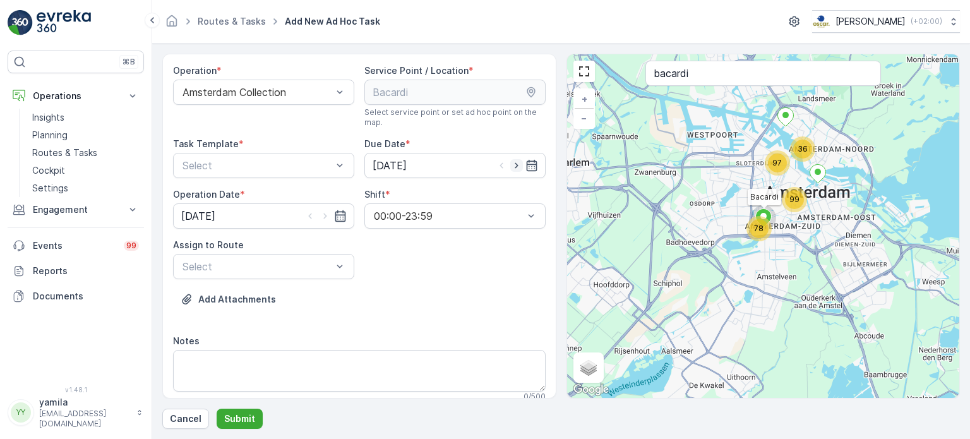
click at [515, 163] on icon "button" at bounding box center [516, 165] width 13 height 13
type input "22.08.2025"
click at [324, 215] on icon "button" at bounding box center [324, 216] width 3 height 6
type input "22.08.2025"
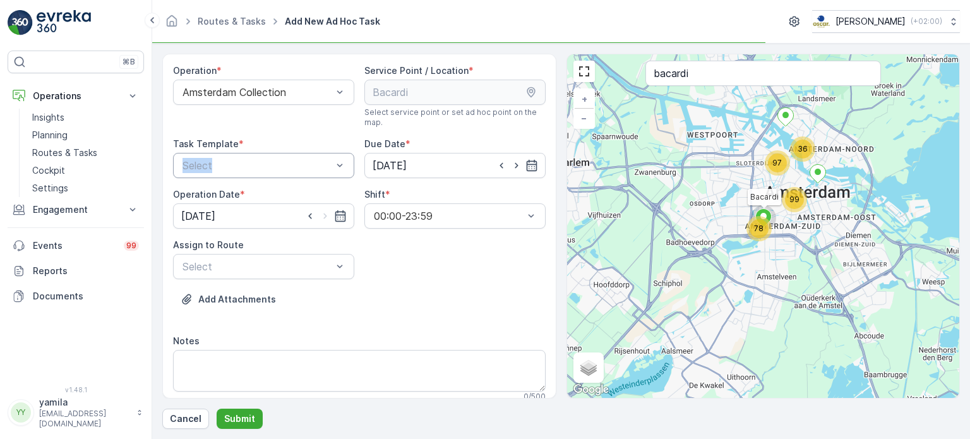
drag, startPoint x: 313, startPoint y: 149, endPoint x: 297, endPoint y: 175, distance: 30.3
click at [297, 175] on div "Task Template * Select" at bounding box center [263, 158] width 181 height 40
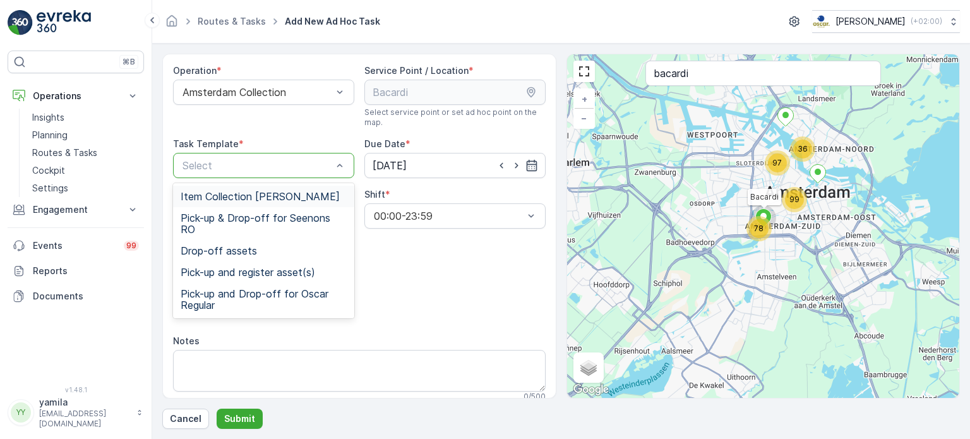
click at [297, 175] on div "Select" at bounding box center [263, 165] width 181 height 25
click at [282, 201] on span "Item Collection Oscar Regulier" at bounding box center [260, 196] width 159 height 11
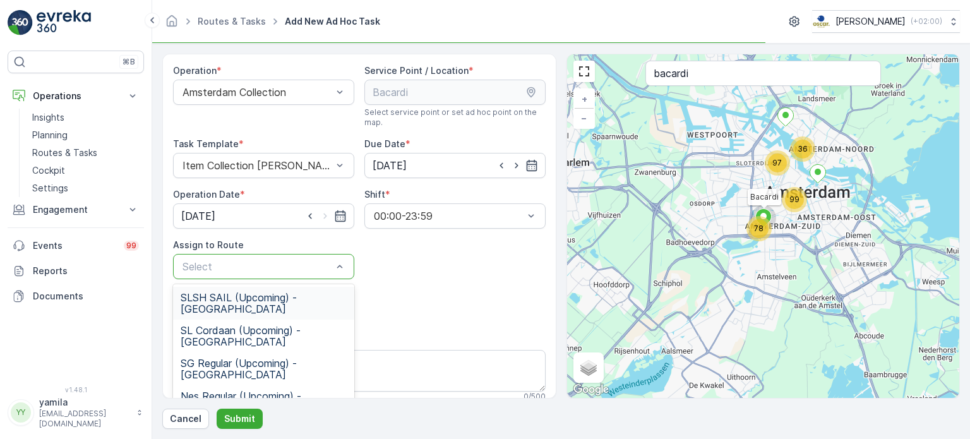
click at [249, 257] on div "Select" at bounding box center [263, 266] width 181 height 25
type input "os"
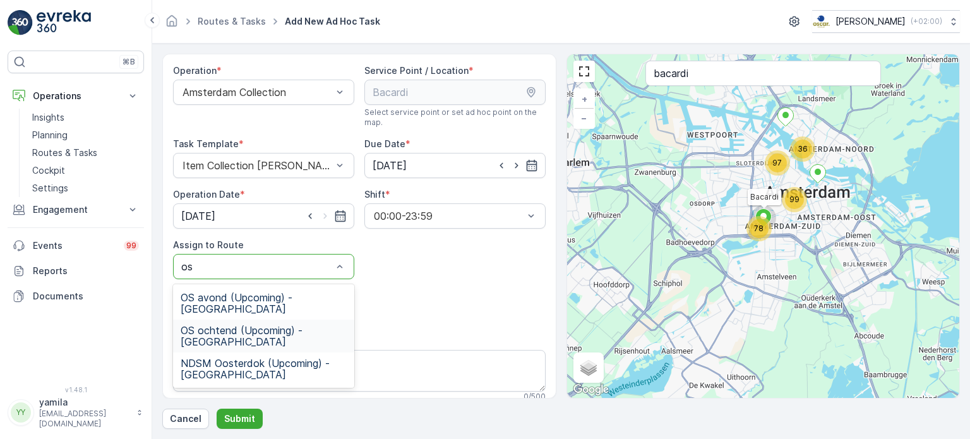
click at [227, 320] on div "OS ochtend (Upcoming) - Amsterdam" at bounding box center [263, 336] width 181 height 33
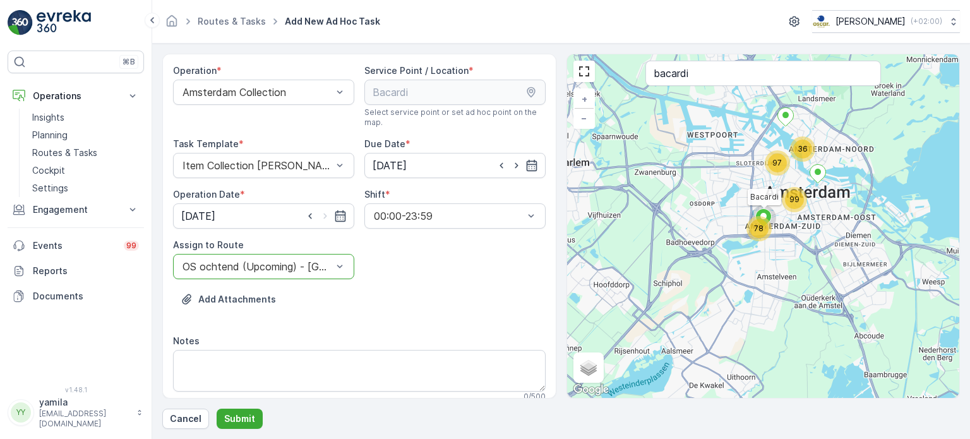
click at [227, 320] on div "Add Attachments" at bounding box center [359, 306] width 373 height 35
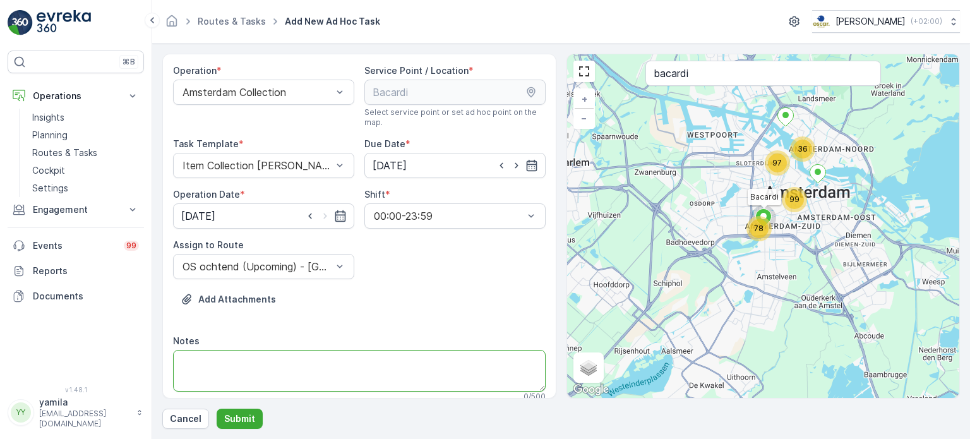
click at [227, 368] on textarea "Notes" at bounding box center [359, 371] width 373 height 42
click at [297, 358] on textarea "g" at bounding box center [359, 371] width 373 height 42
type textarea "glas en papier krat aanvullen tot wat zij nodig hebben (ze missen een krat?) en…"
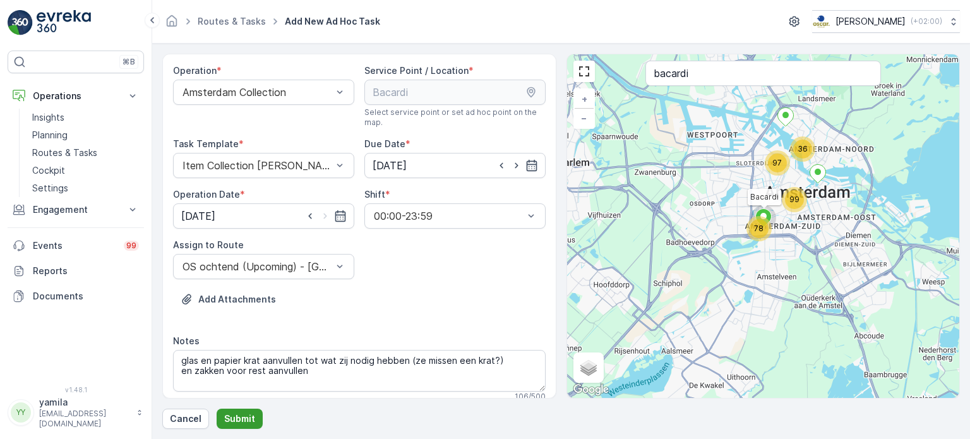
click at [239, 416] on p "Submit" at bounding box center [239, 418] width 31 height 13
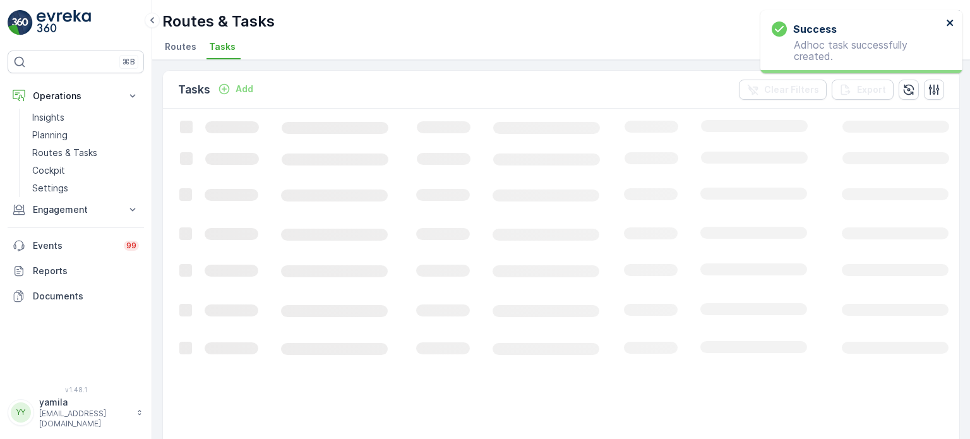
click at [952, 20] on icon "close" at bounding box center [950, 23] width 9 height 10
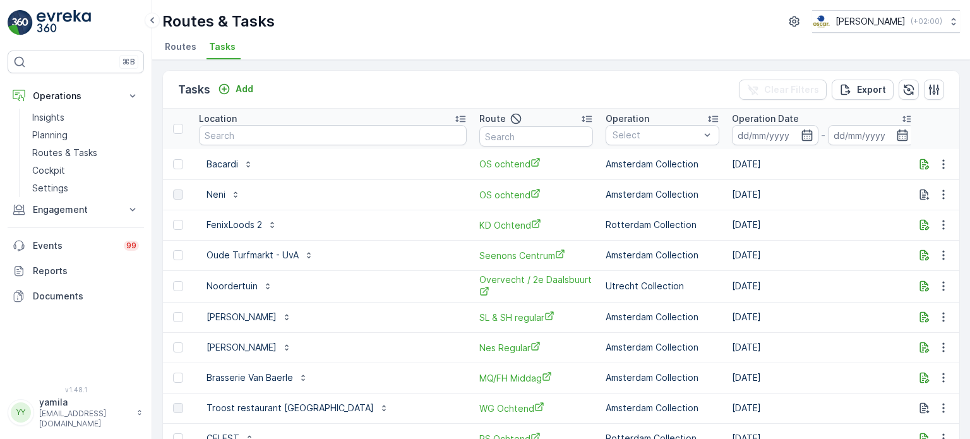
click at [932, 159] on div "To Do" at bounding box center [984, 164] width 104 height 13
click at [891, 188] on span "Let Op!" at bounding box center [882, 182] width 32 height 13
